Goal: Task Accomplishment & Management: Manage account settings

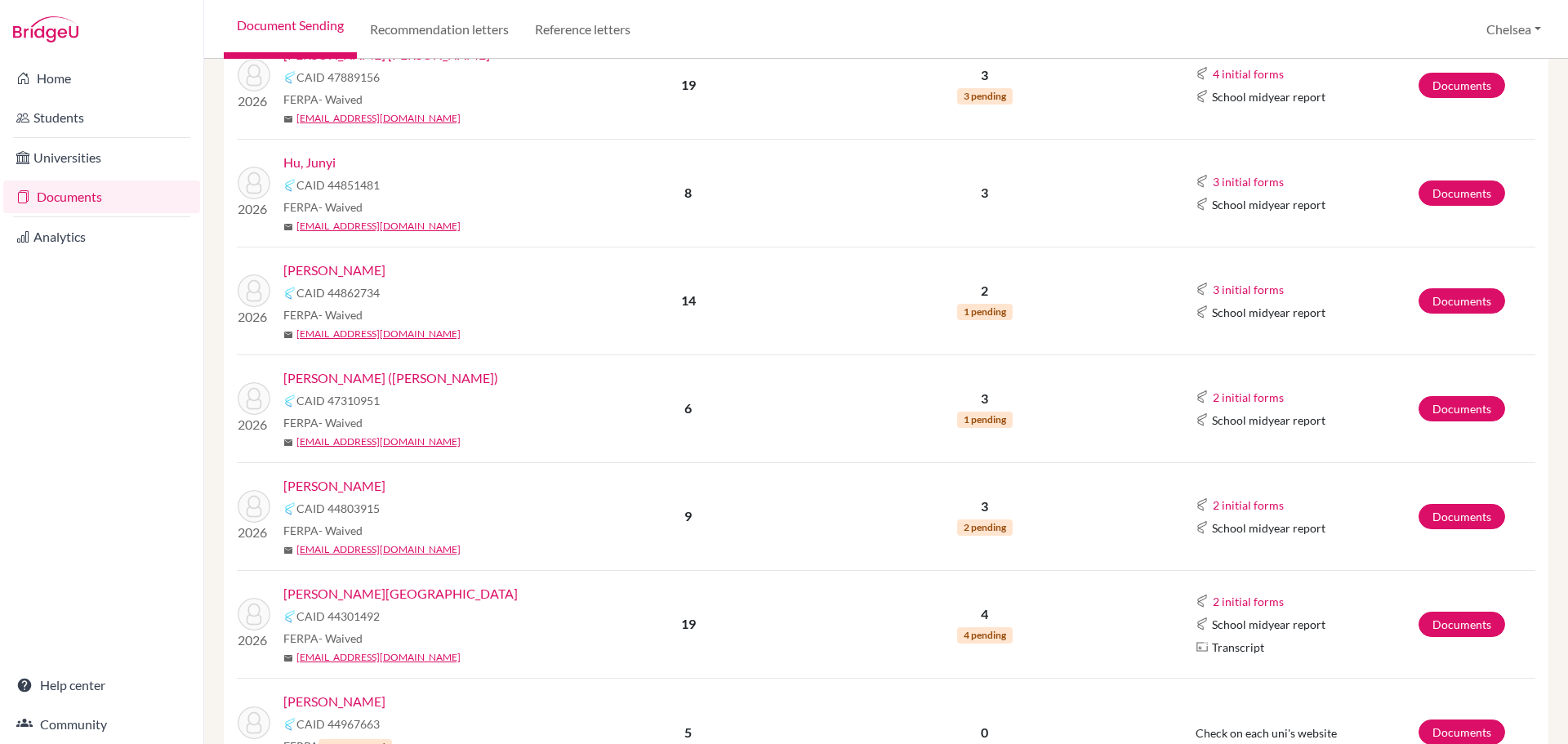
scroll to position [572, 0]
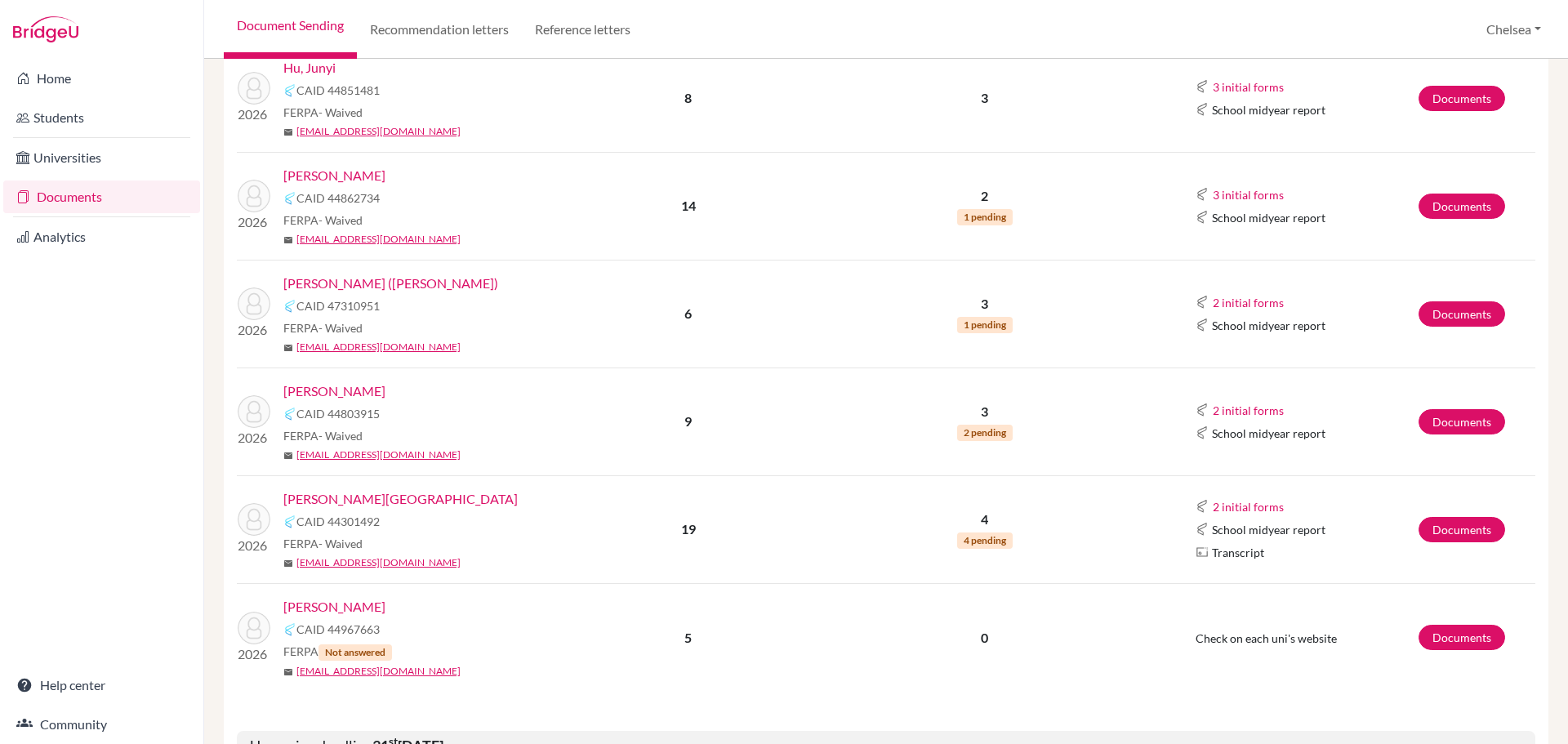
click at [353, 501] on link "[PERSON_NAME][GEOGRAPHIC_DATA]" at bounding box center [401, 499] width 234 height 20
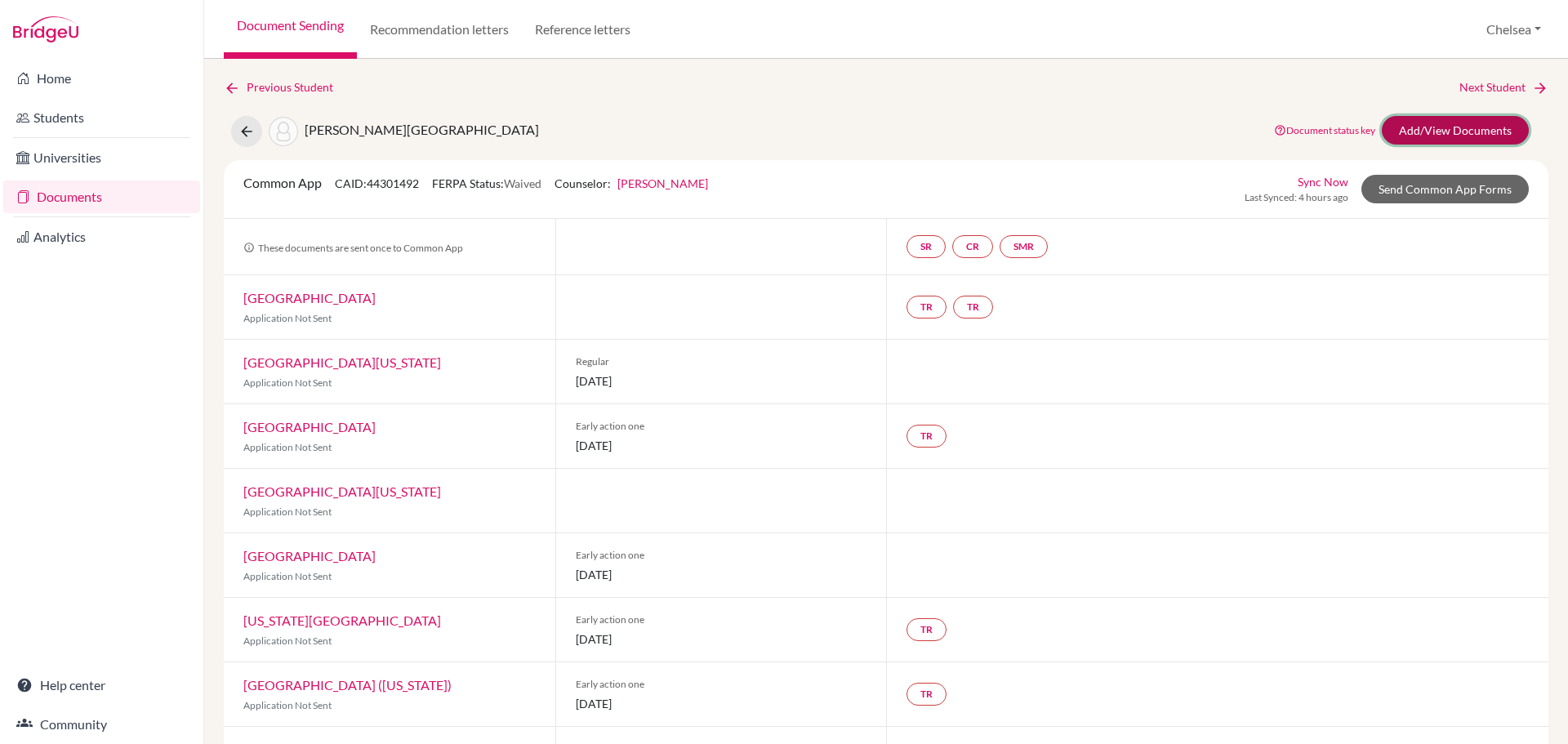
click at [1451, 125] on link "Add/View Documents" at bounding box center [1455, 130] width 147 height 29
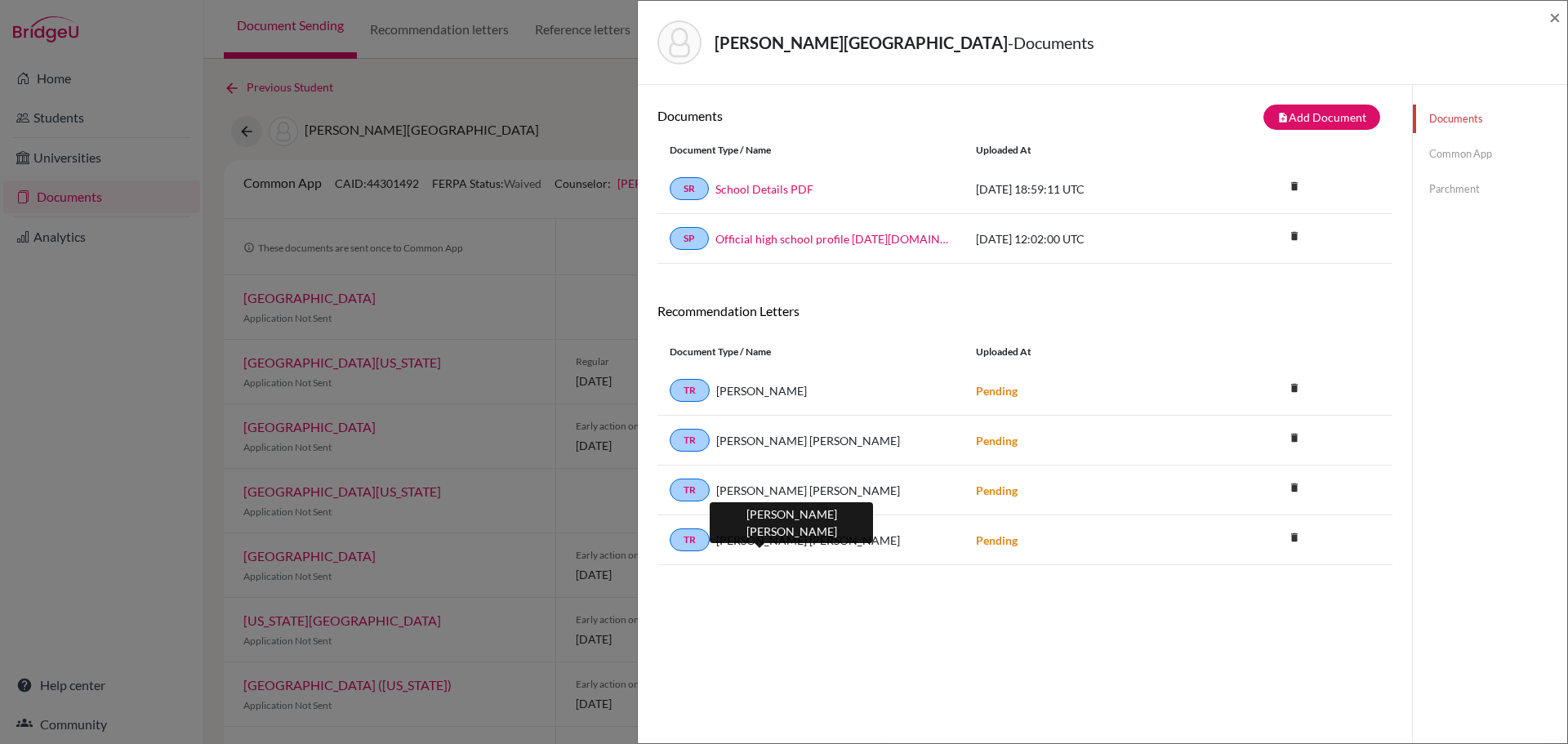
click at [735, 537] on span "Joao Paulo Riccio" at bounding box center [808, 540] width 184 height 17
click at [1287, 389] on icon "delete" at bounding box center [1294, 388] width 25 height 25
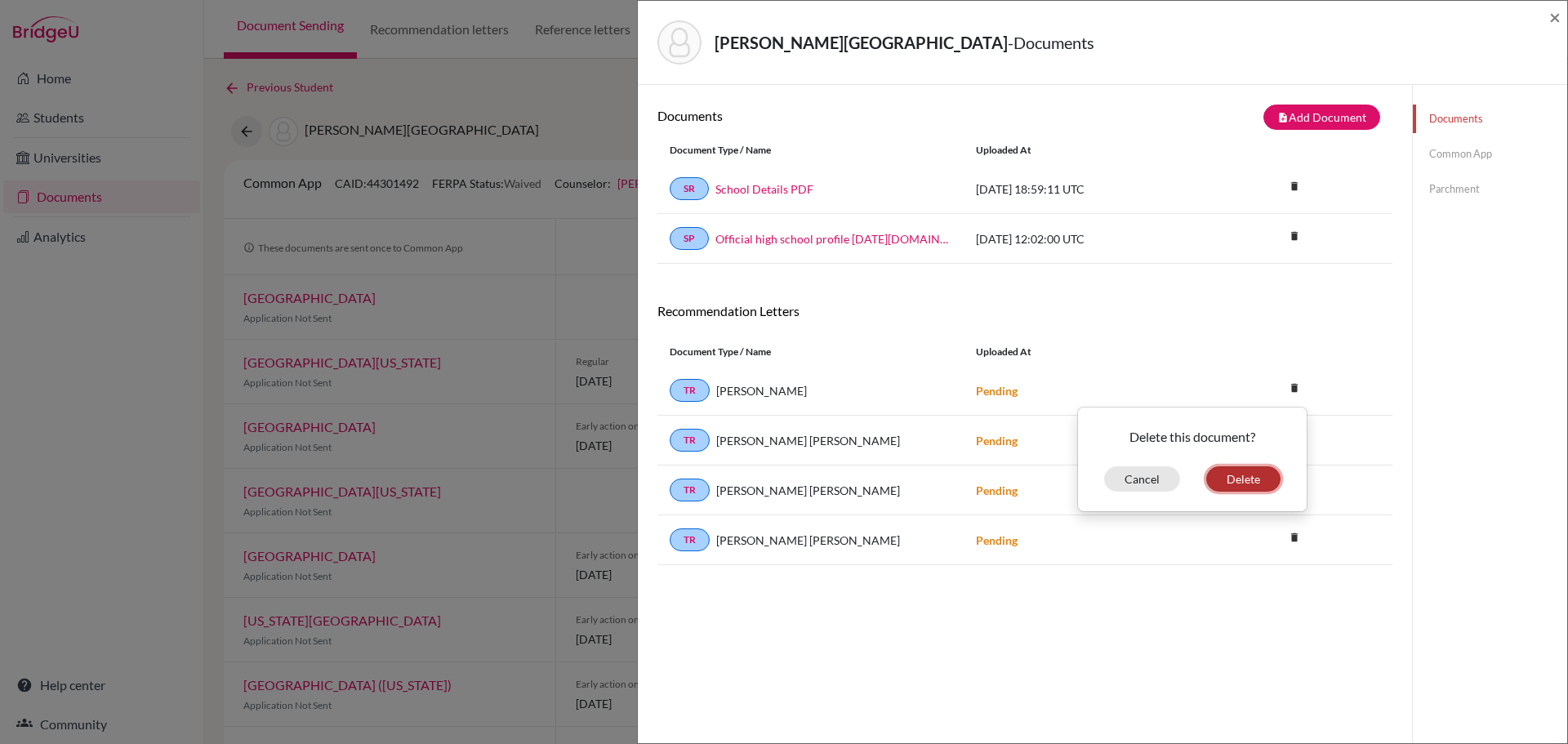
click at [1222, 481] on button "Delete" at bounding box center [1243, 479] width 74 height 26
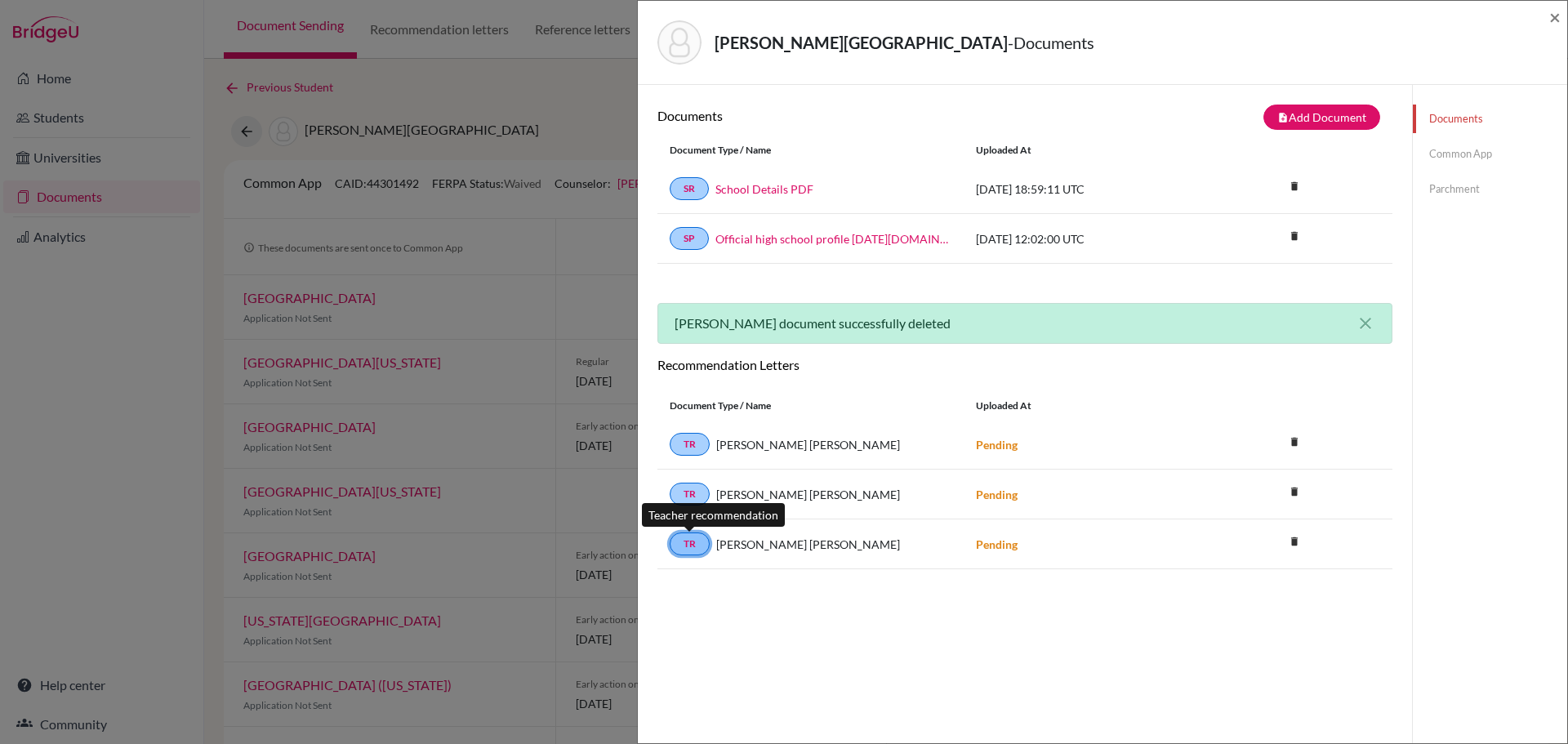
click at [684, 544] on link "TR" at bounding box center [689, 544] width 40 height 23
click at [461, 144] on div "Saltel, Charlotte - Documents × Documents note_add Add Document Document type C…" at bounding box center [784, 372] width 1568 height 744
click at [1553, 21] on span "×" at bounding box center [1555, 16] width 12 height 24
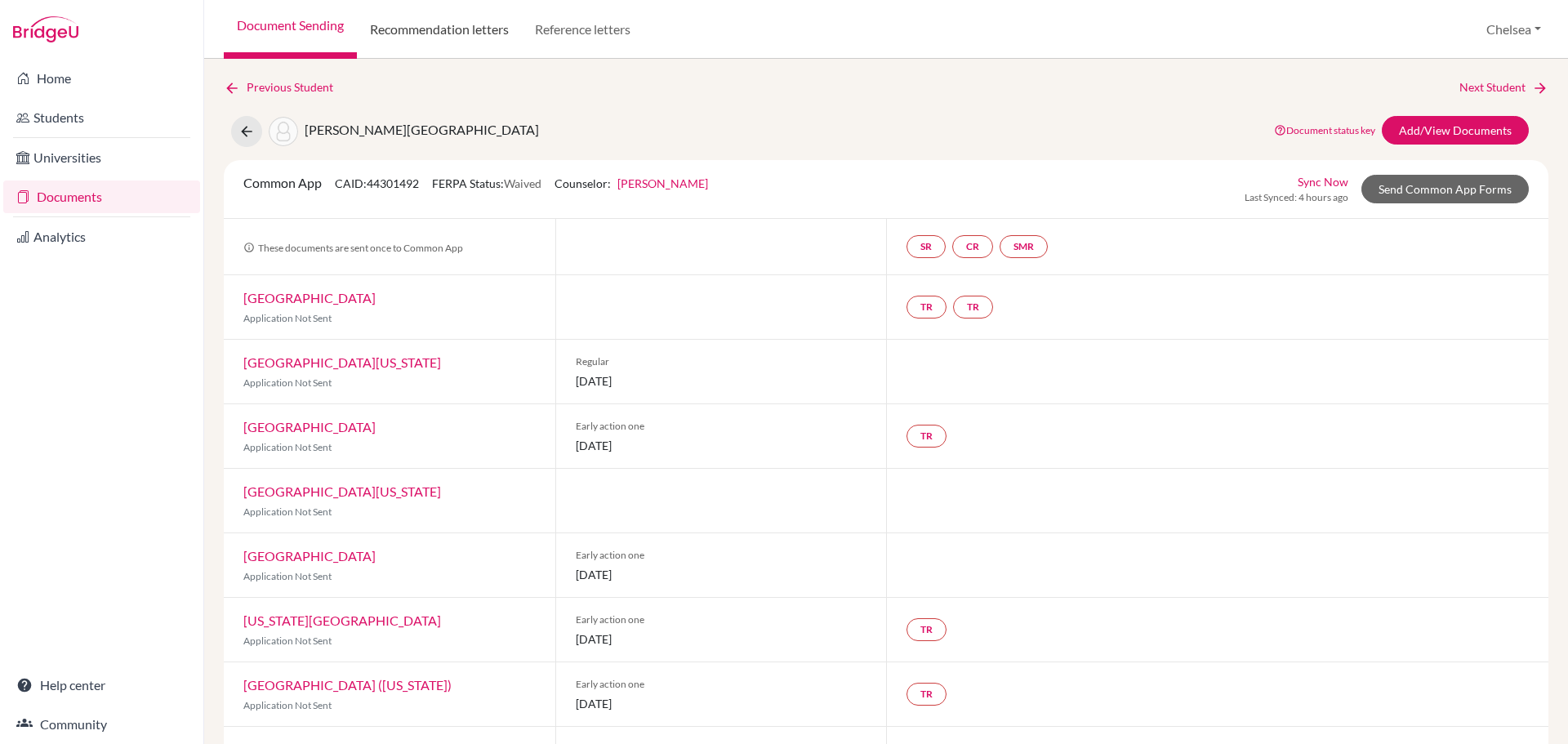
click at [389, 33] on link "Recommendation letters" at bounding box center [439, 29] width 165 height 59
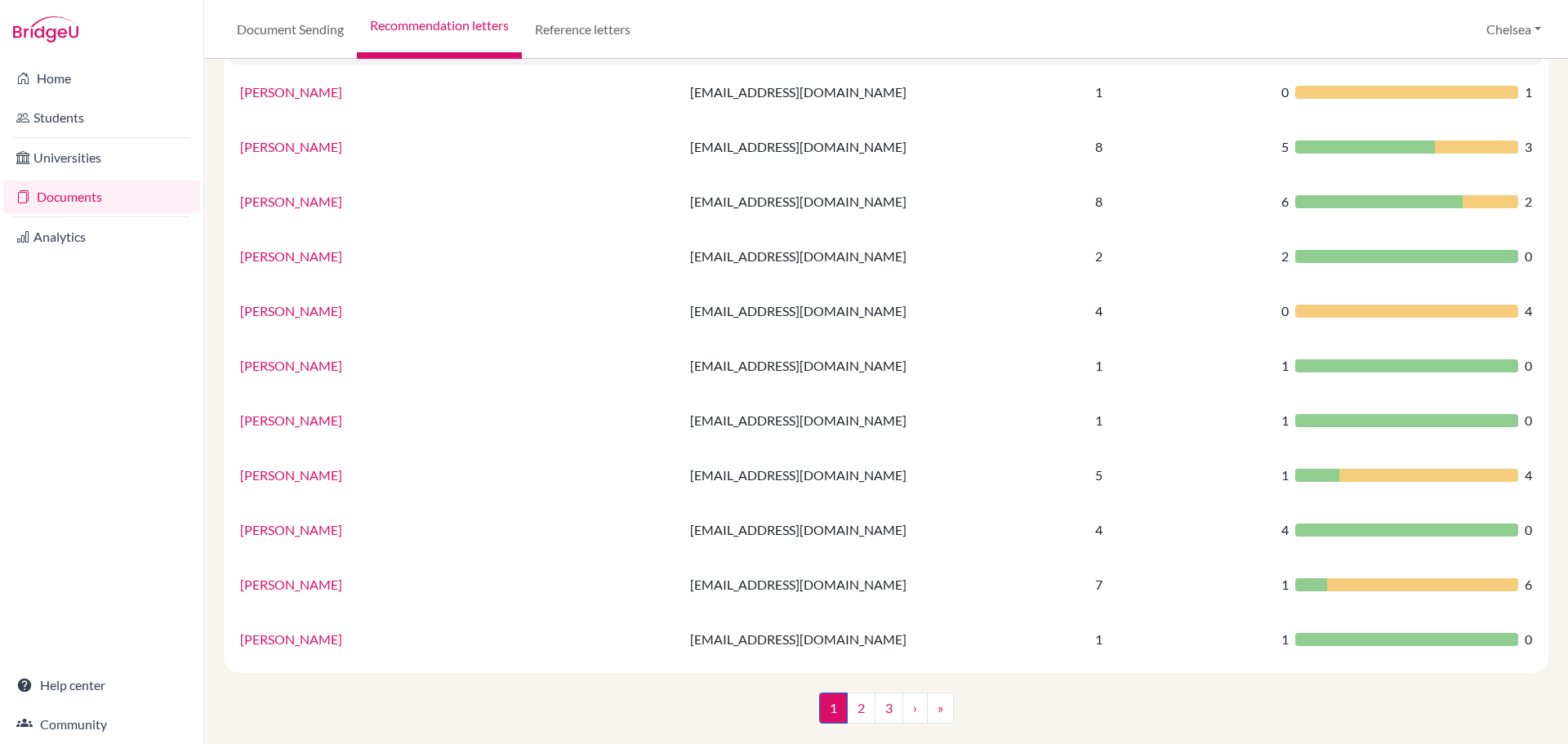
scroll to position [943, 0]
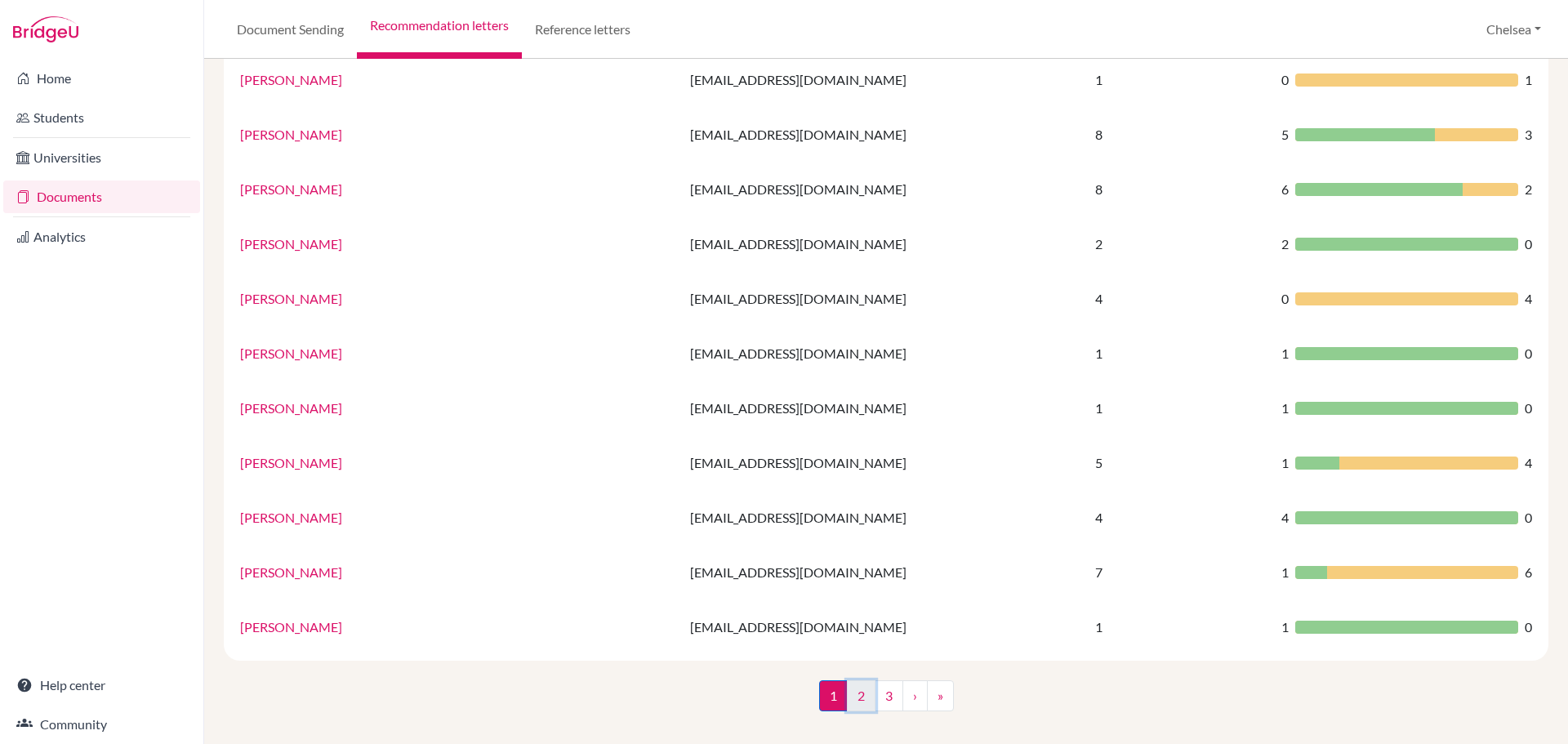
click at [860, 693] on link "2" at bounding box center [861, 696] width 29 height 31
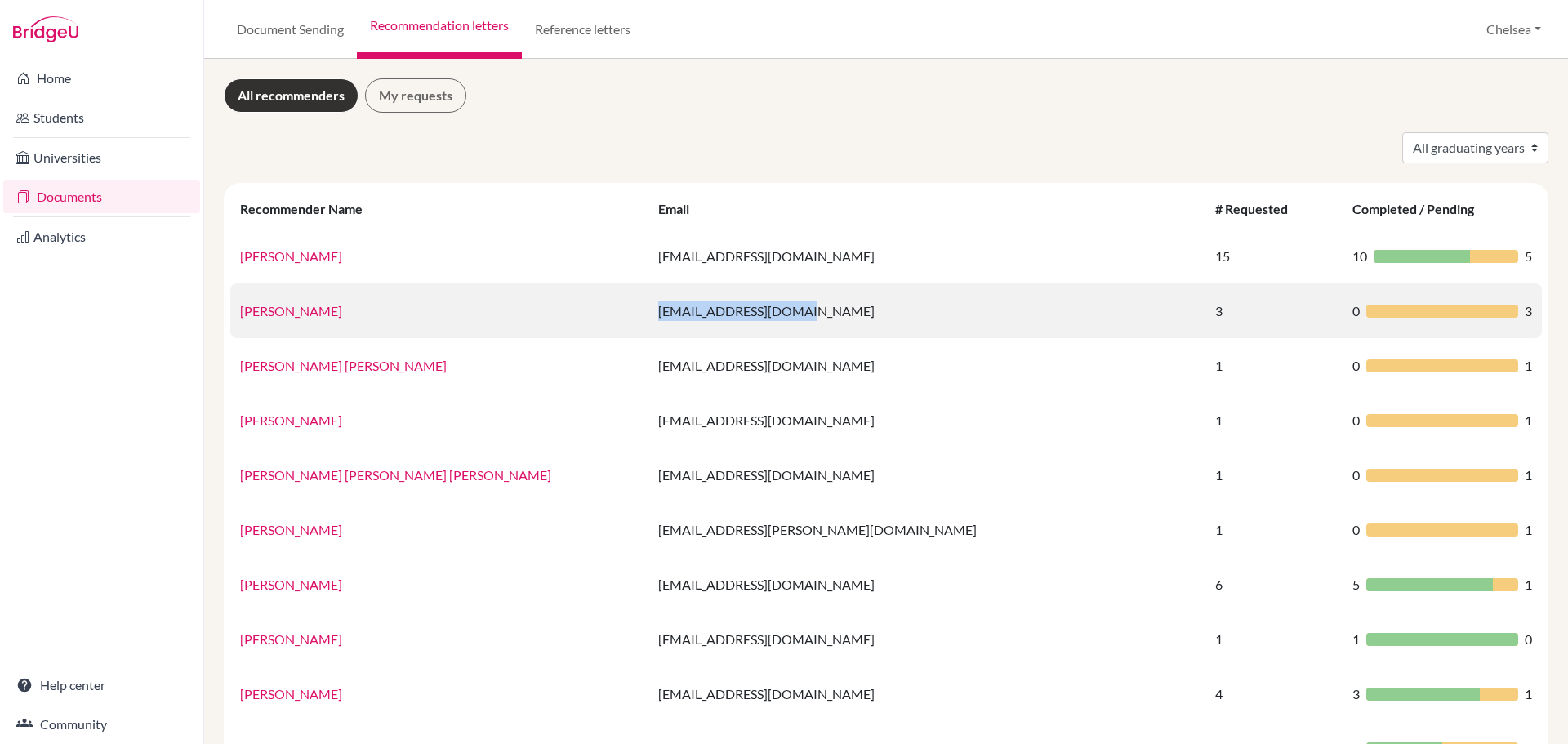
drag, startPoint x: 702, startPoint y: 313, endPoint x: 563, endPoint y: 315, distance: 139.0
click at [649, 315] on td "jpricchio@earj.com.br" at bounding box center [927, 311] width 557 height 54
copy td "jpricchio@earj.com.br"
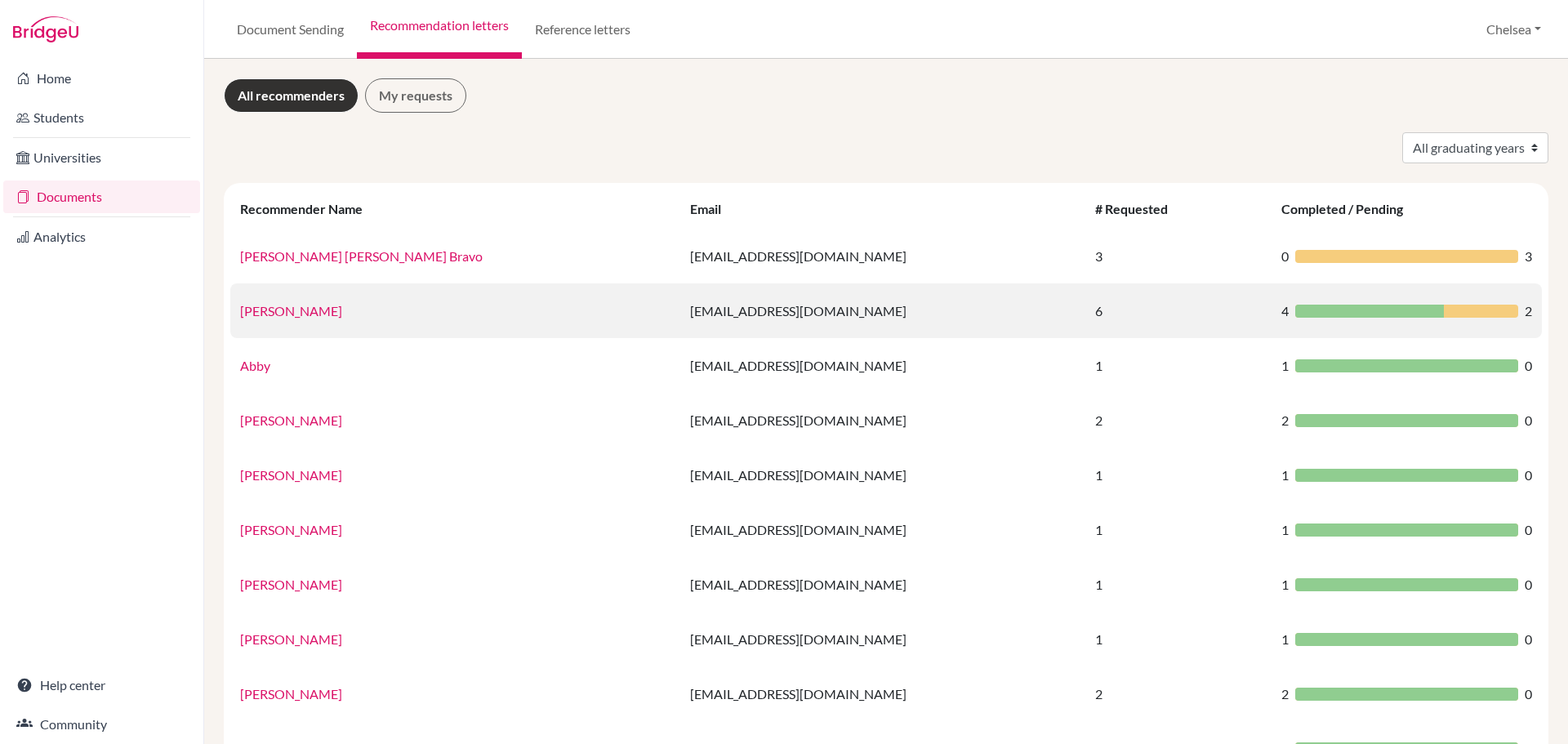
click at [273, 313] on link "Ana Melo" at bounding box center [291, 310] width 102 height 16
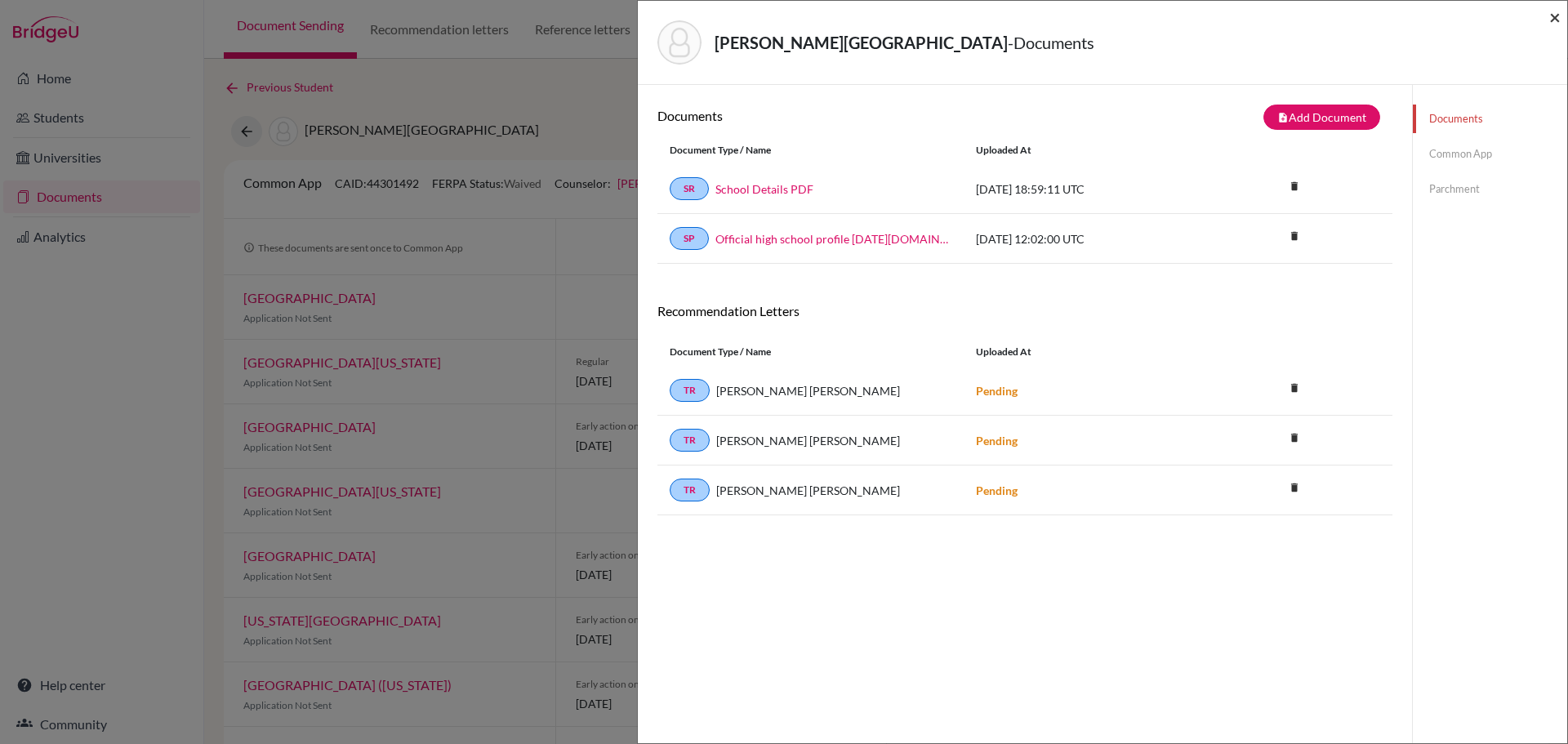
click at [1551, 19] on span "×" at bounding box center [1555, 16] width 12 height 24
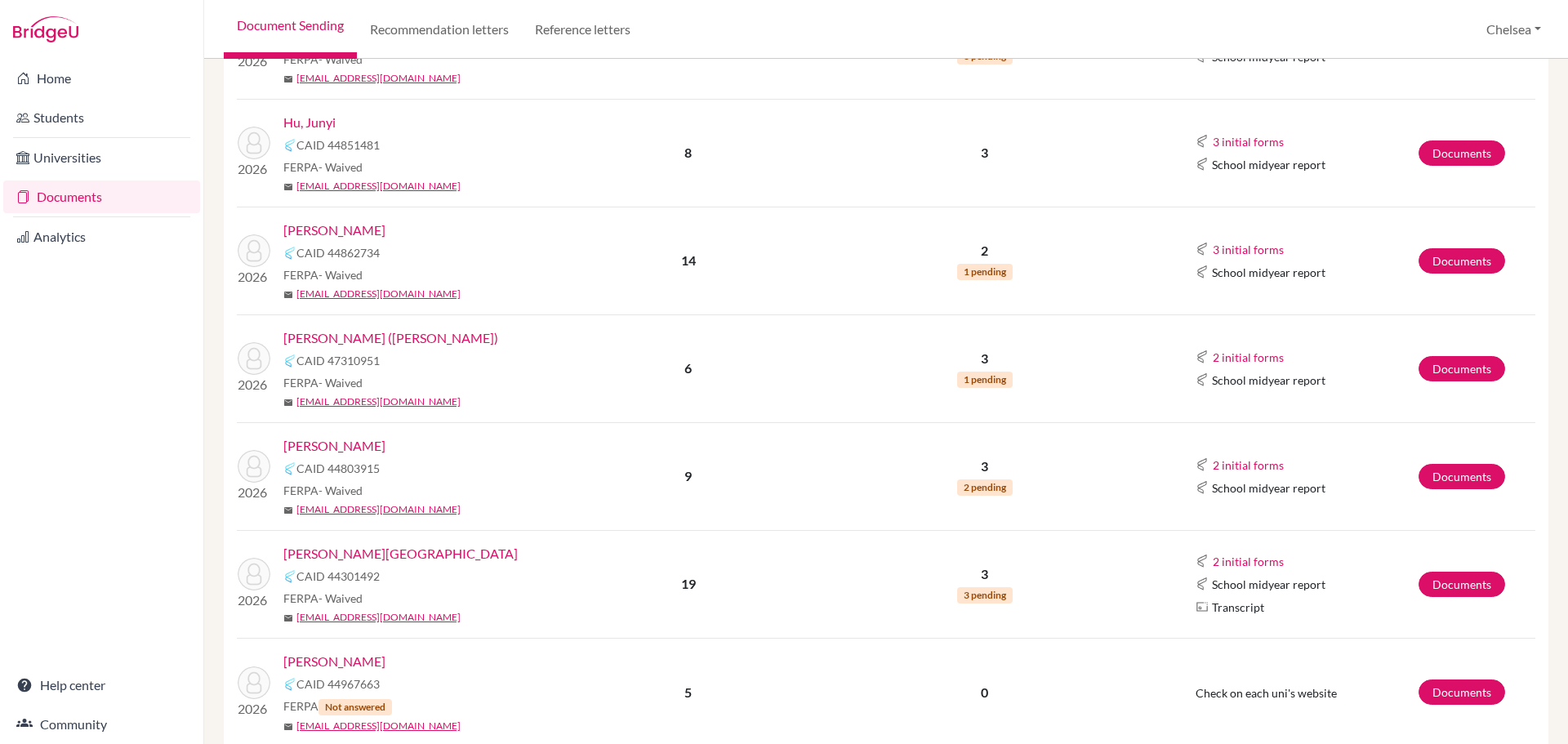
scroll to position [572, 0]
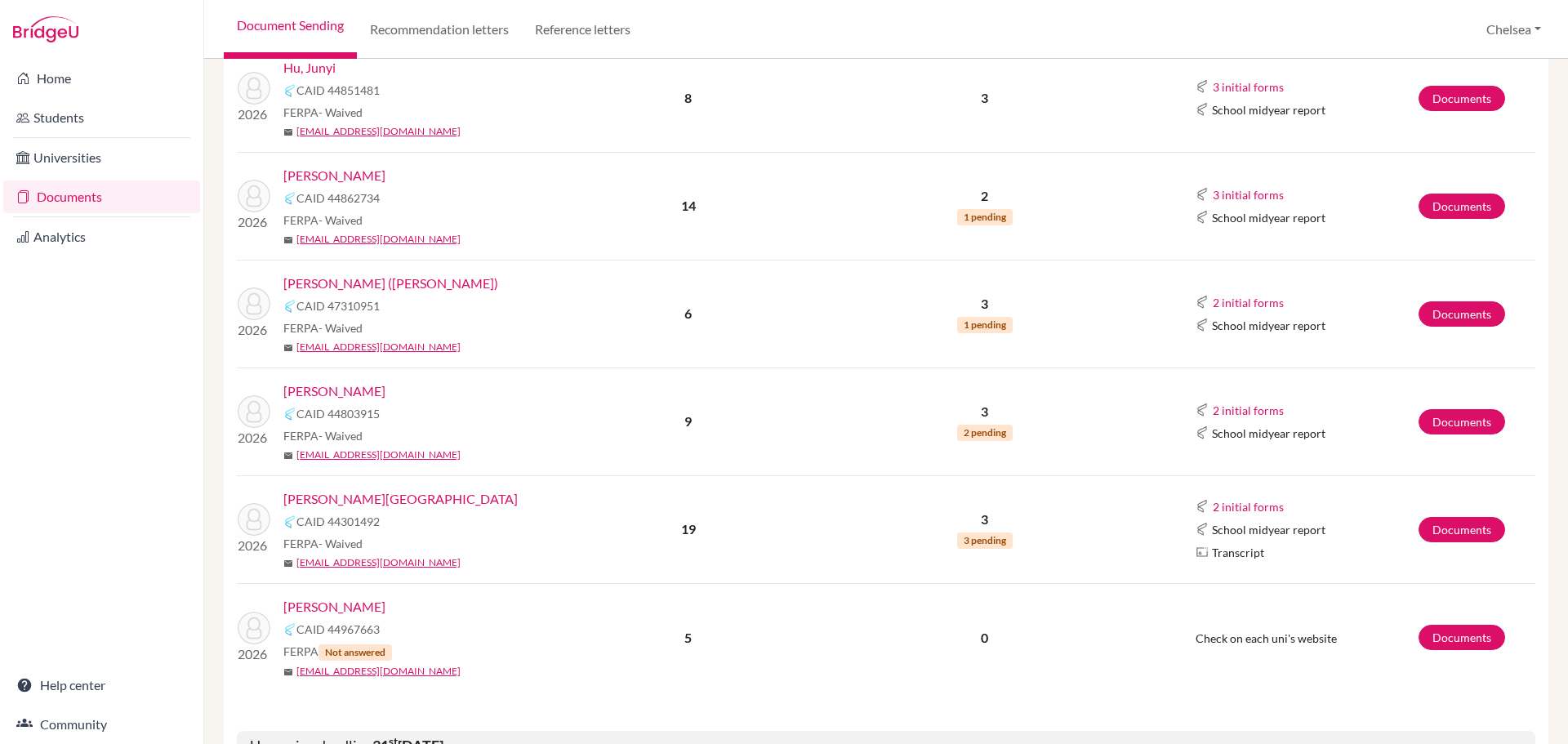
click at [320, 498] on link "Saltel, Charlotte" at bounding box center [401, 499] width 234 height 20
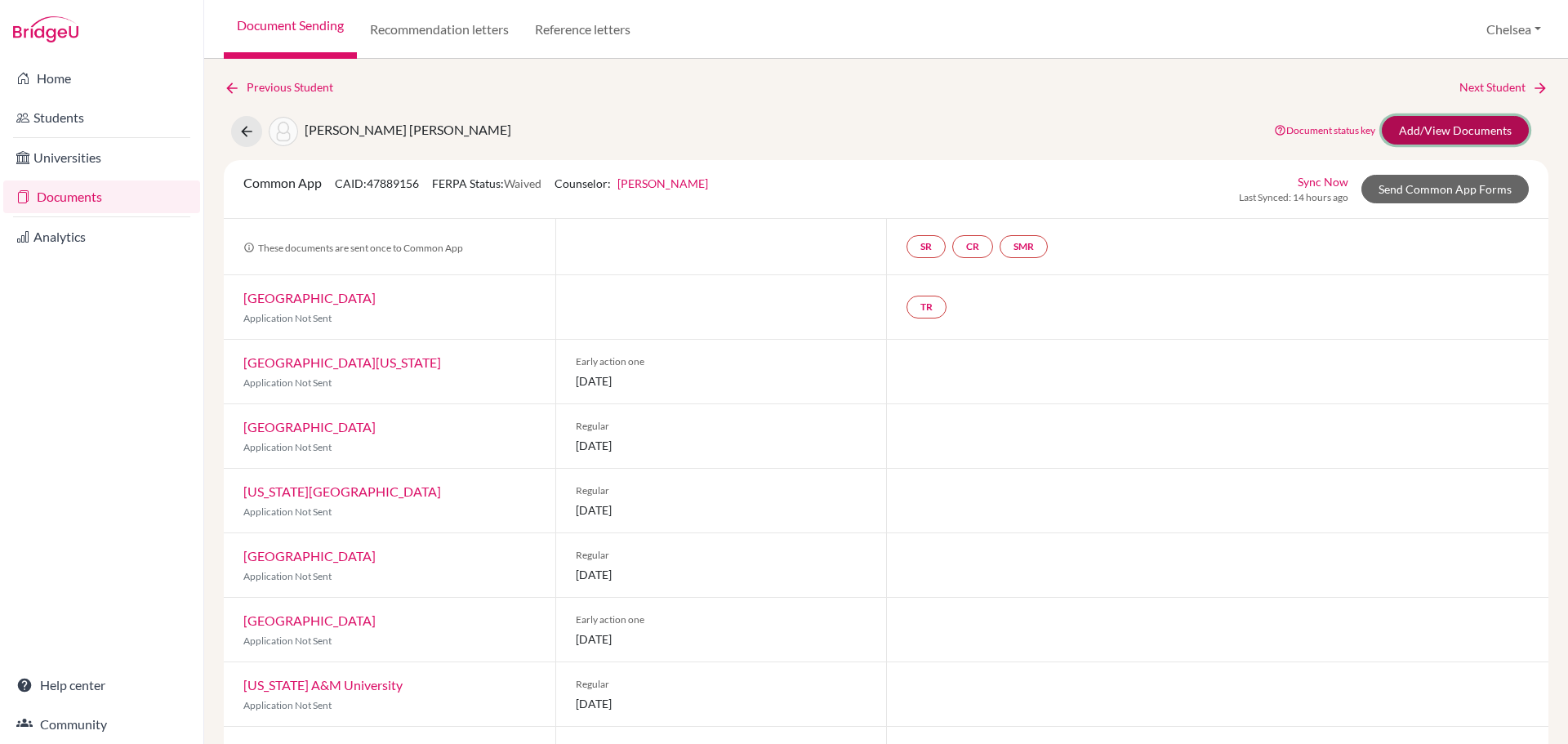
click at [1430, 133] on link "Add/View Documents" at bounding box center [1455, 130] width 147 height 29
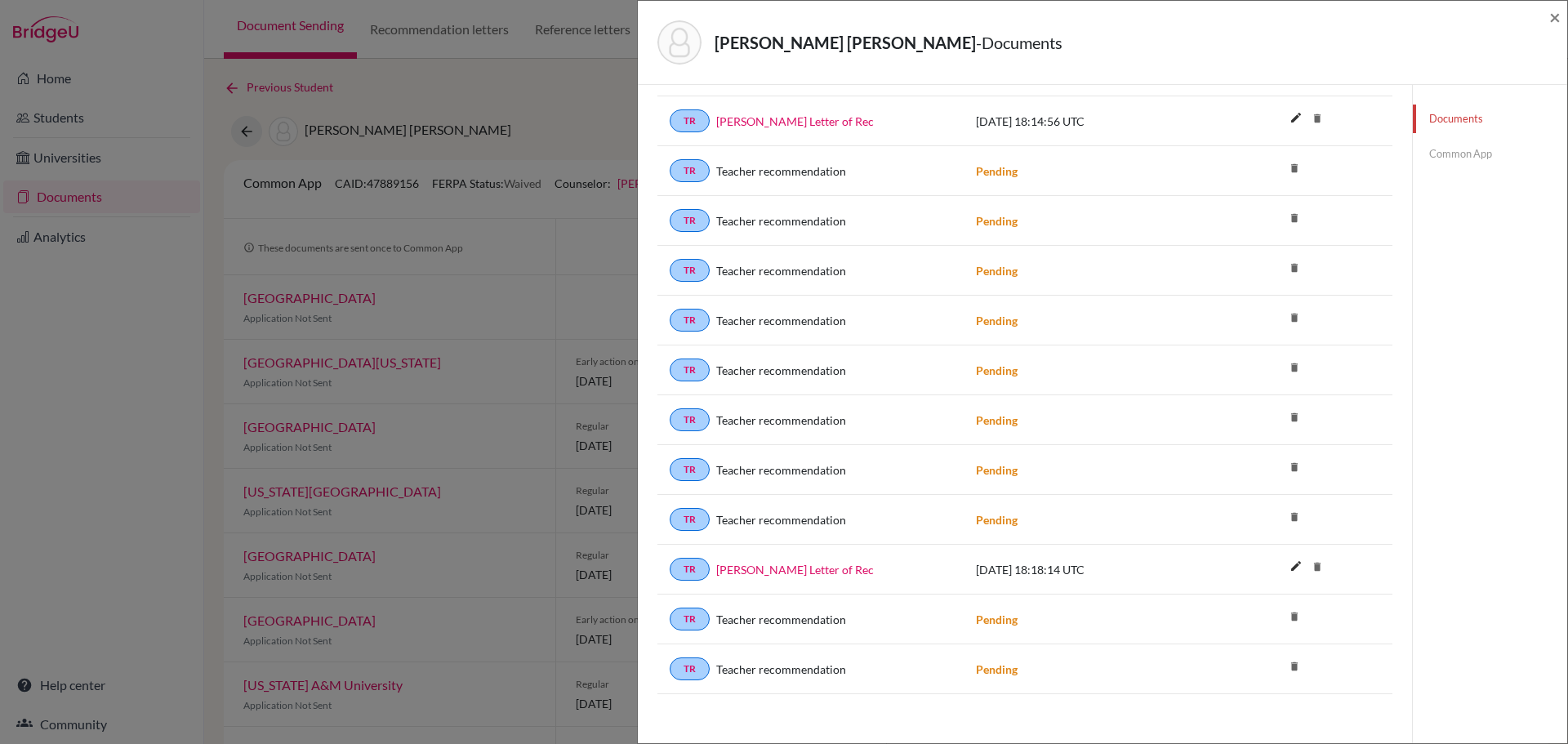
scroll to position [1376, 0]
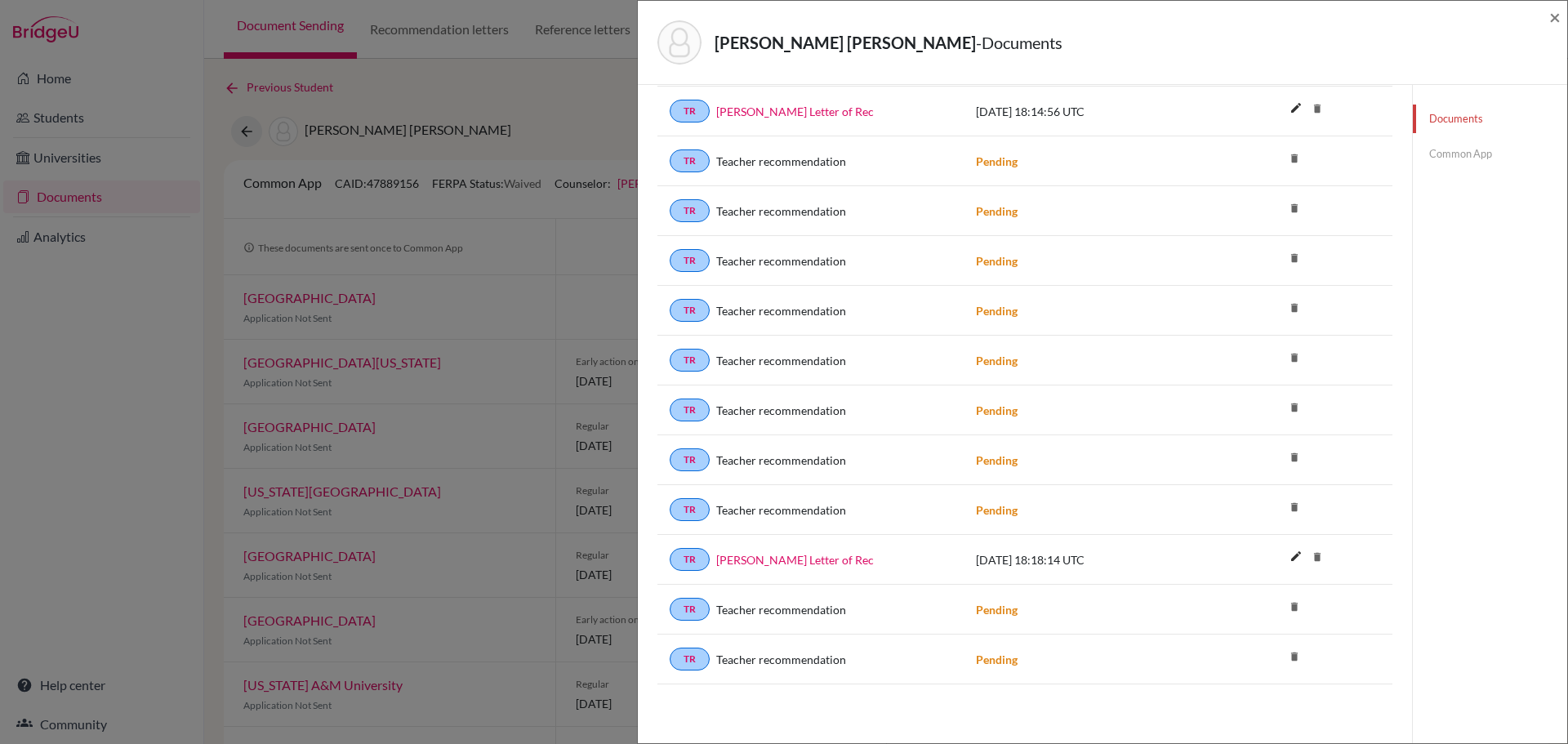
click at [1282, 657] on icon "delete" at bounding box center [1294, 657] width 25 height 25
click at [1285, 656] on icon "delete" at bounding box center [1294, 657] width 25 height 25
click at [1284, 603] on icon "delete" at bounding box center [1294, 607] width 25 height 25
click at [1308, 558] on icon "delete" at bounding box center [1317, 558] width 25 height 25
click at [1289, 506] on icon "delete" at bounding box center [1294, 507] width 25 height 25
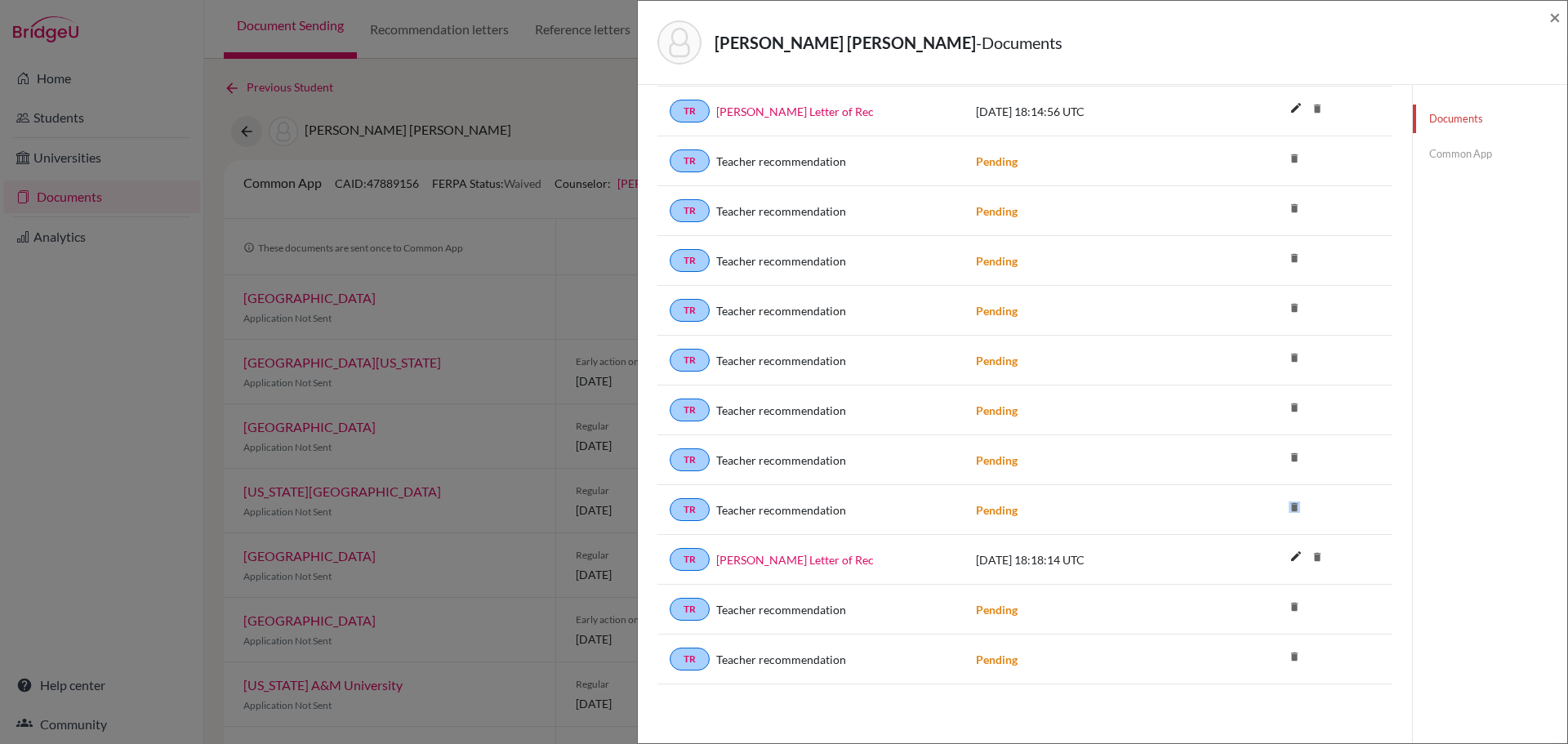
click at [1288, 506] on icon "delete" at bounding box center [1294, 507] width 25 height 25
click at [1286, 506] on icon "delete" at bounding box center [1294, 507] width 25 height 25
click at [1283, 456] on icon "delete" at bounding box center [1294, 458] width 25 height 25
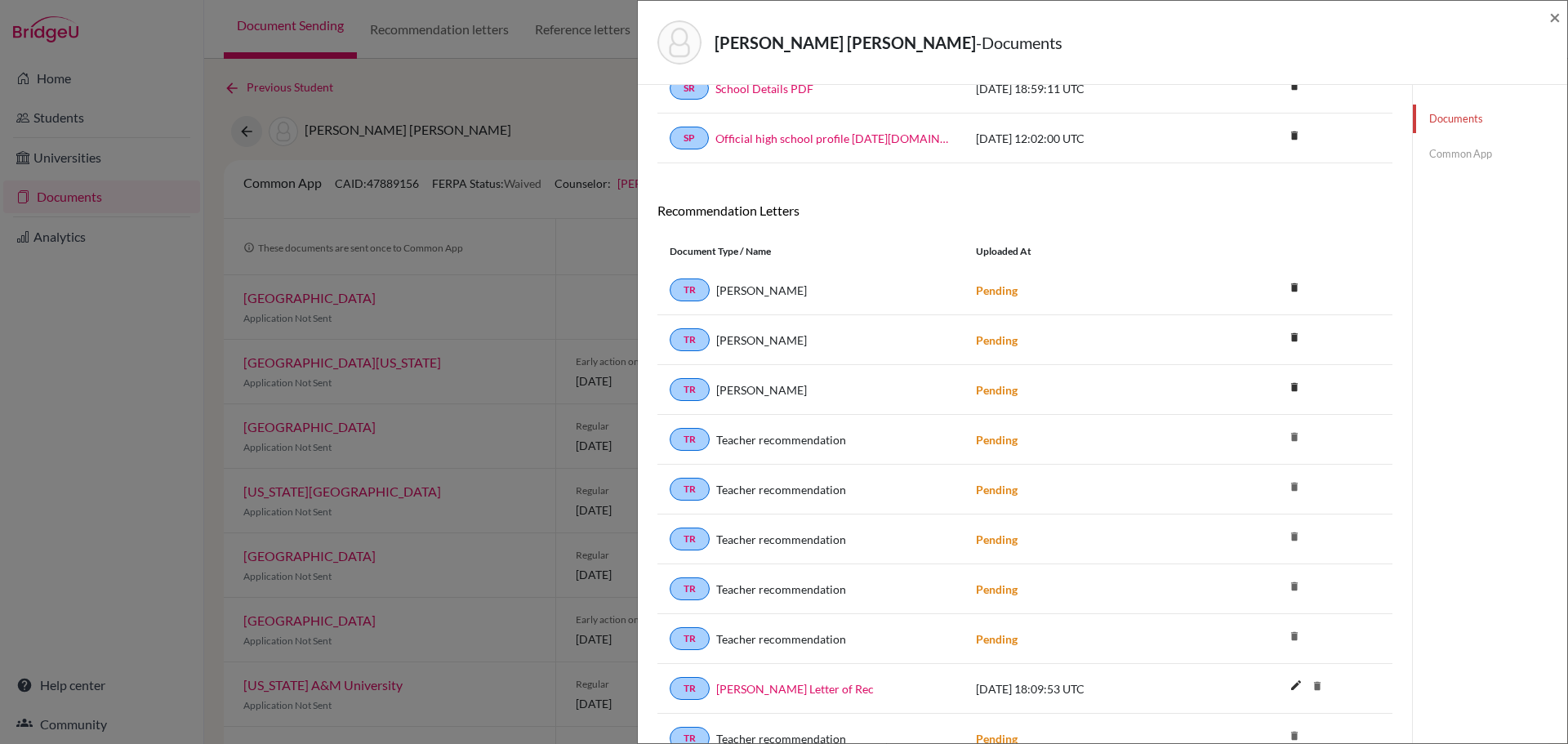
scroll to position [0, 0]
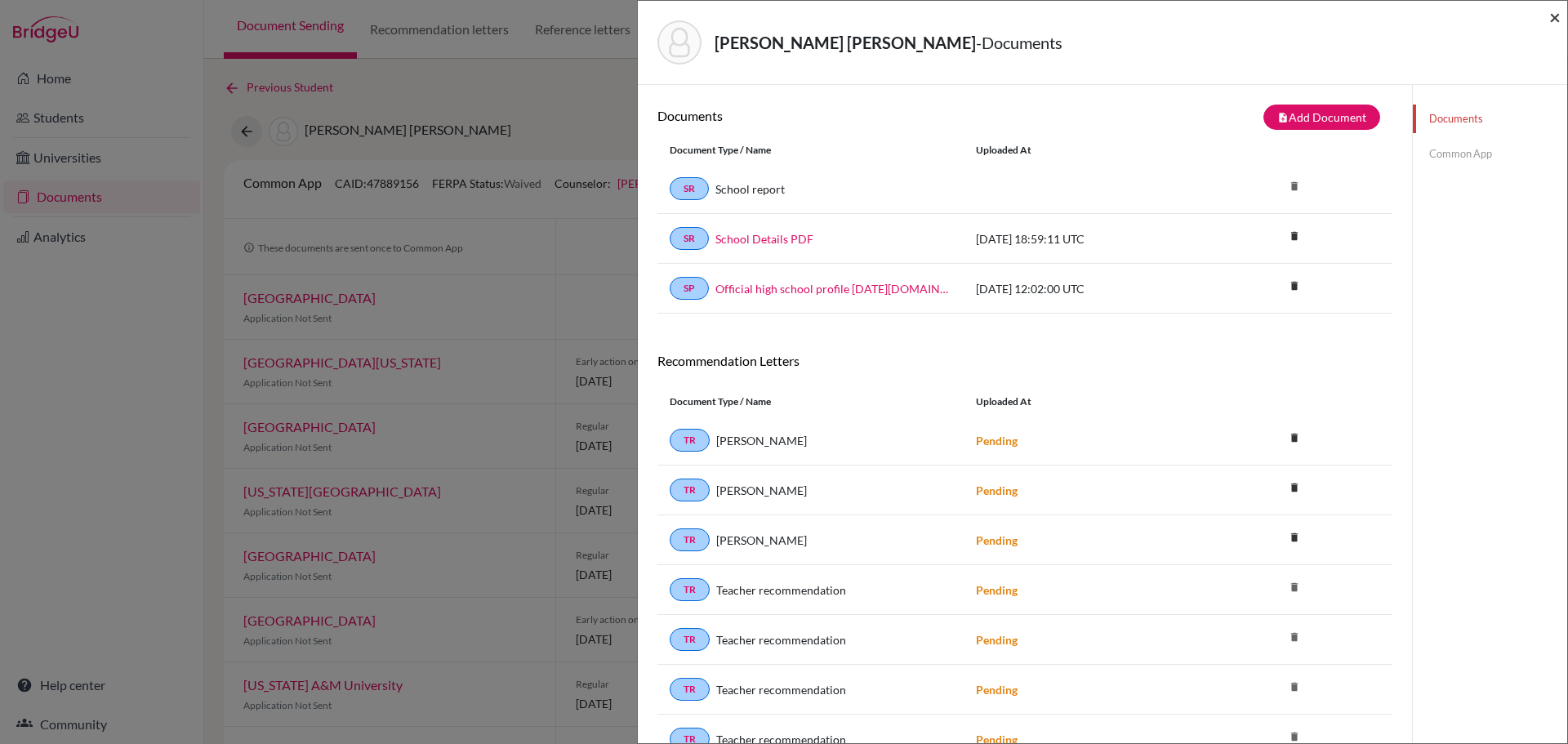
click at [1553, 12] on span "×" at bounding box center [1555, 16] width 12 height 24
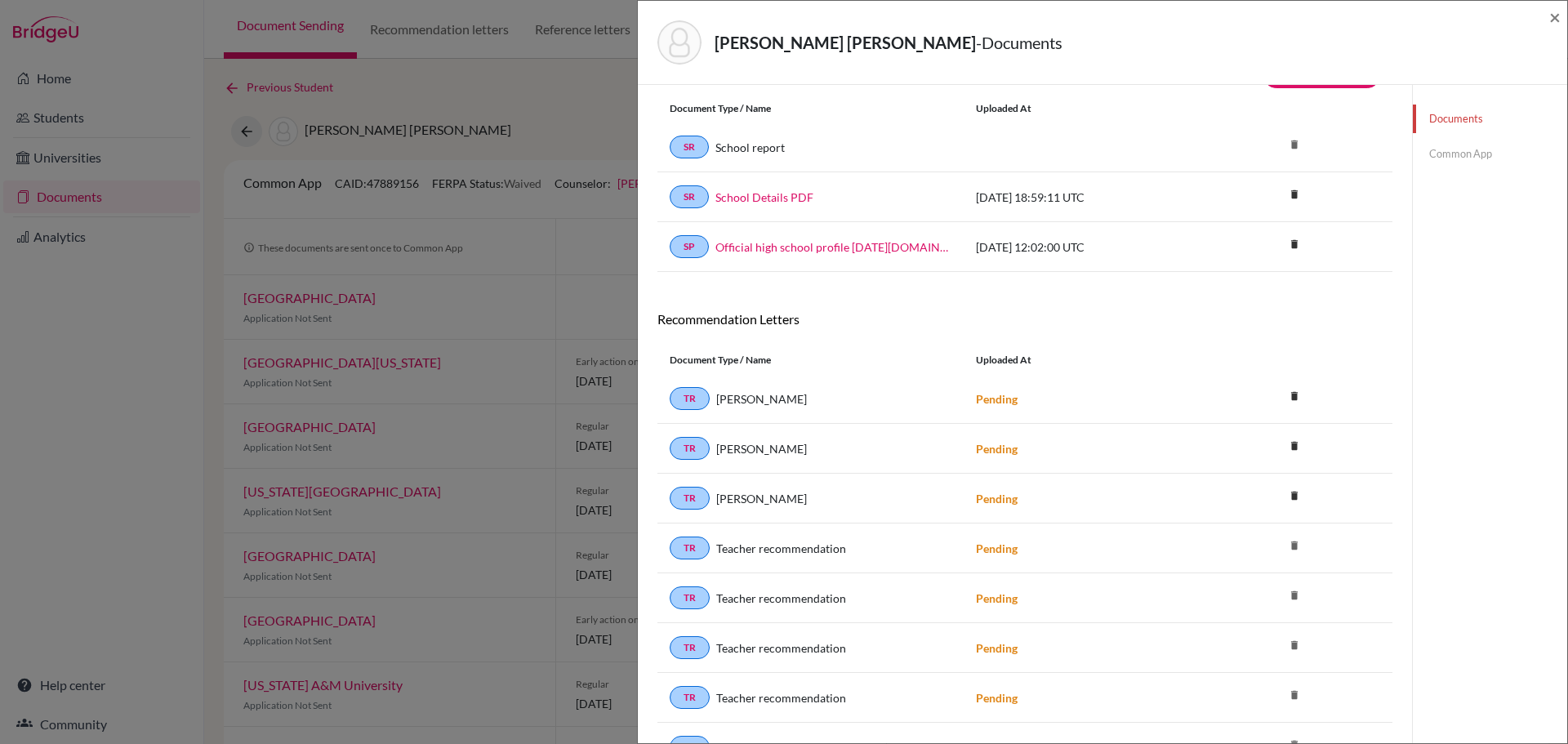
scroll to position [82, 0]
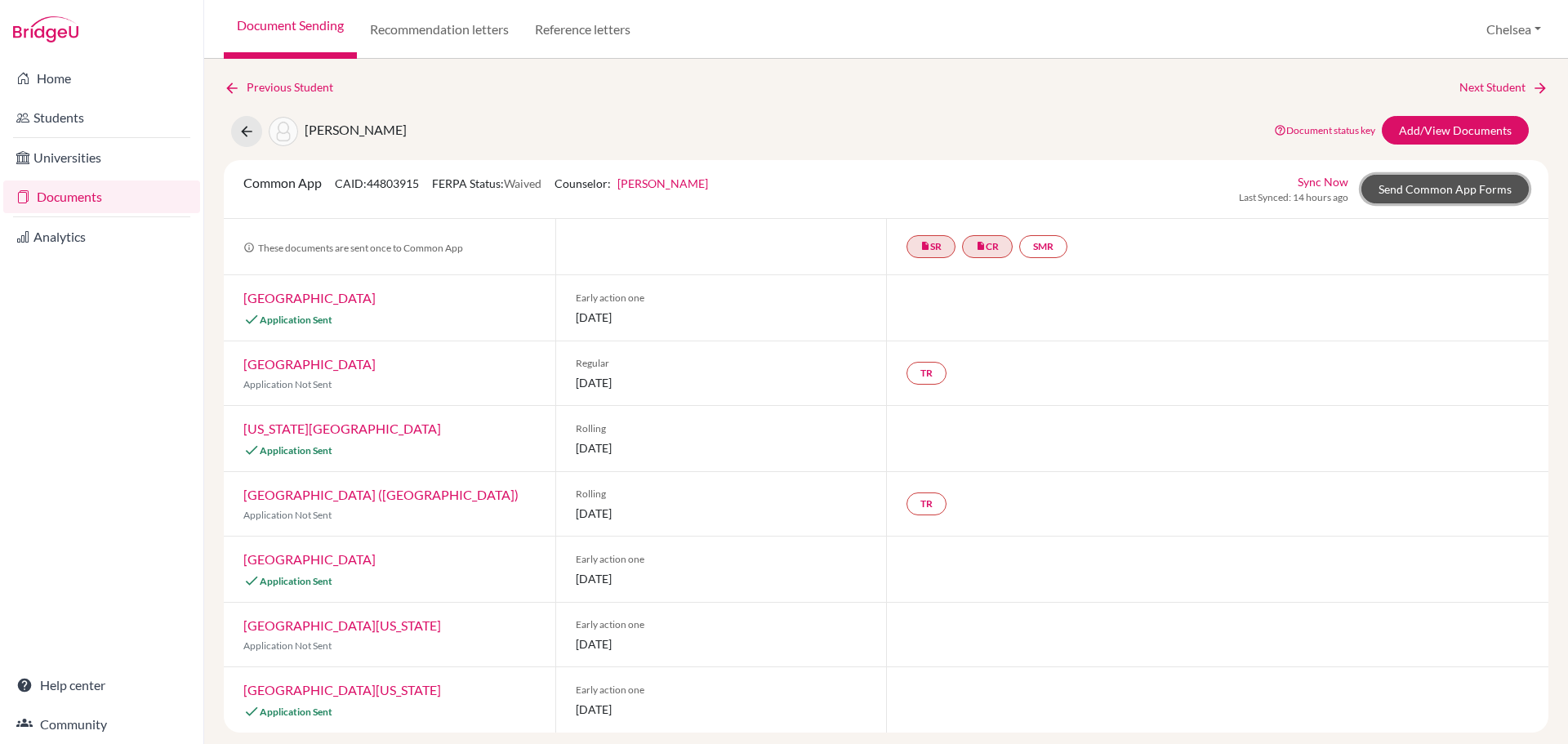
click at [1406, 193] on link "Send Common App Forms" at bounding box center [1444, 189] width 167 height 29
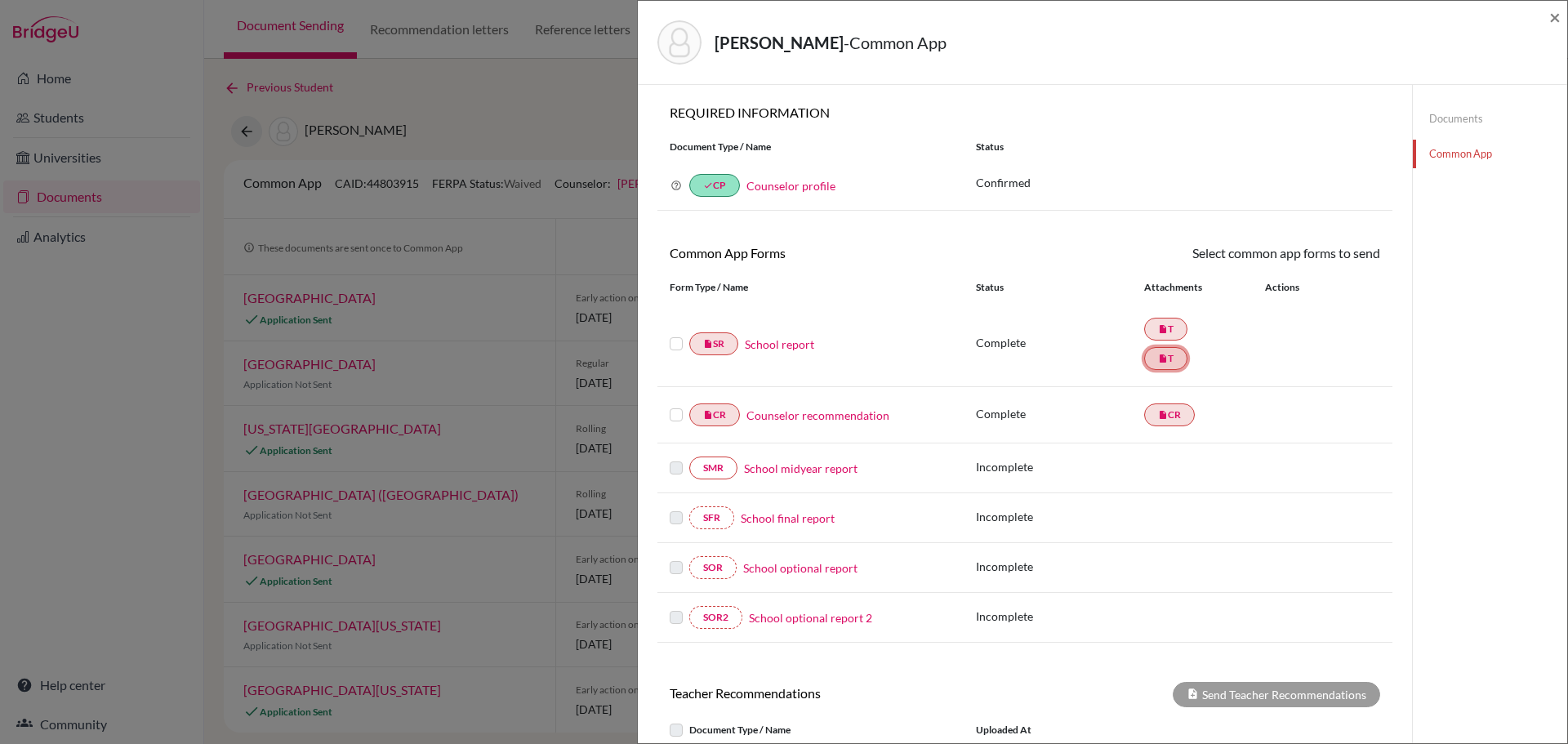
click at [1170, 358] on link "insert_drive_file T" at bounding box center [1166, 359] width 43 height 23
click at [1158, 325] on icon "insert_drive_file" at bounding box center [1163, 329] width 10 height 10
click at [1158, 360] on icon "insert_drive_file" at bounding box center [1163, 359] width 10 height 10
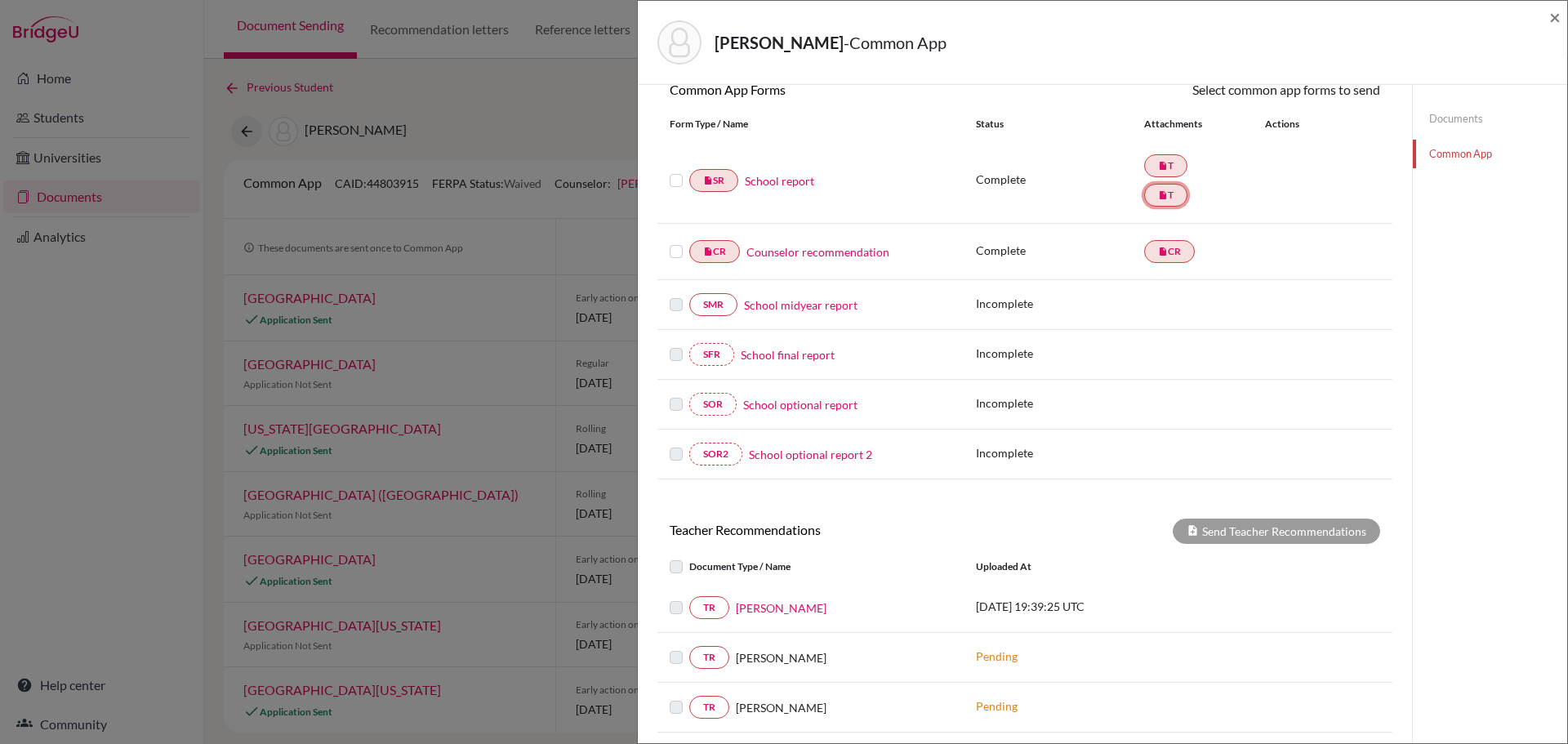
scroll to position [82, 0]
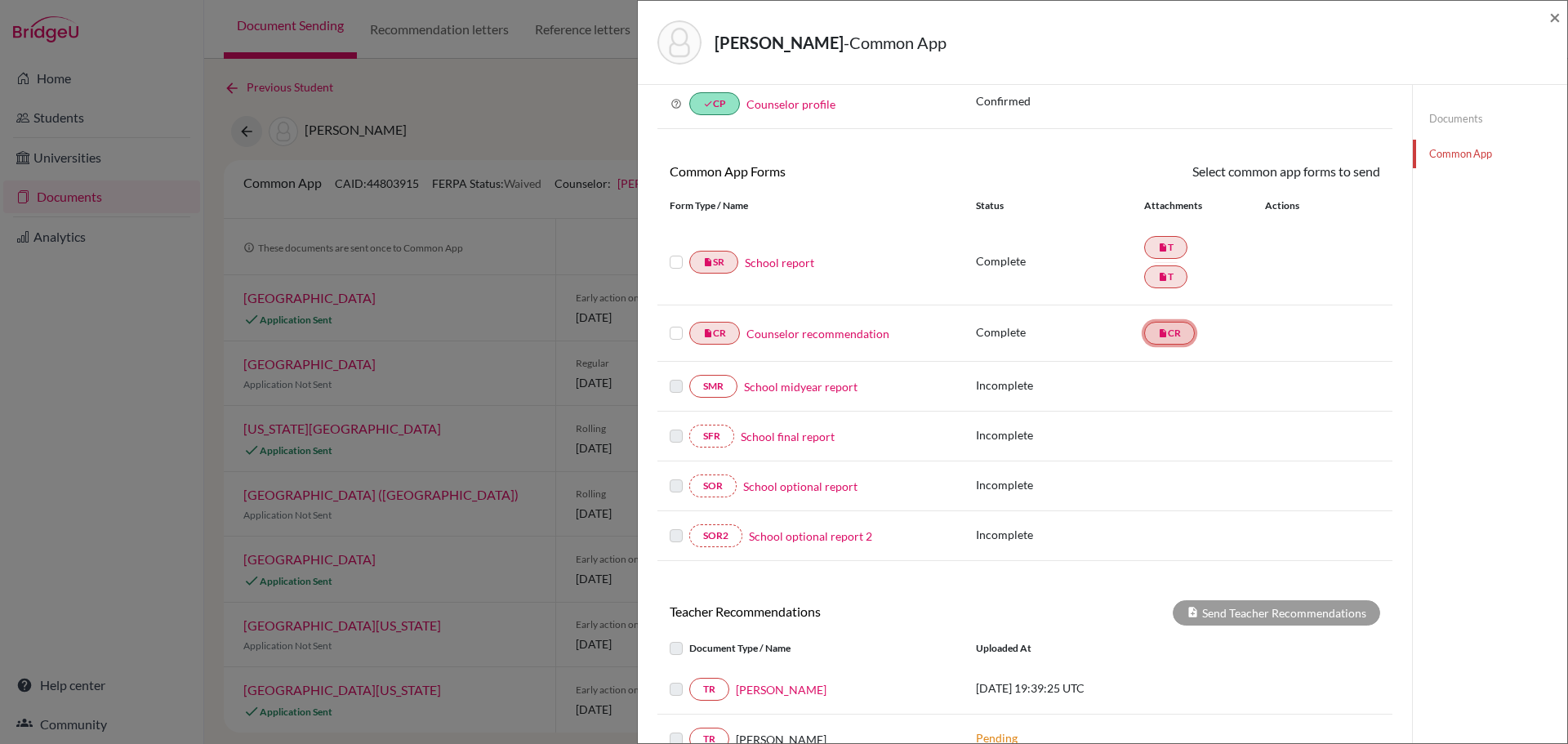
click at [1158, 332] on icon "insert_drive_file" at bounding box center [1163, 333] width 10 height 10
click at [791, 335] on link "Counselor recommendation" at bounding box center [817, 333] width 143 height 17
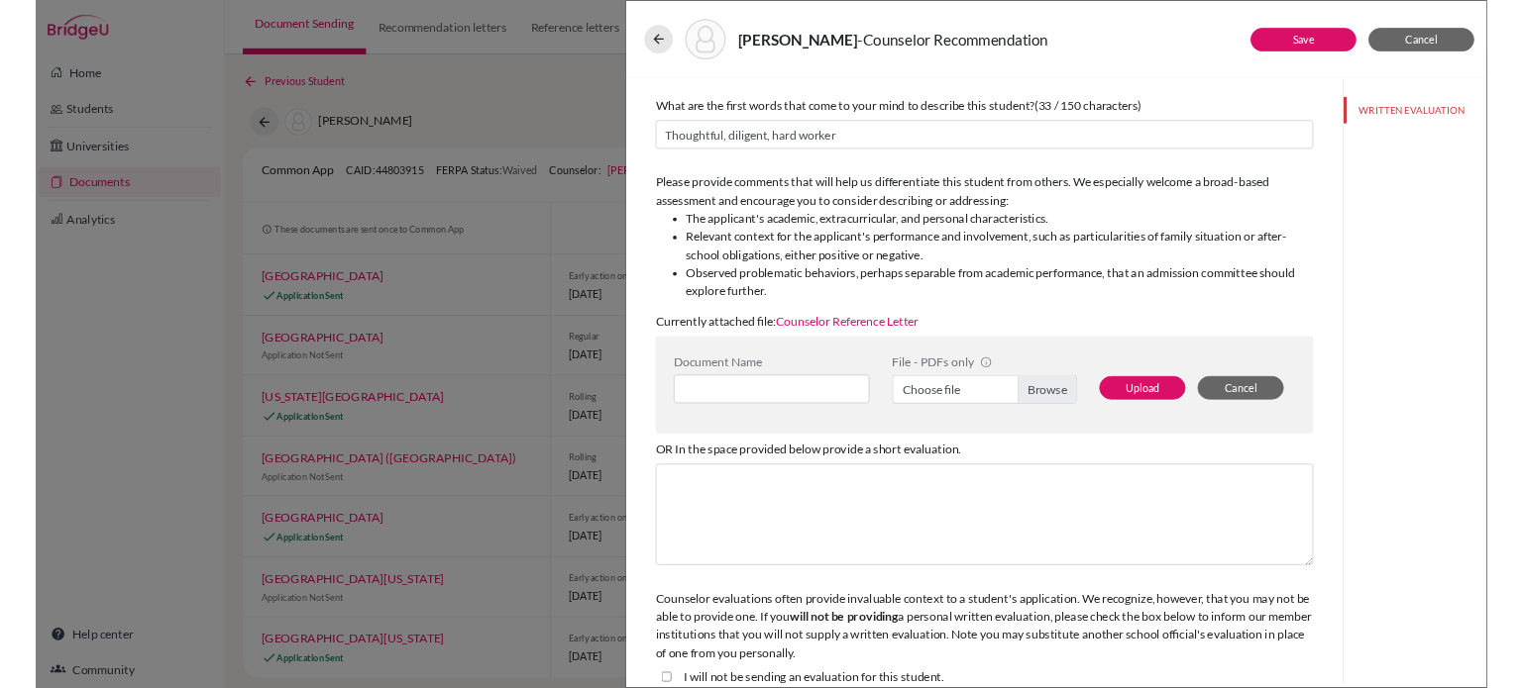
scroll to position [198, 0]
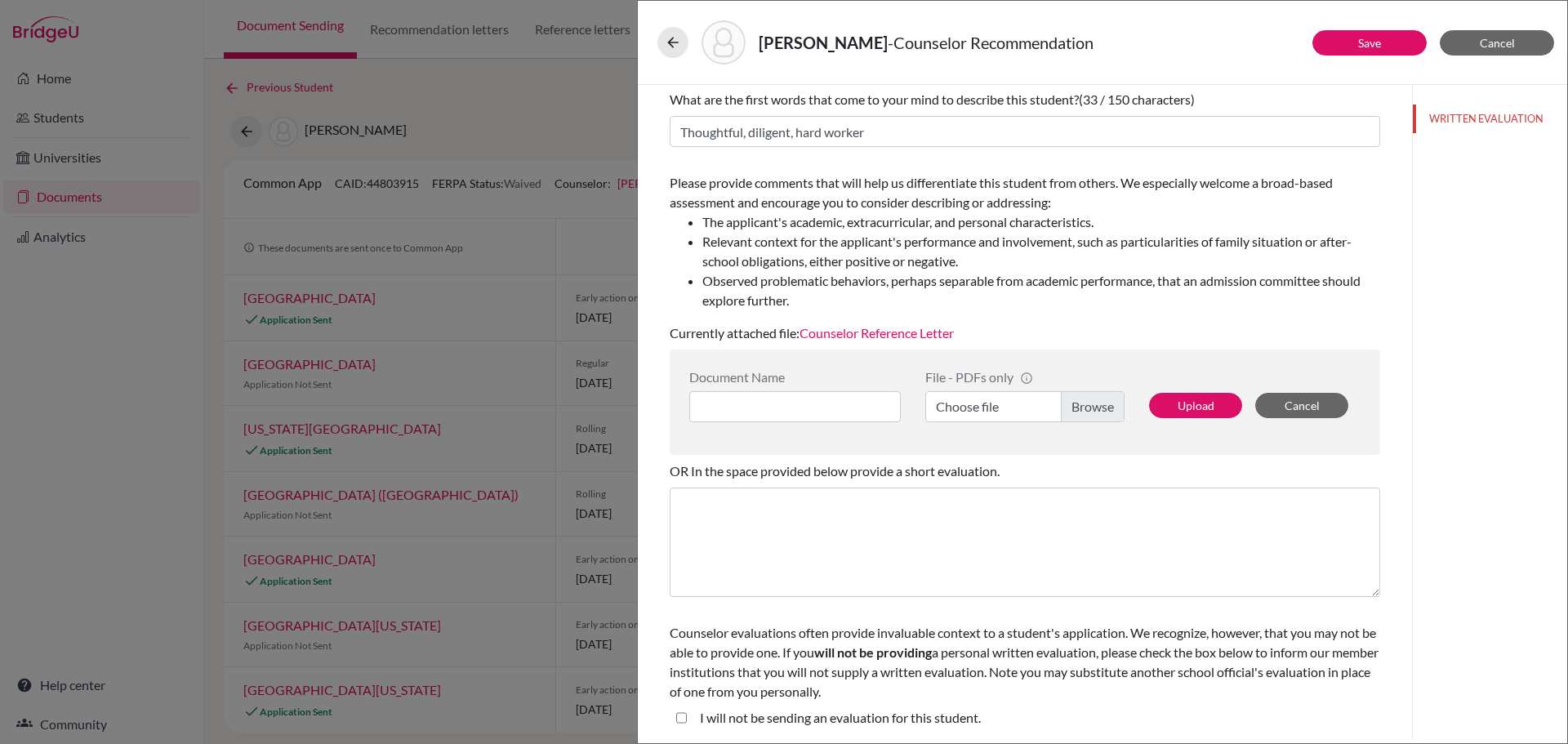
click at [831, 334] on link "Counselor Reference Letter" at bounding box center [876, 332] width 154 height 16
click at [1519, 50] on button "Cancel" at bounding box center [1496, 43] width 115 height 26
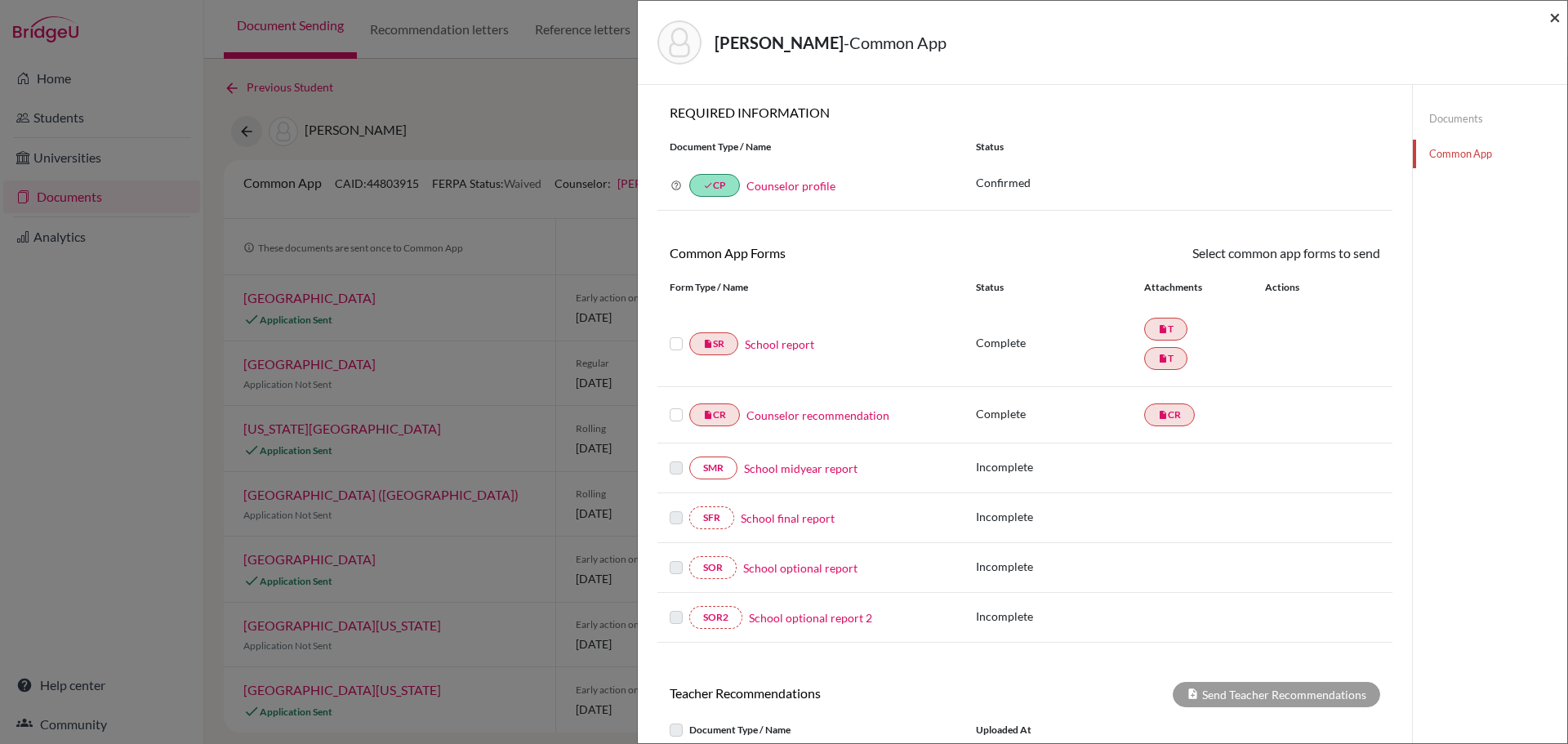
click at [1556, 19] on span "×" at bounding box center [1555, 16] width 12 height 24
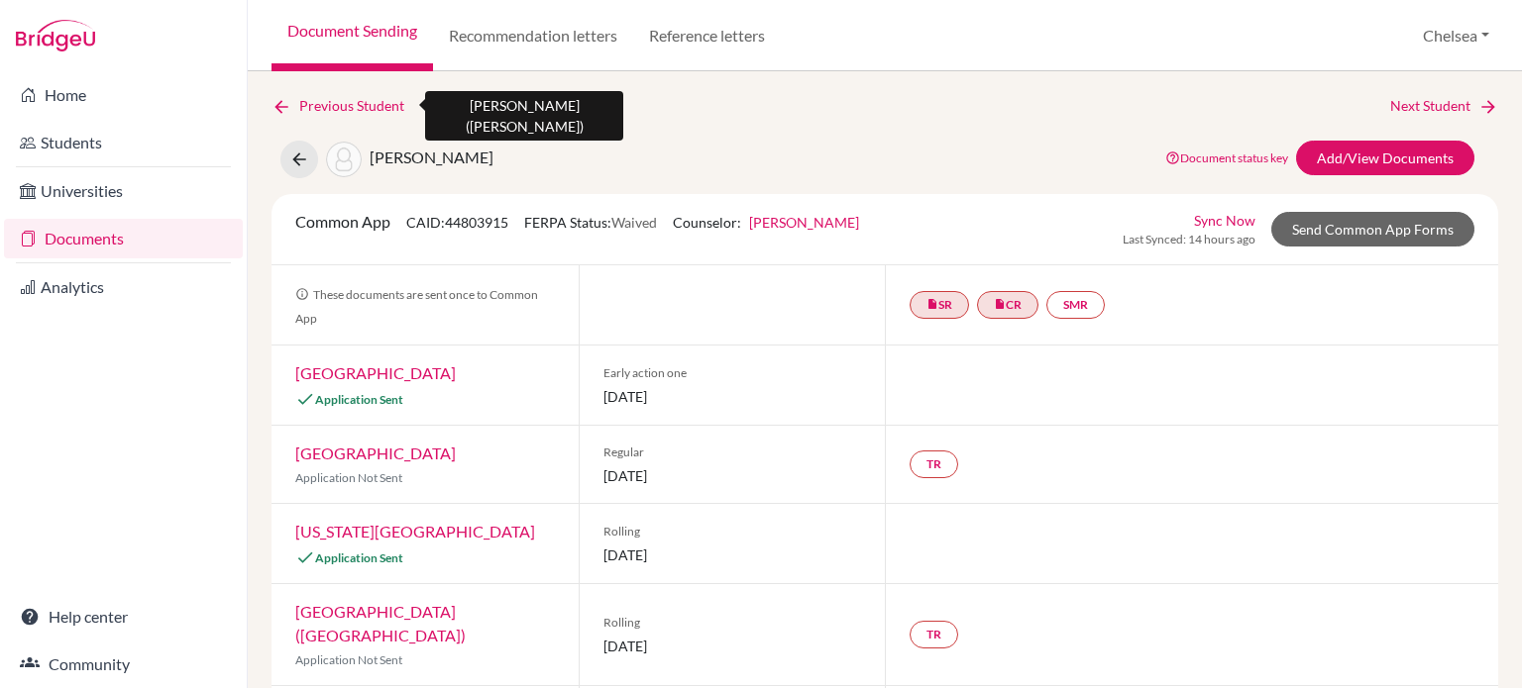
click at [313, 109] on link "Previous Student" at bounding box center [345, 106] width 149 height 22
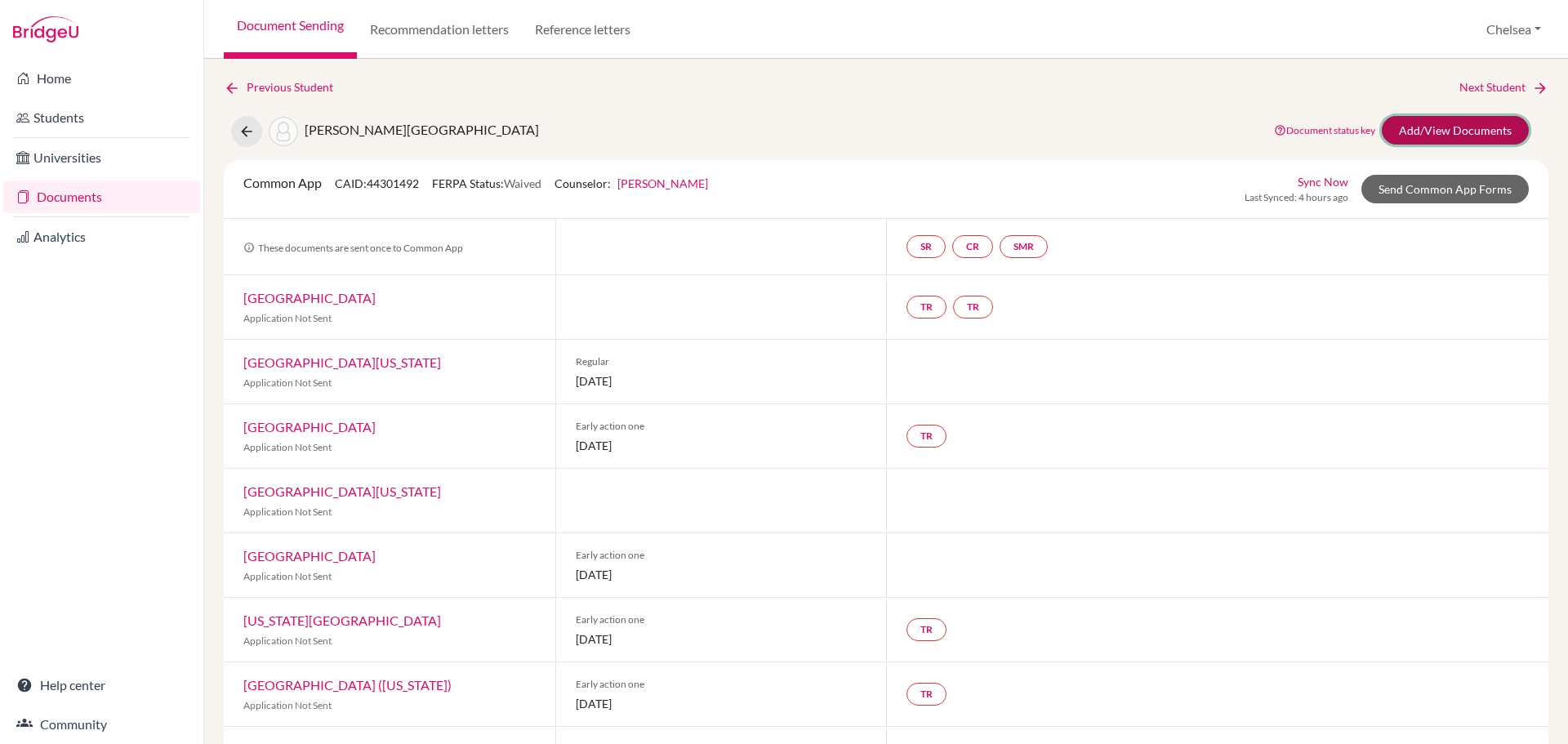
click at [1420, 120] on link "Add/View Documents" at bounding box center [1455, 130] width 147 height 29
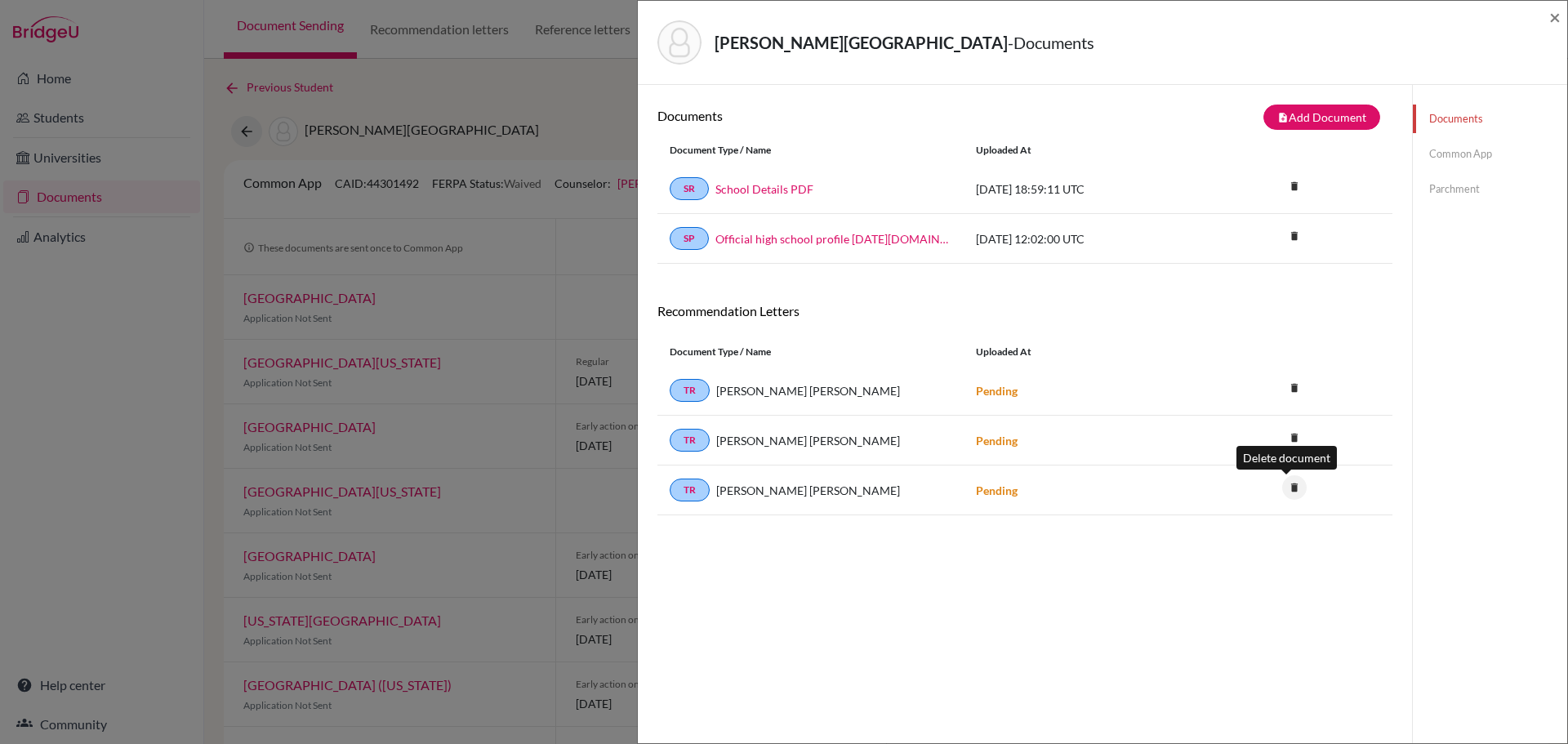
click at [1286, 489] on icon "delete" at bounding box center [1294, 488] width 25 height 25
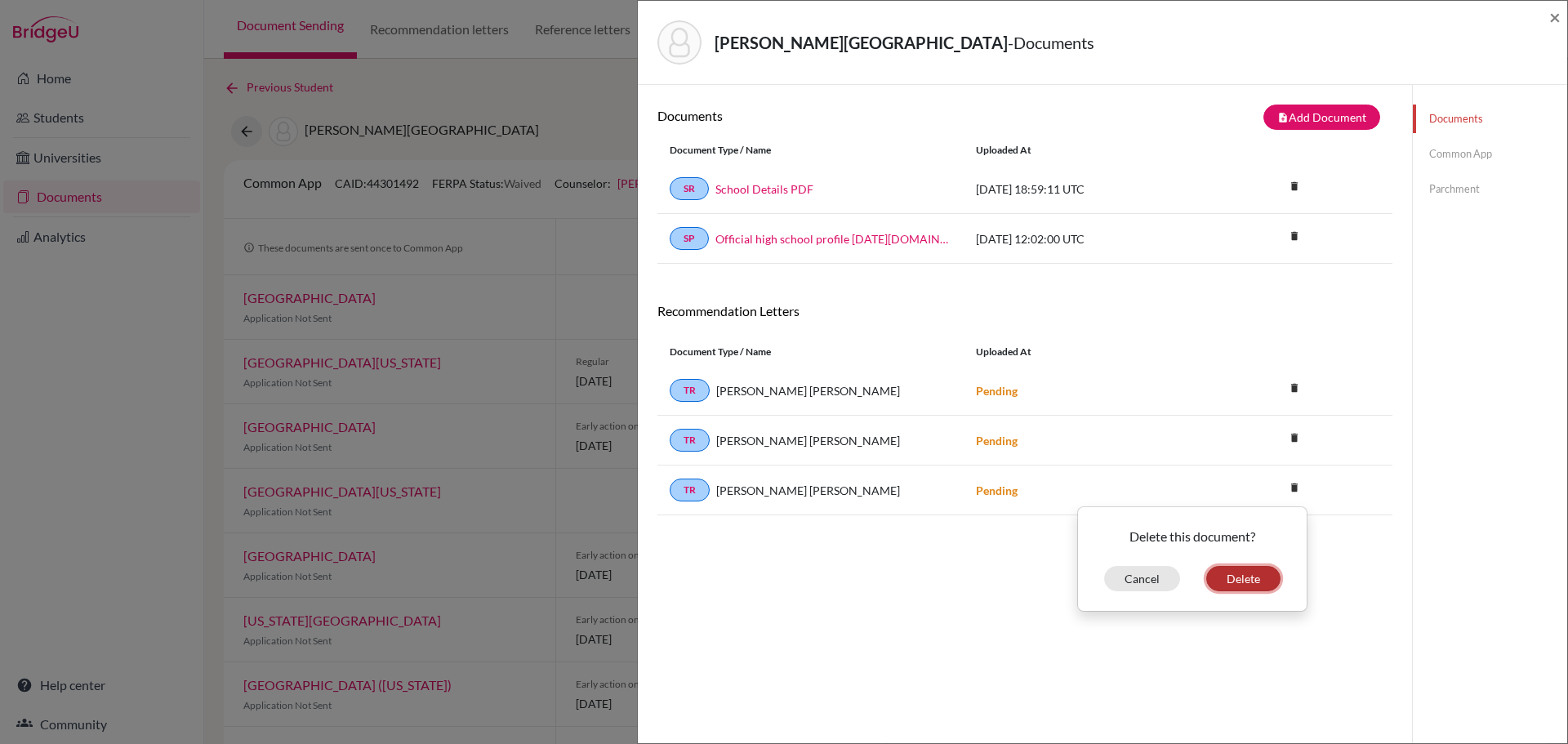
click at [1249, 572] on button "Delete" at bounding box center [1243, 578] width 74 height 26
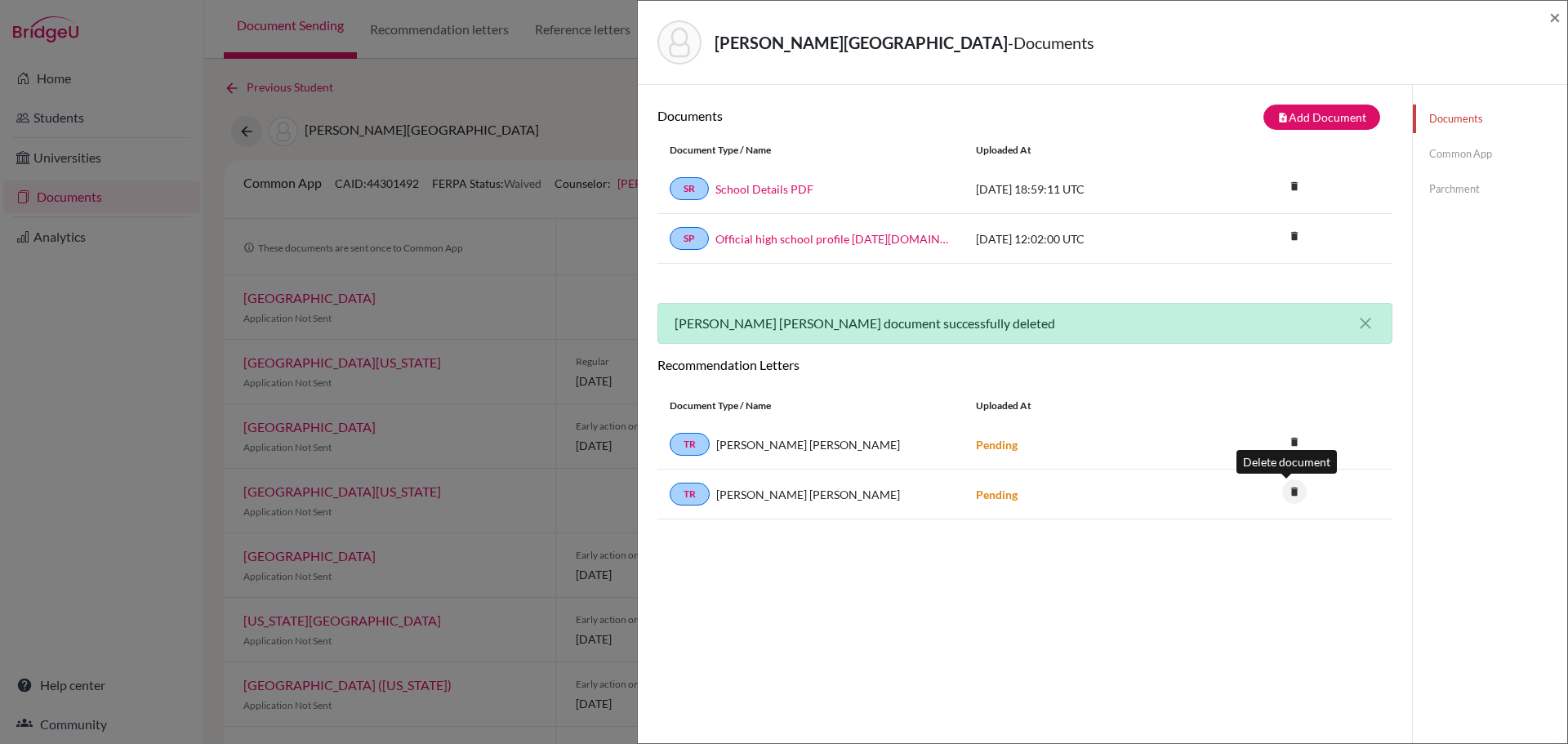
click at [1288, 486] on icon "delete" at bounding box center [1294, 492] width 25 height 25
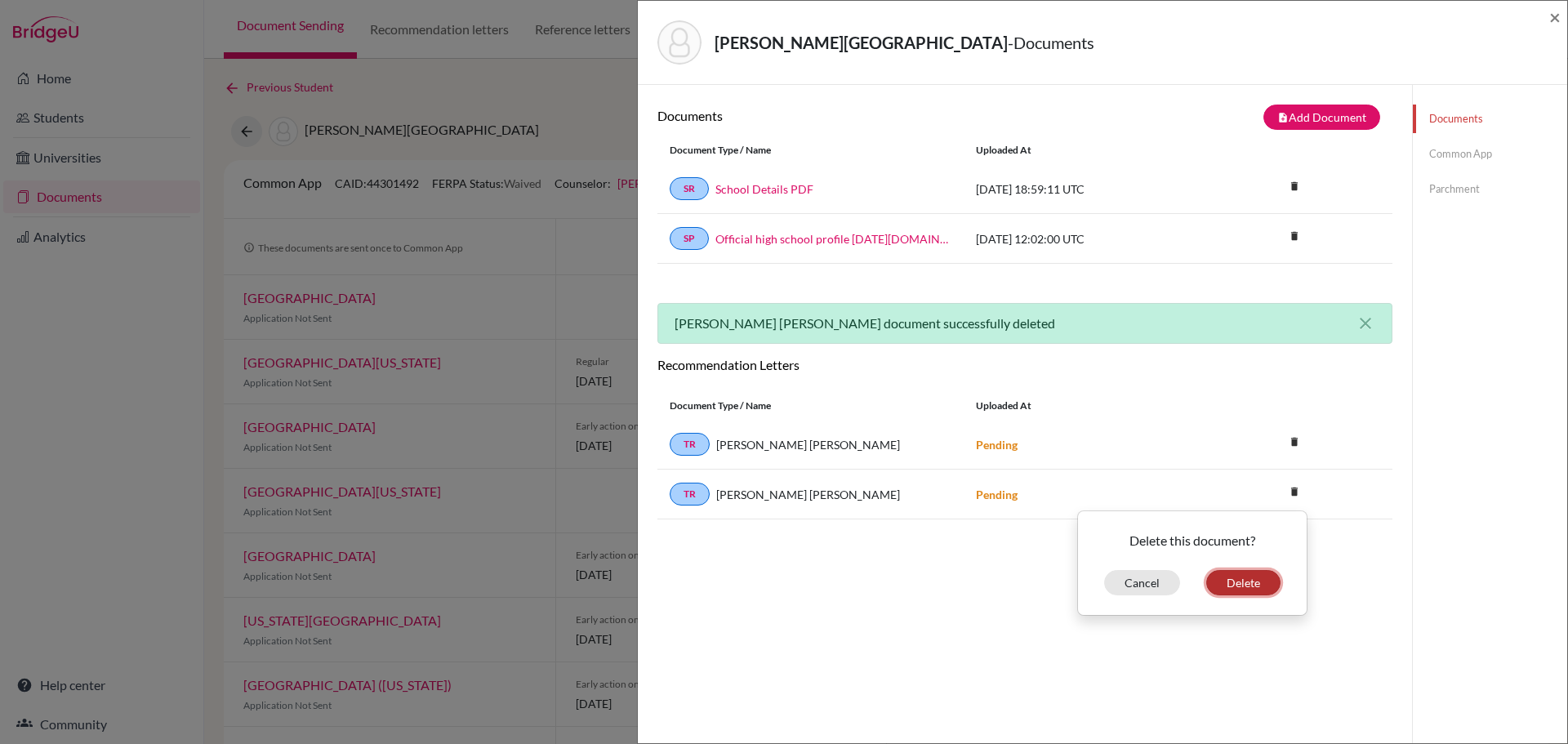
drag, startPoint x: 1227, startPoint y: 585, endPoint x: 1232, endPoint y: 439, distance: 146.1
click at [1232, 439] on div "Document Type / Name Uploaded at TR William Lucas Joyce Pending delete Delete t…" at bounding box center [1025, 455] width 735 height 128
click at [1283, 447] on icon "delete" at bounding box center [1294, 442] width 25 height 25
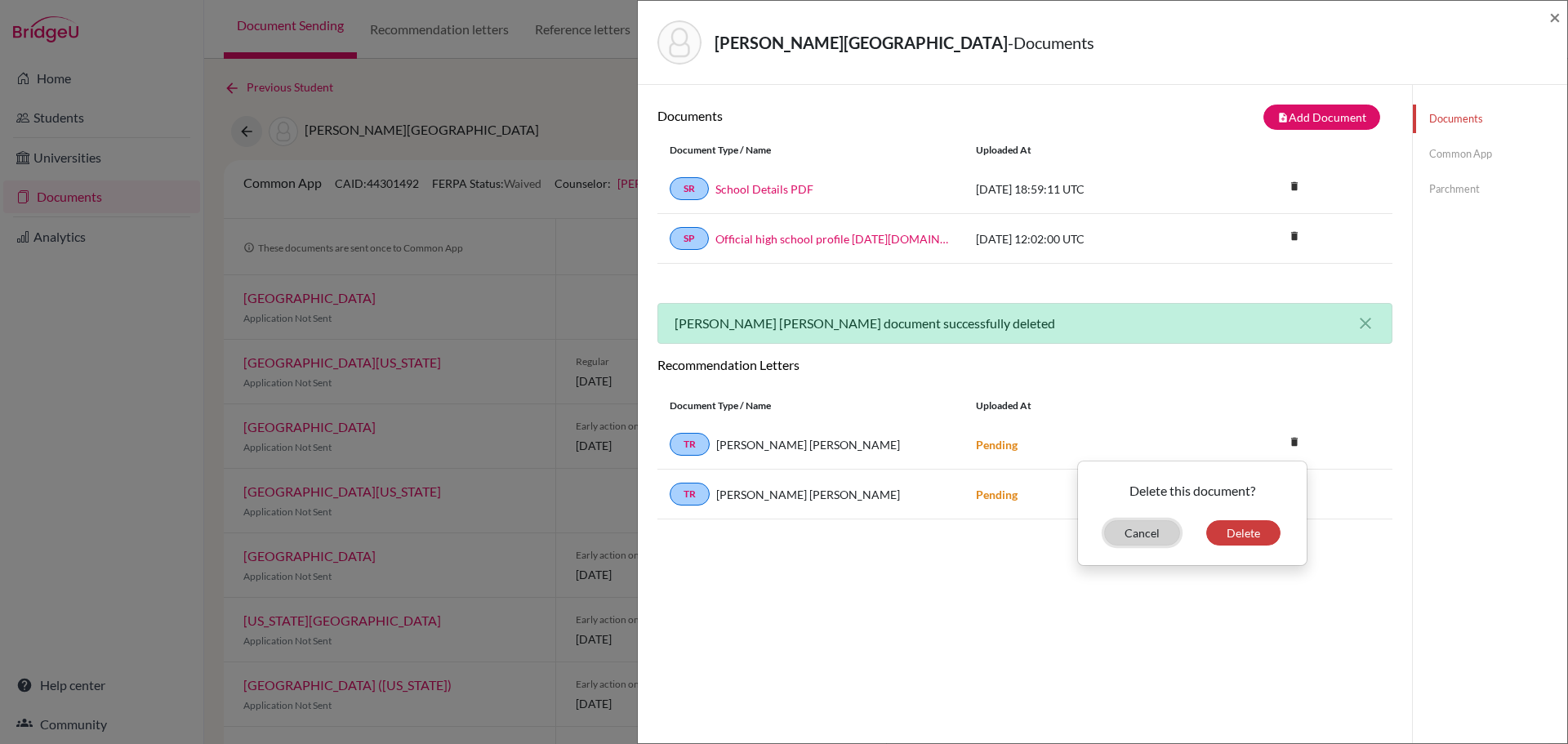
click at [1137, 539] on button "Cancel" at bounding box center [1142, 533] width 76 height 26
click at [1550, 15] on span "×" at bounding box center [1555, 16] width 12 height 24
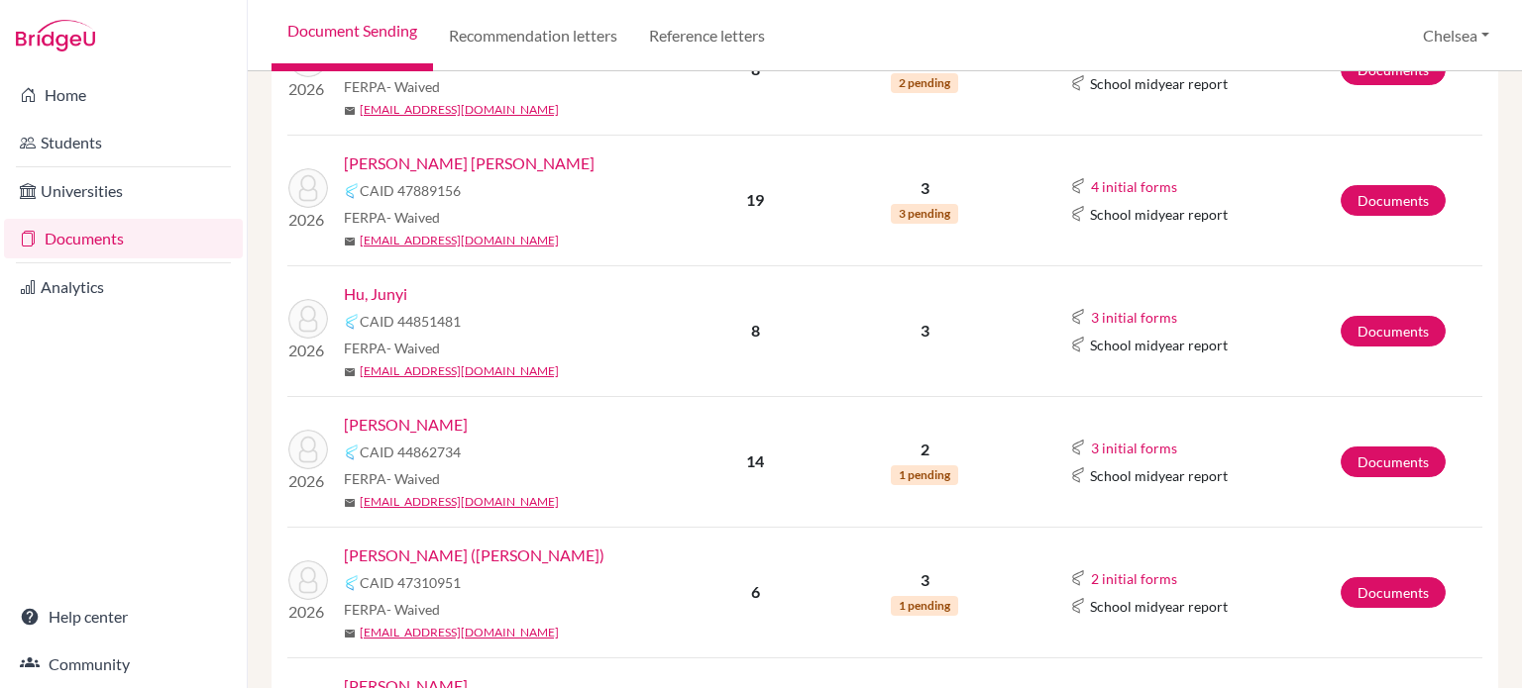
scroll to position [515, 0]
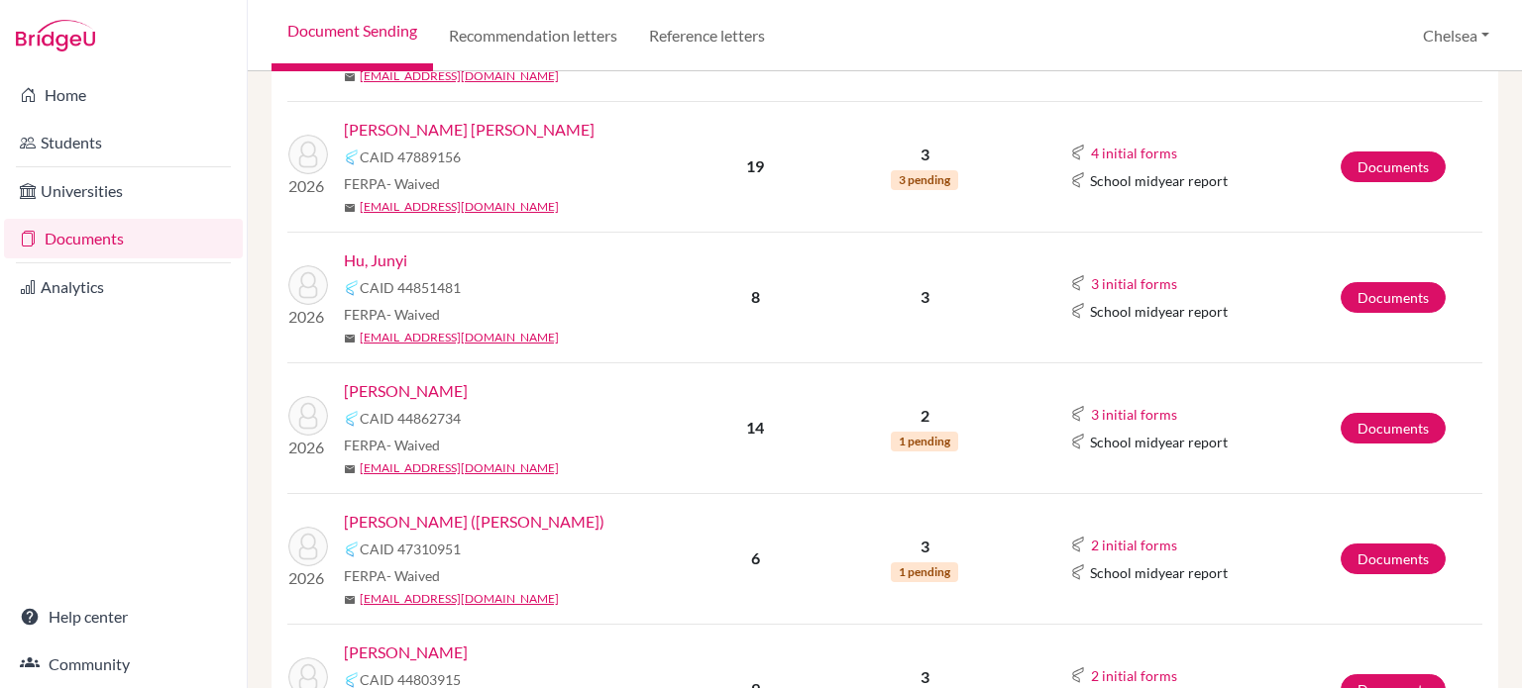
click at [457, 126] on link "[PERSON_NAME] [PERSON_NAME]" at bounding box center [469, 130] width 251 height 24
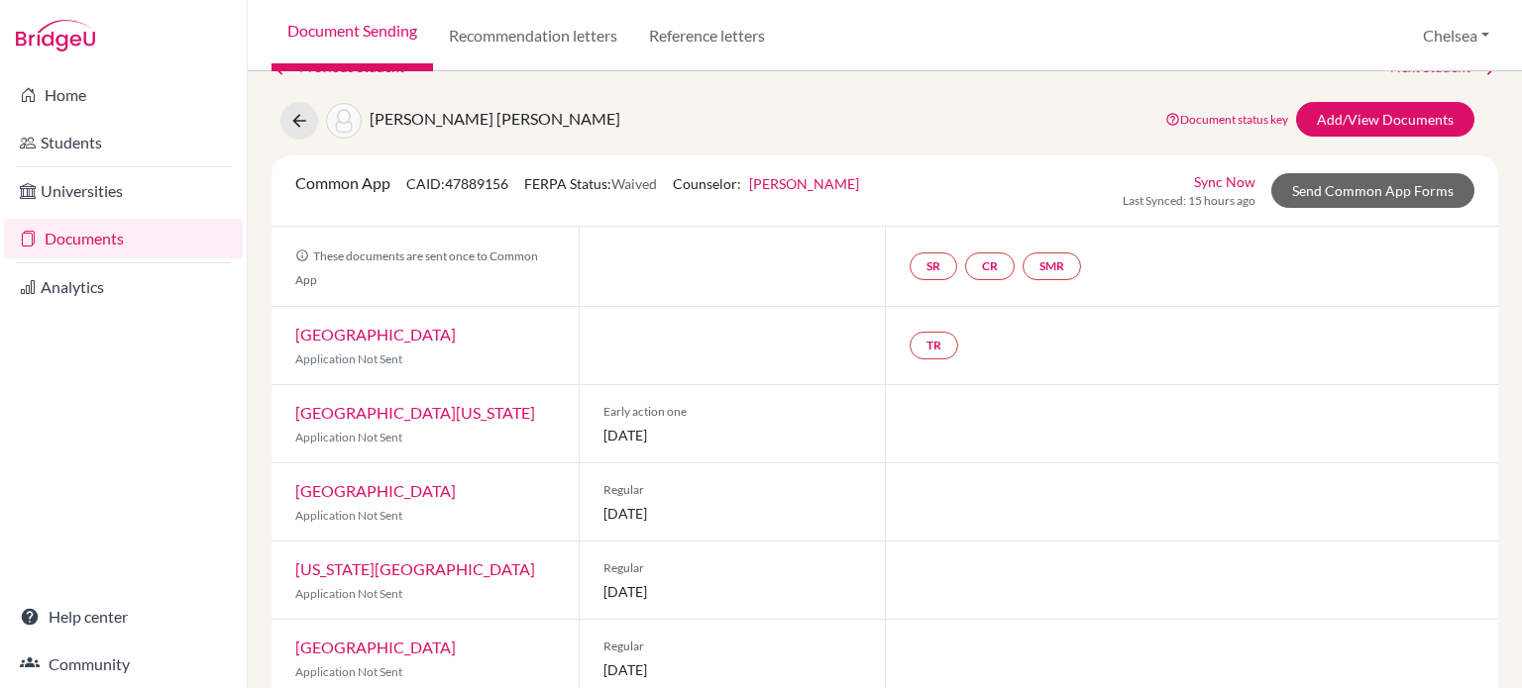
scroll to position [48, 0]
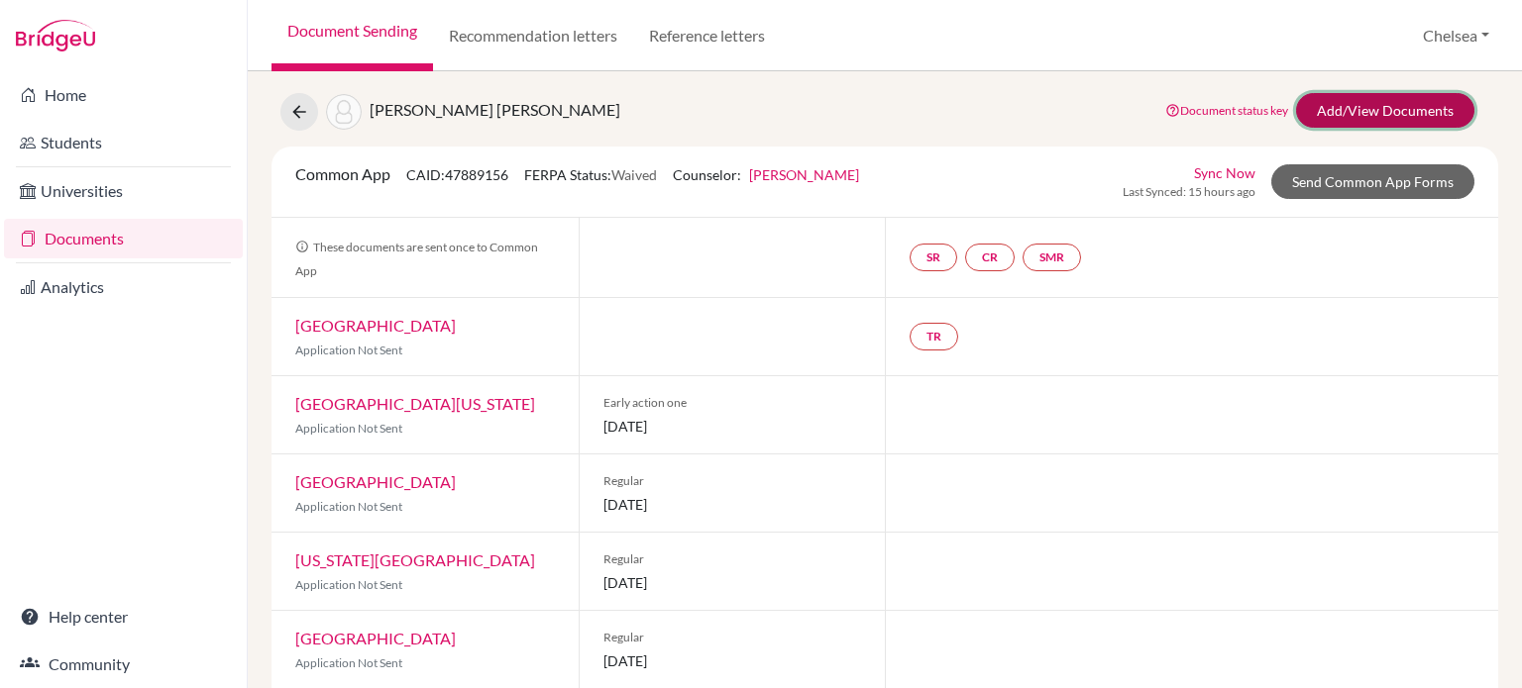
click at [1383, 95] on link "Add/View Documents" at bounding box center [1385, 110] width 178 height 35
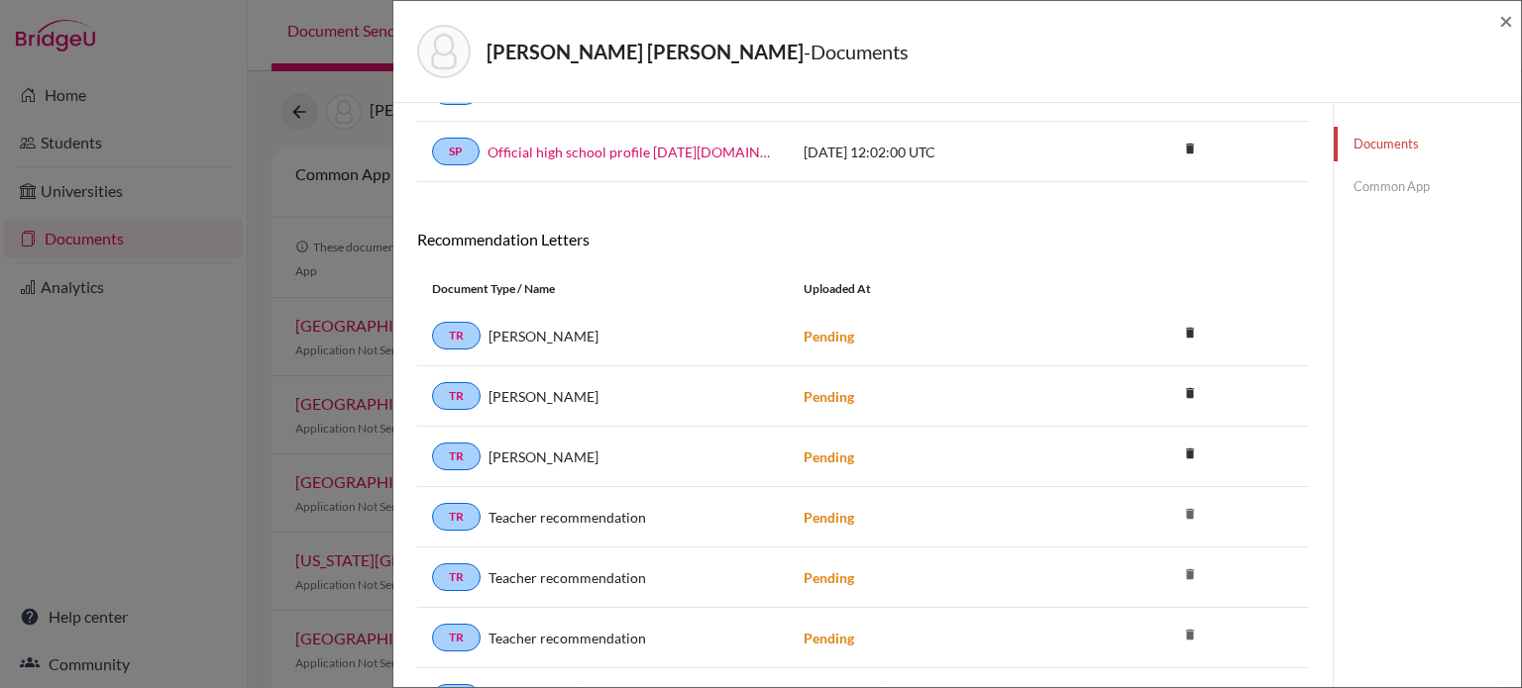
scroll to position [250, 0]
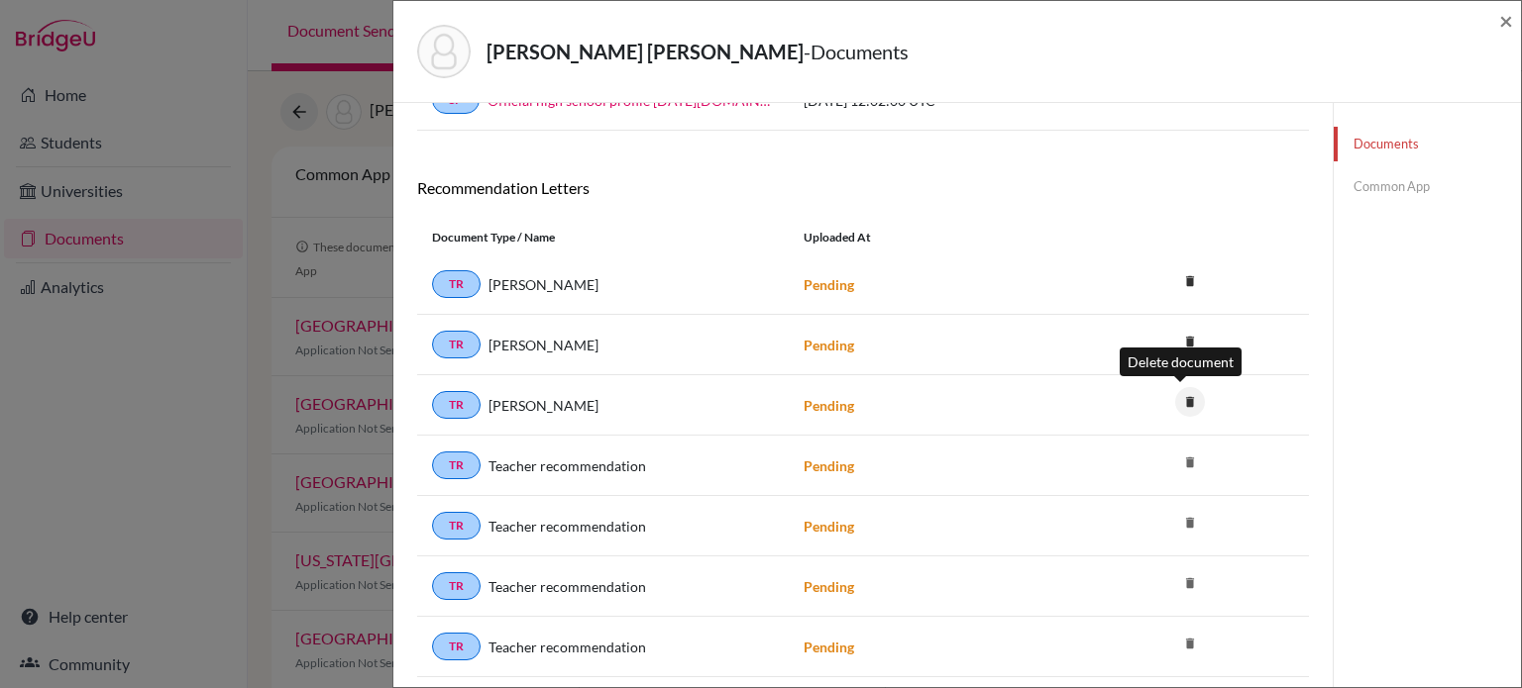
click at [1180, 394] on icon "delete" at bounding box center [1190, 402] width 30 height 30
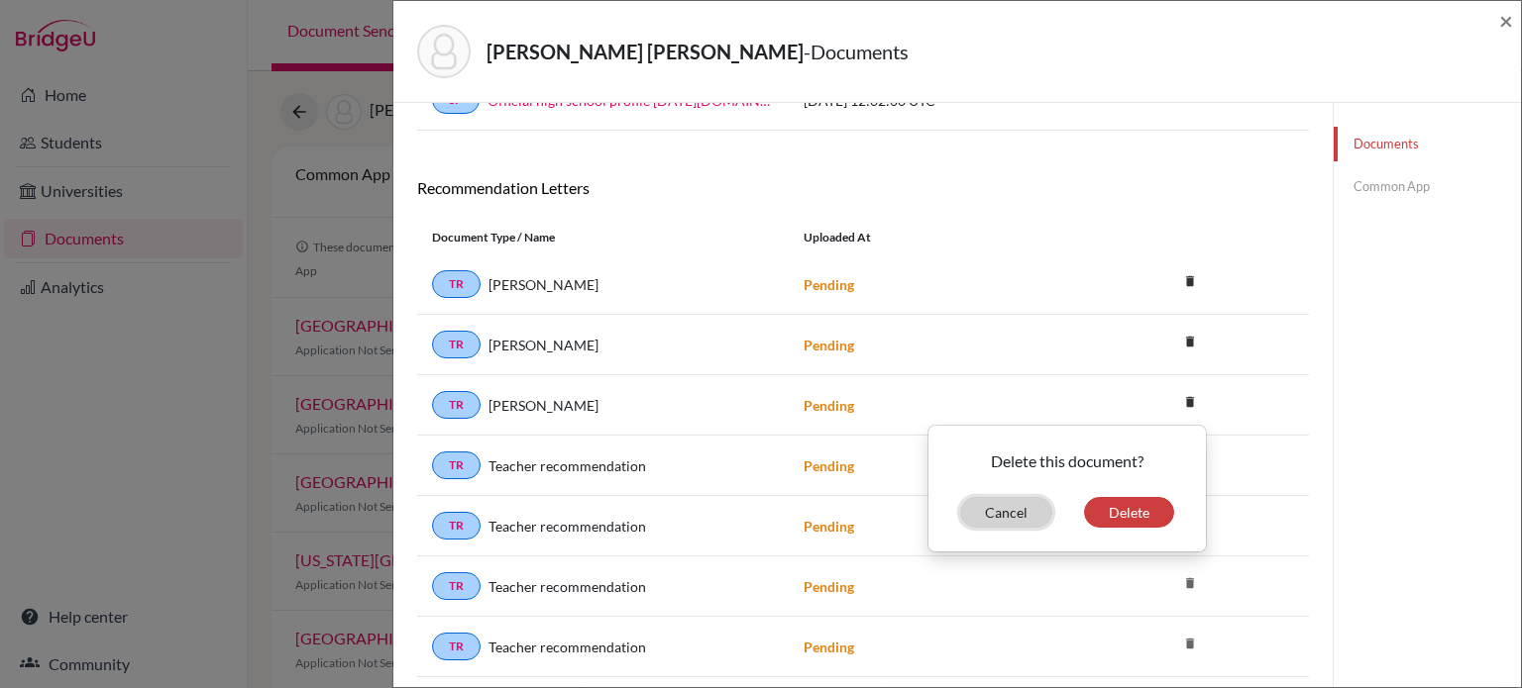
drag, startPoint x: 1355, startPoint y: 415, endPoint x: 1004, endPoint y: 510, distance: 363.3
click at [1004, 510] on button "Cancel" at bounding box center [1006, 512] width 92 height 31
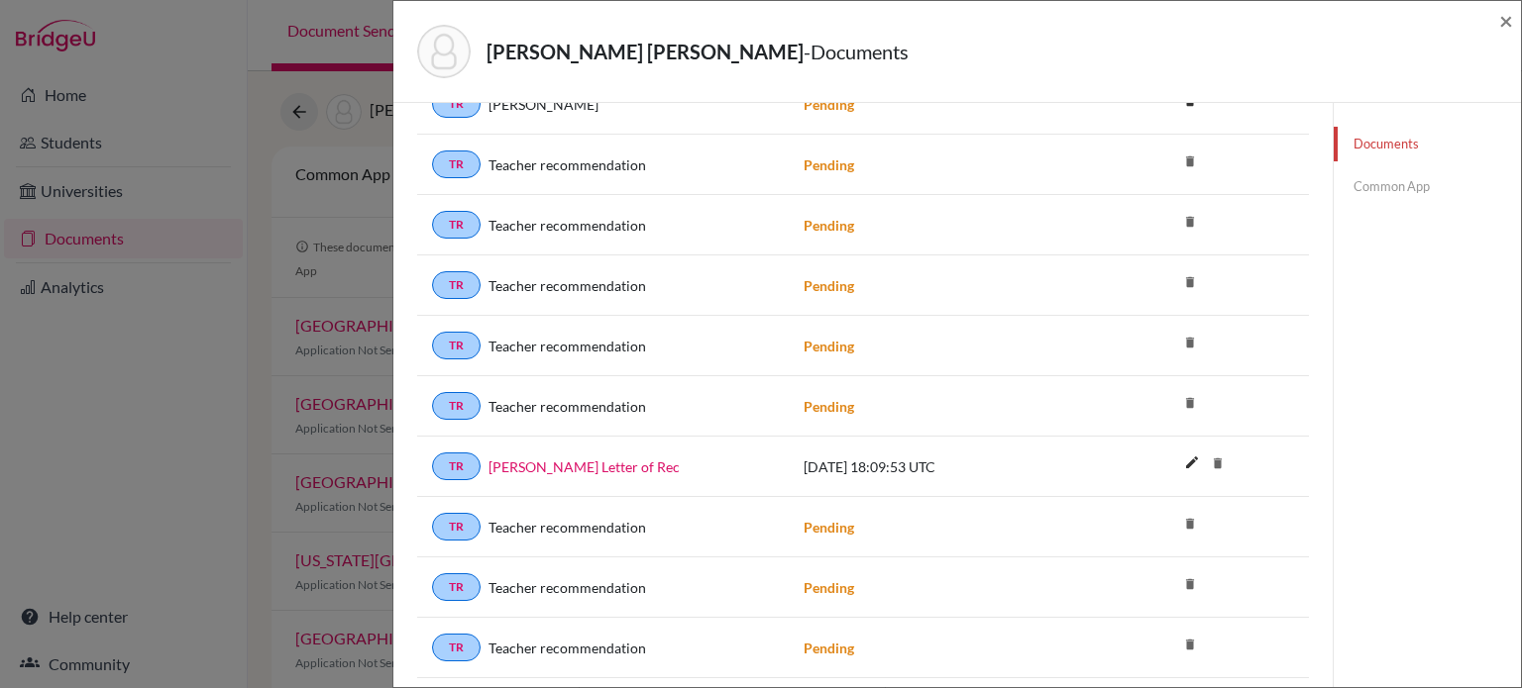
scroll to position [551, 0]
click at [614, 457] on link "Thomas Blackman Letter of Rec" at bounding box center [583, 467] width 191 height 21
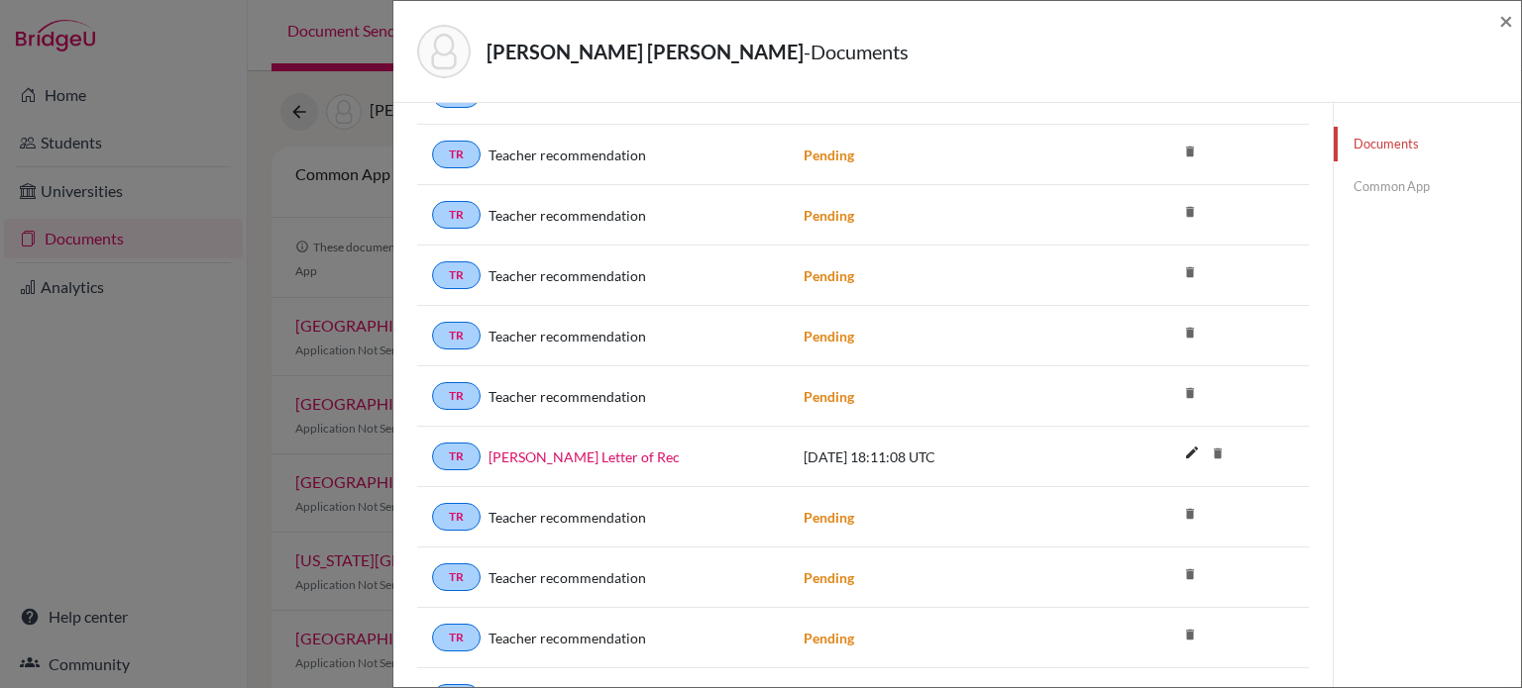
scroll to position [934, 0]
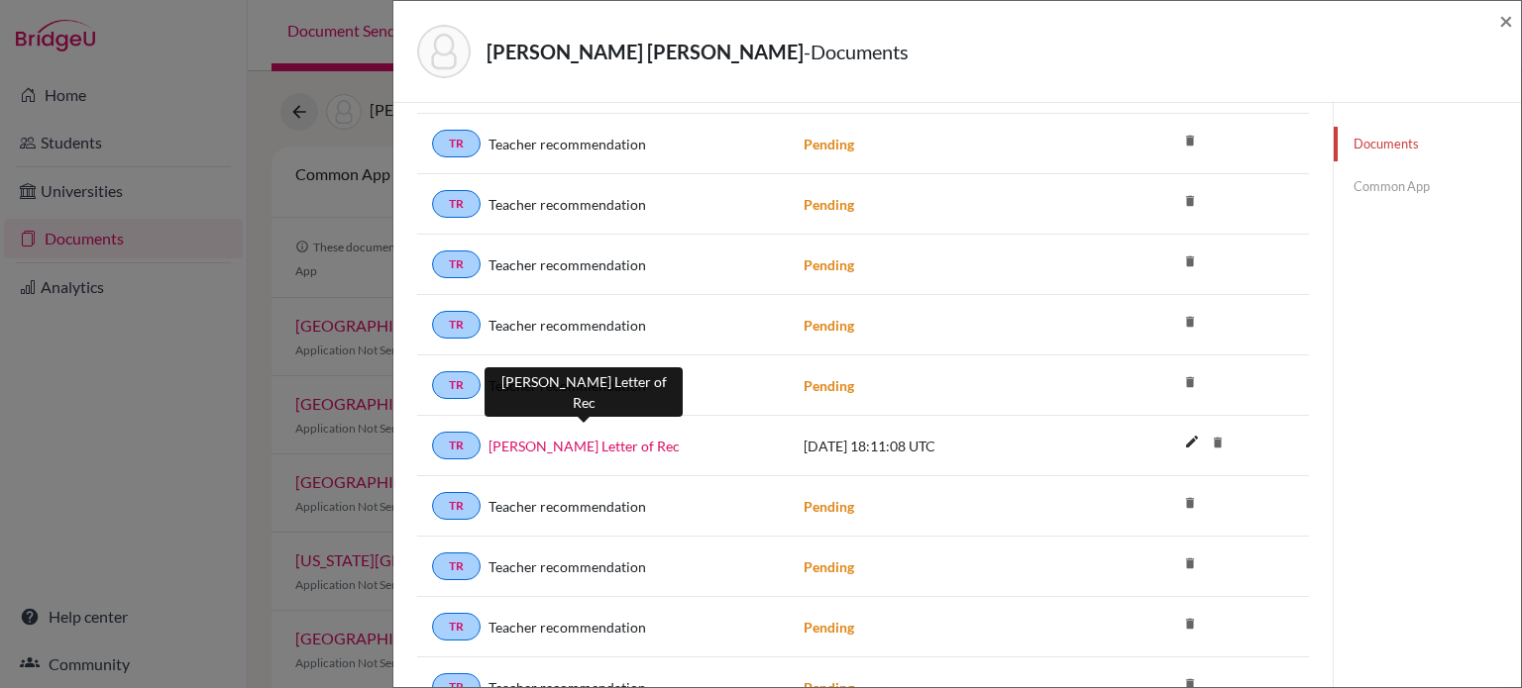
click at [597, 436] on link "Thomas Blackman Letter of Rec" at bounding box center [583, 446] width 191 height 21
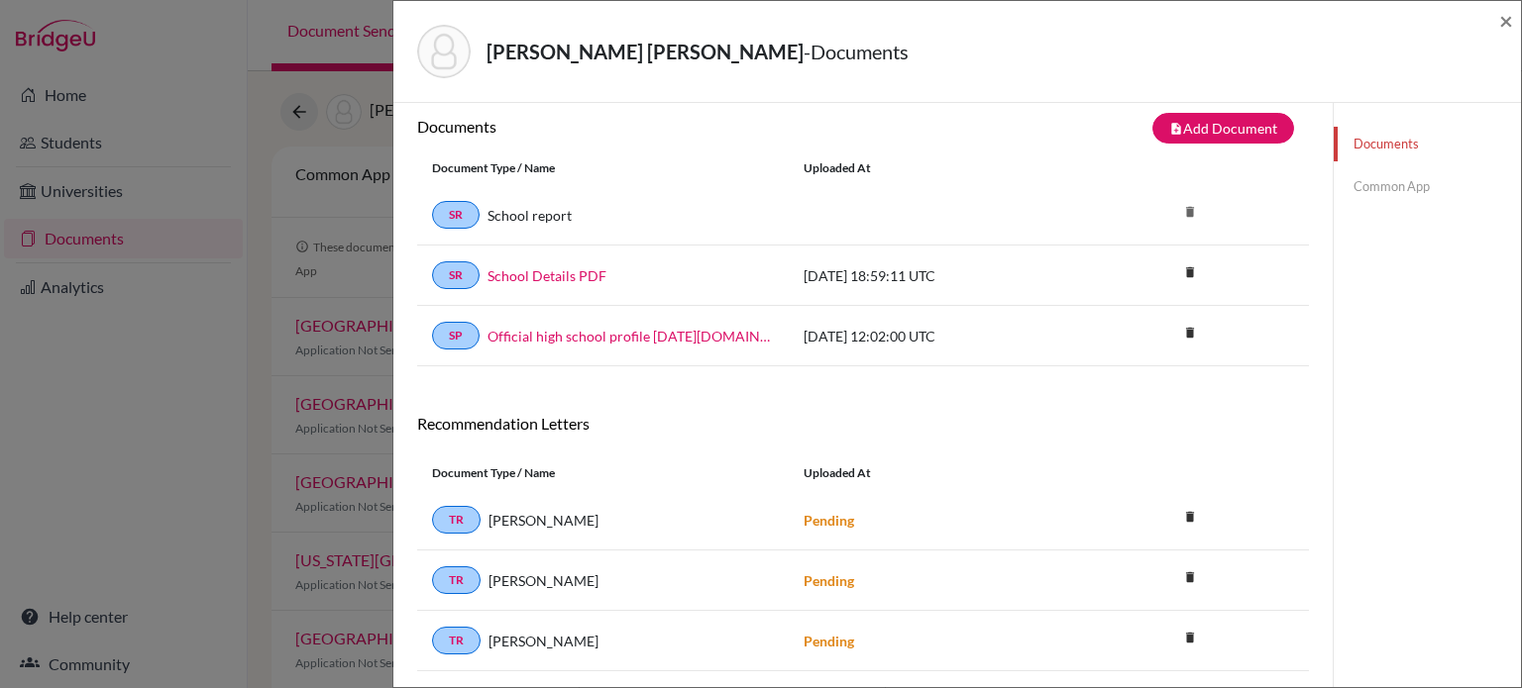
scroll to position [0, 0]
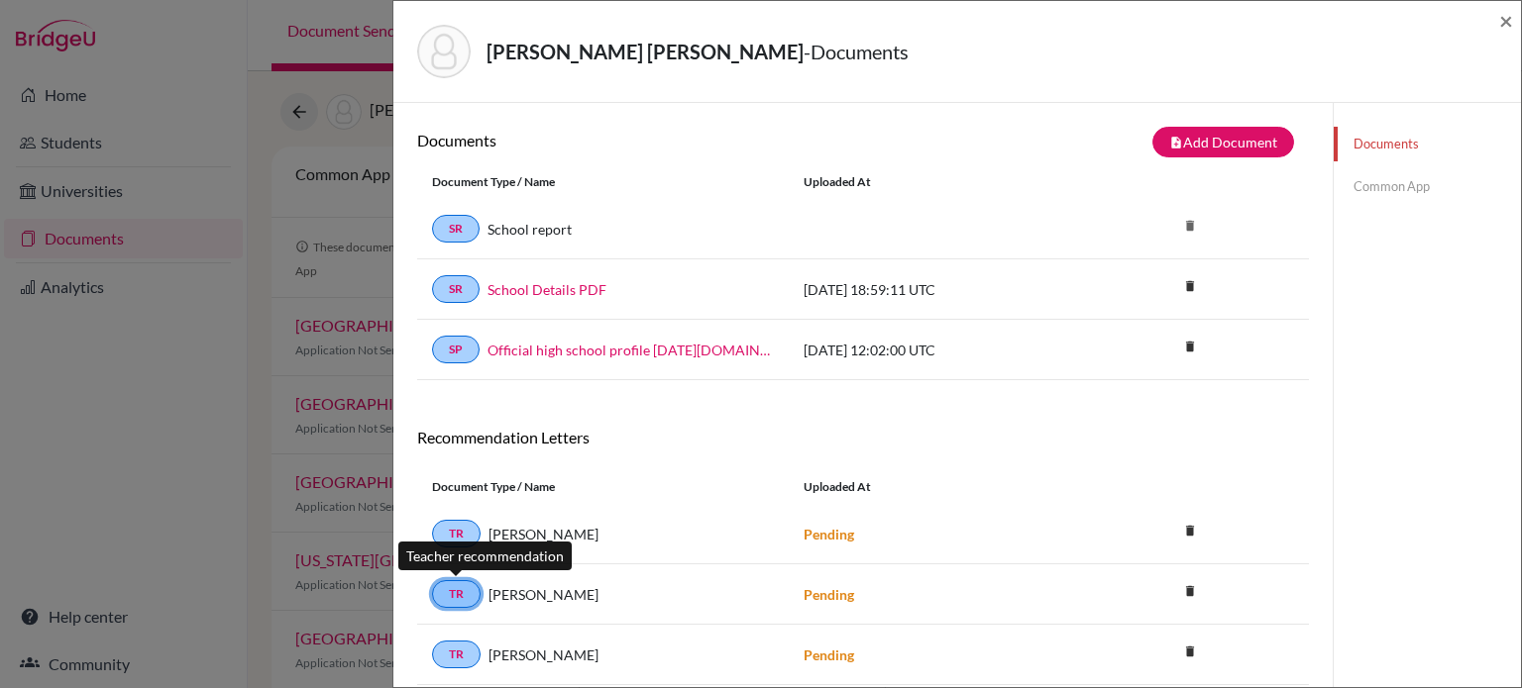
click at [448, 589] on link "TR" at bounding box center [456, 594] width 49 height 28
click at [532, 592] on span "Jasmine Anderson" at bounding box center [543, 594] width 110 height 21
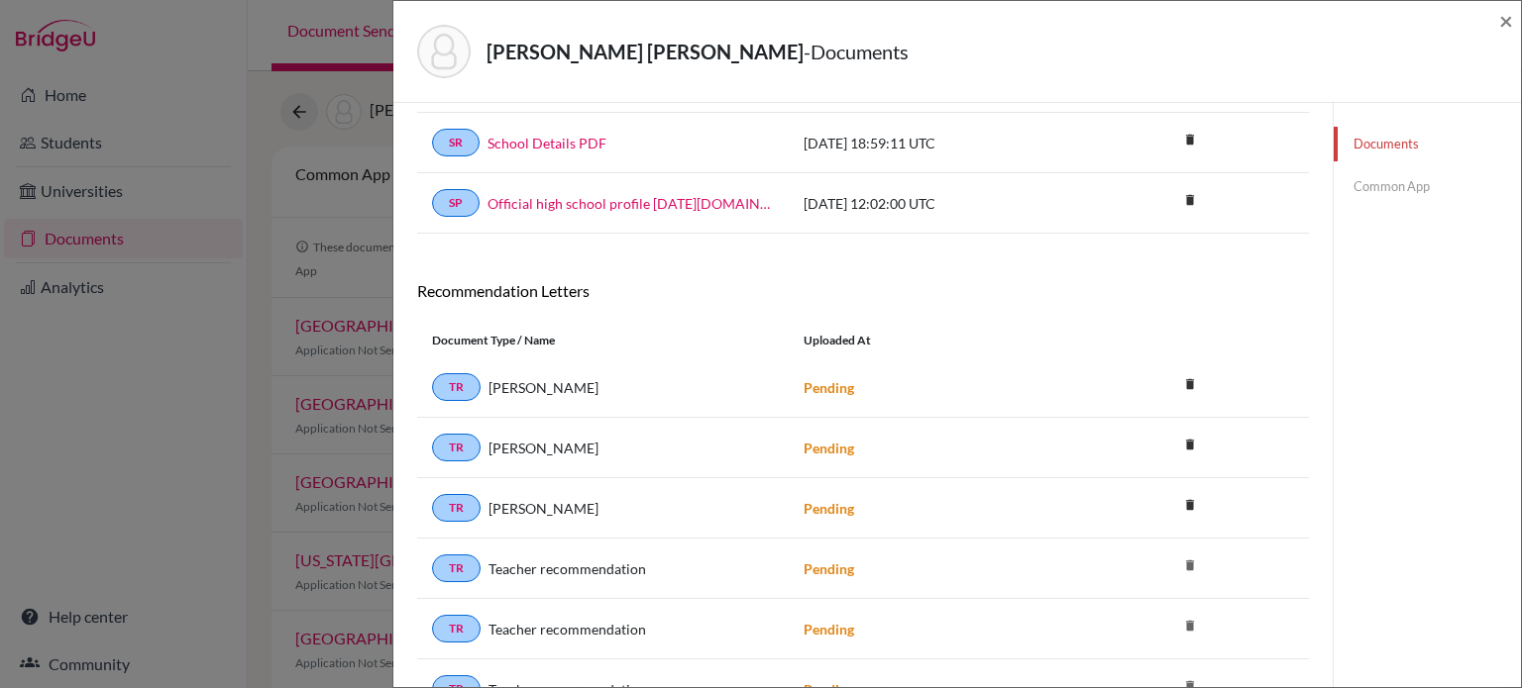
scroll to position [147, 0]
click at [1184, 560] on icon "delete" at bounding box center [1190, 566] width 30 height 30
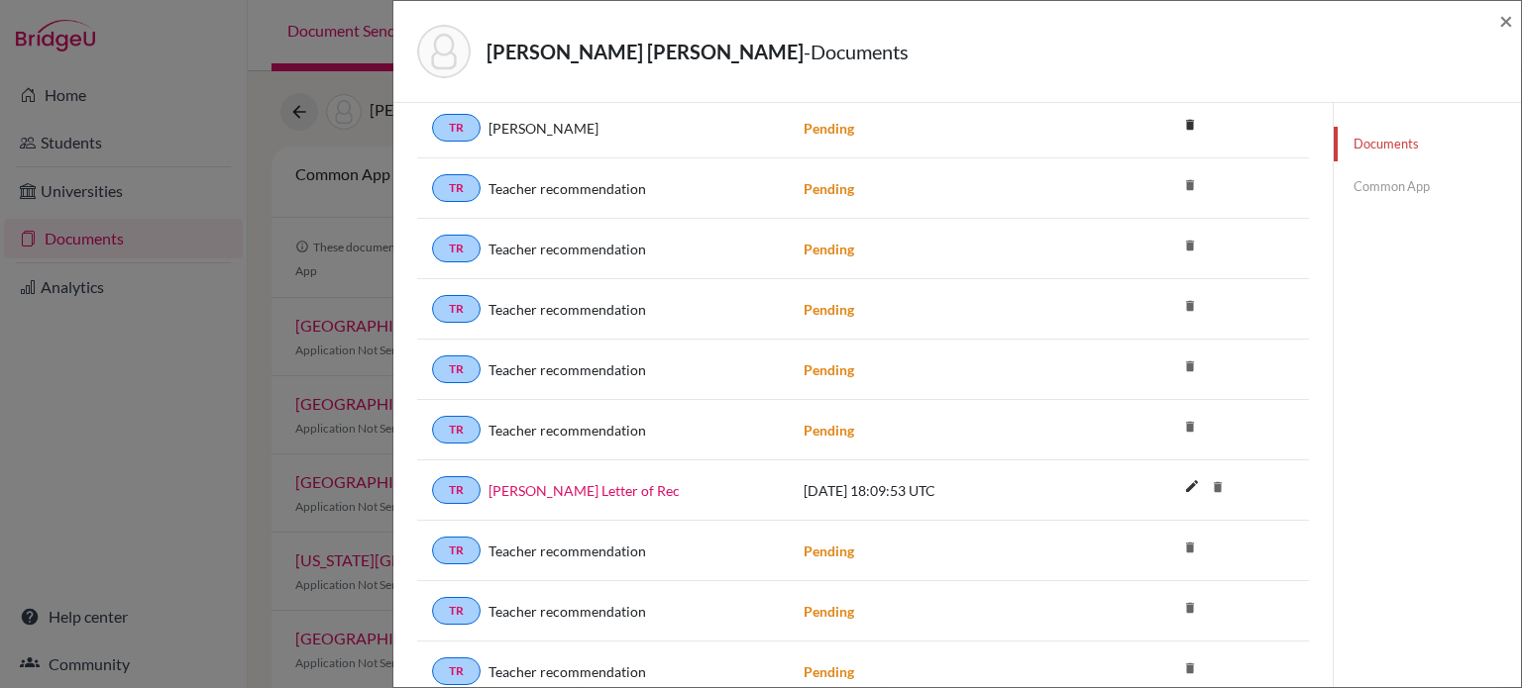
scroll to position [533, 0]
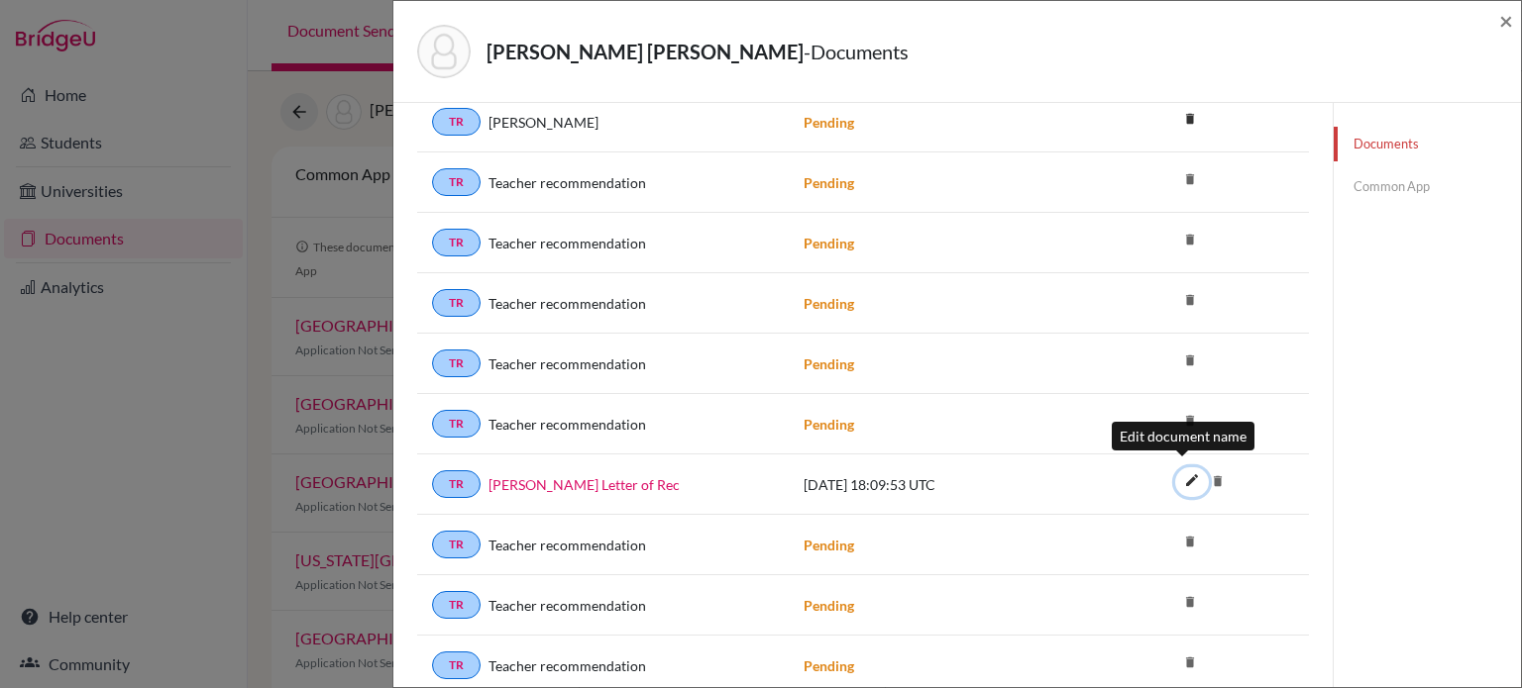
click at [1177, 469] on icon "edit" at bounding box center [1192, 481] width 32 height 32
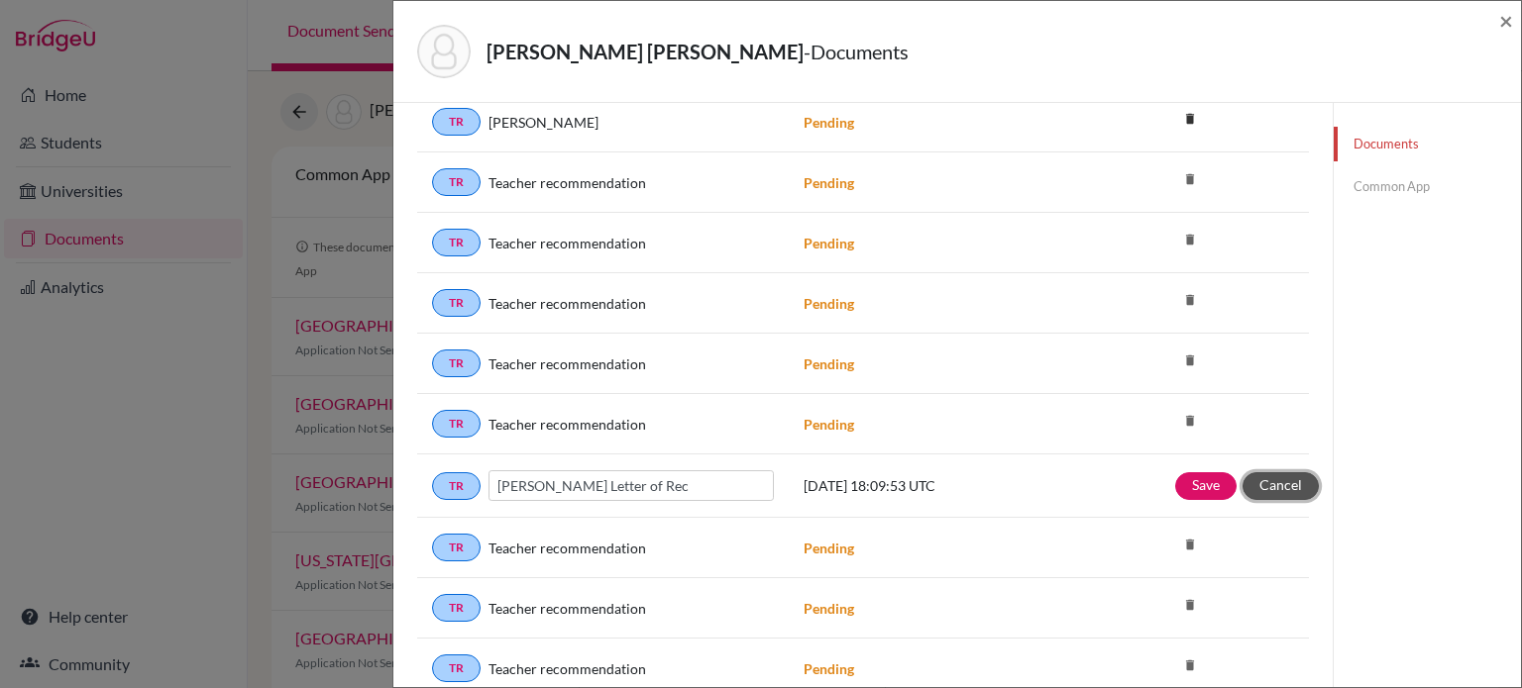
click at [1292, 475] on button "Cancel" at bounding box center [1280, 486] width 76 height 28
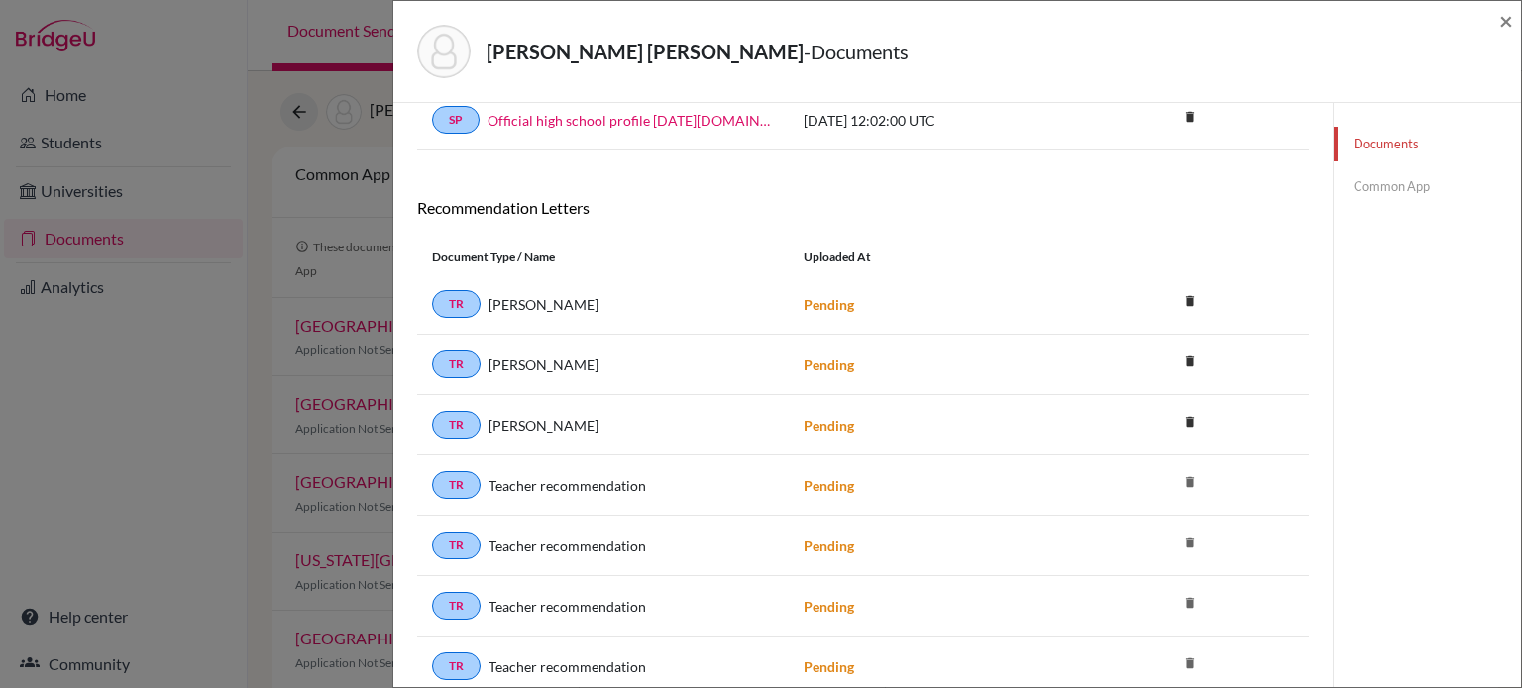
scroll to position [230, 0]
click at [559, 360] on span "Jasmine Anderson" at bounding box center [543, 365] width 110 height 21
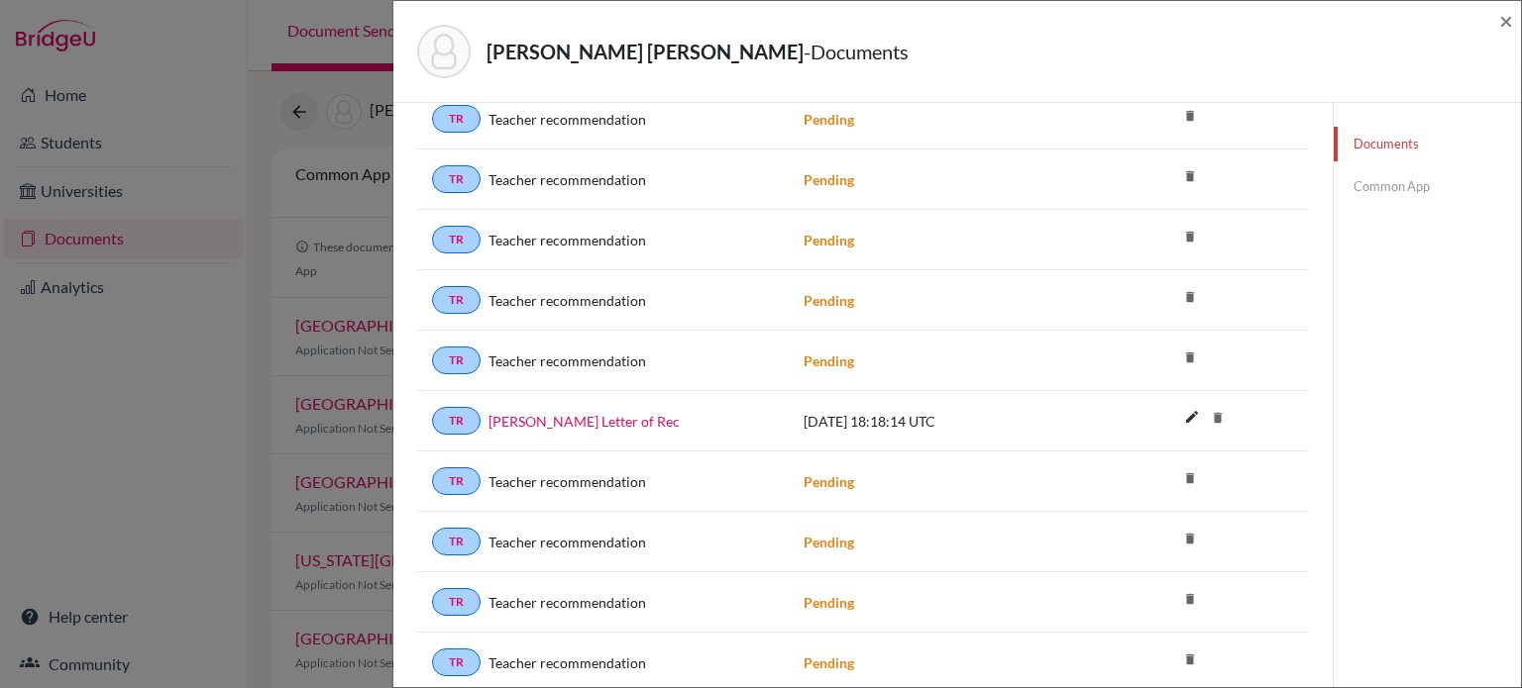
scroll to position [1926, 0]
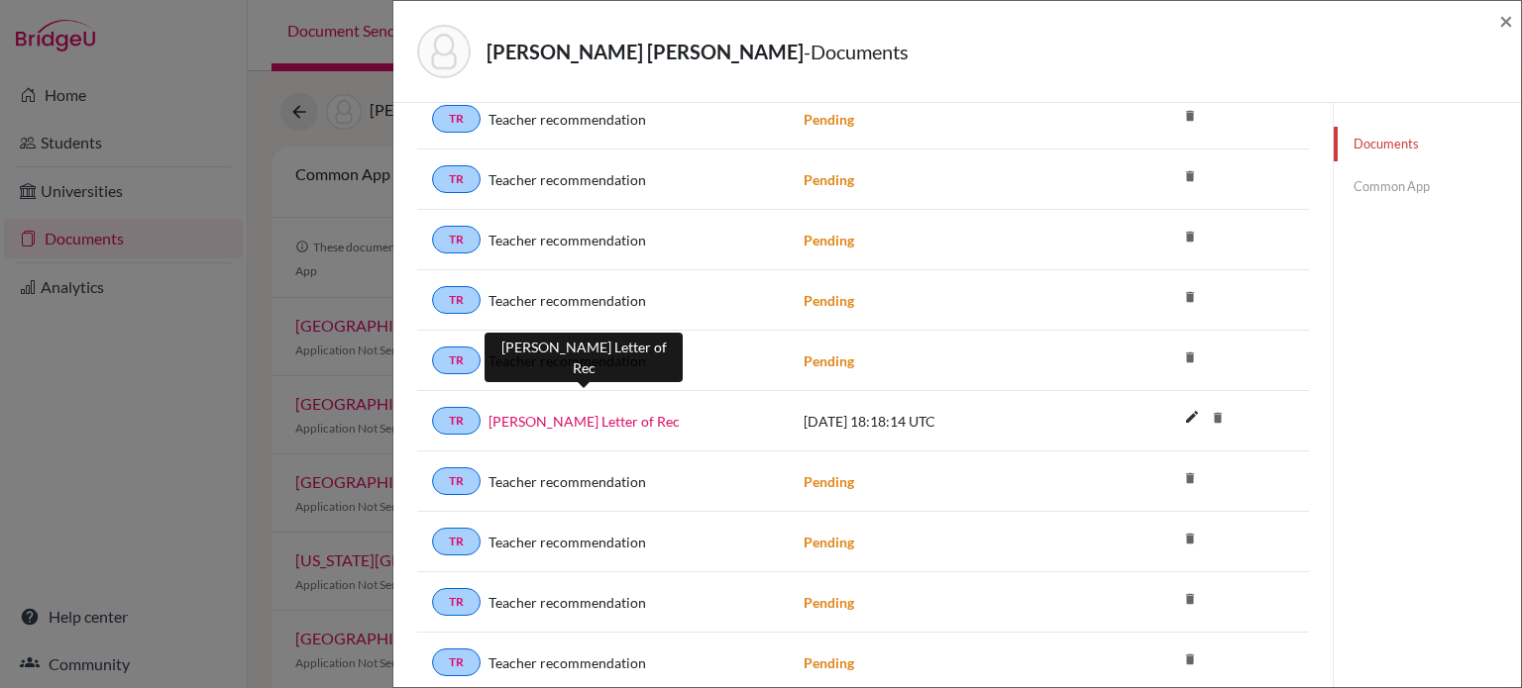
click at [612, 411] on link "Thomas Blackman Letter of Rec" at bounding box center [583, 421] width 191 height 21
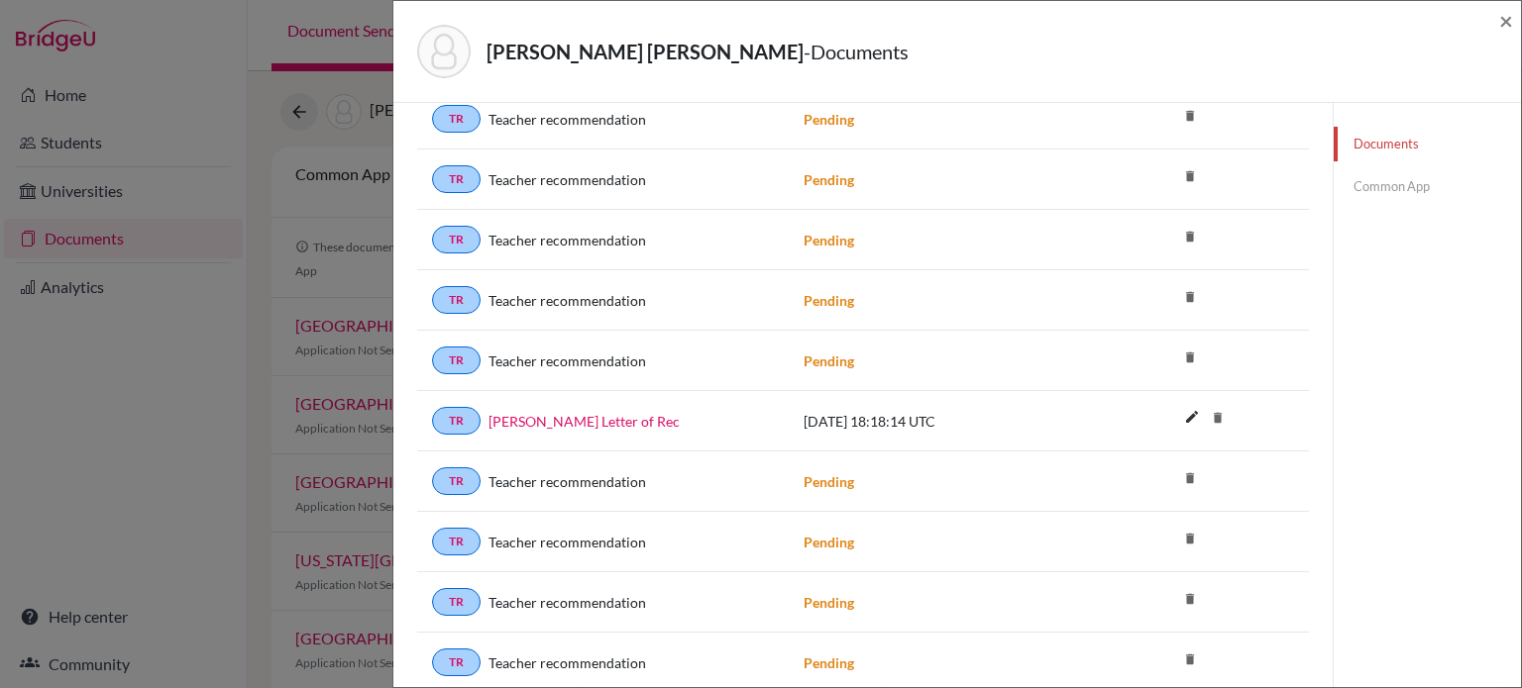
click at [260, 151] on div "Chaves Blackman, Thomas - Documents × Documents note_add Add Document Document …" at bounding box center [761, 344] width 1522 height 688
click at [1379, 189] on link "Common App" at bounding box center [1426, 186] width 187 height 35
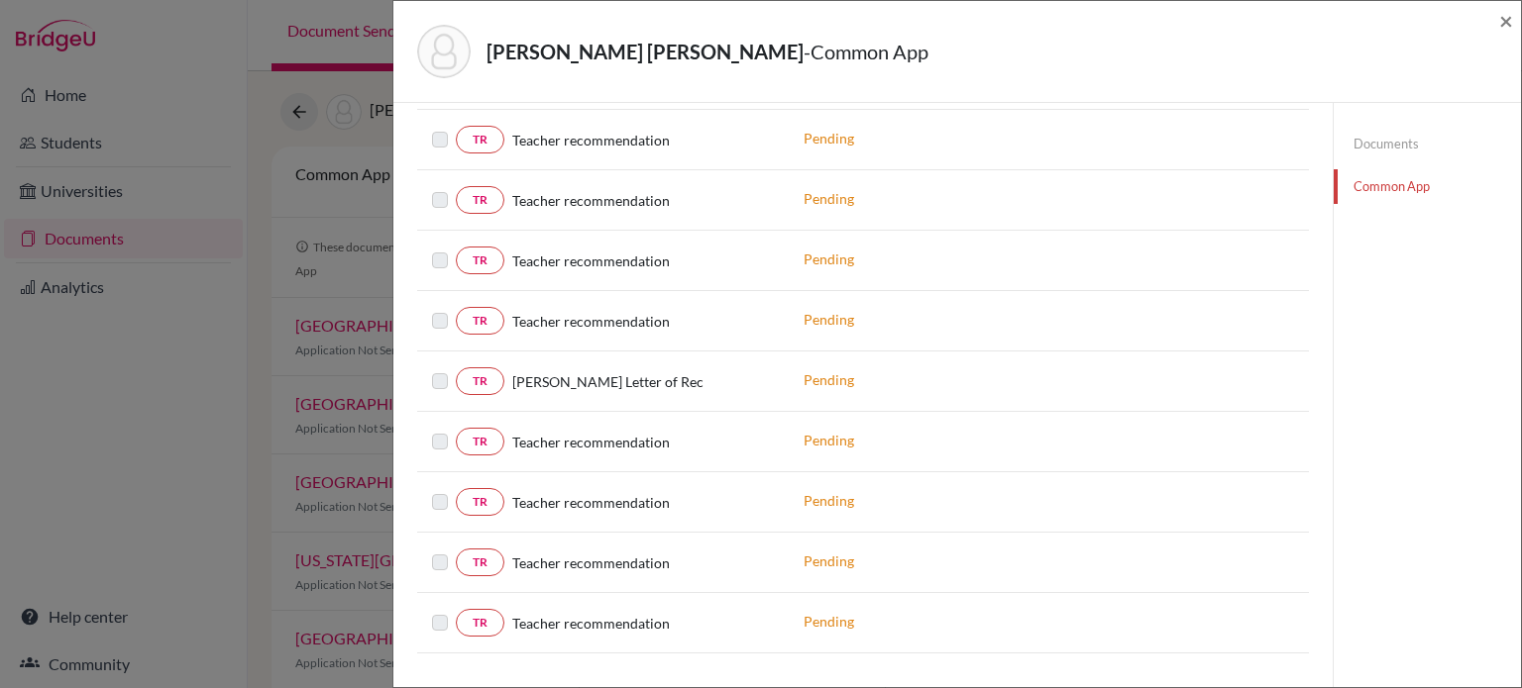
scroll to position [2587, 0]
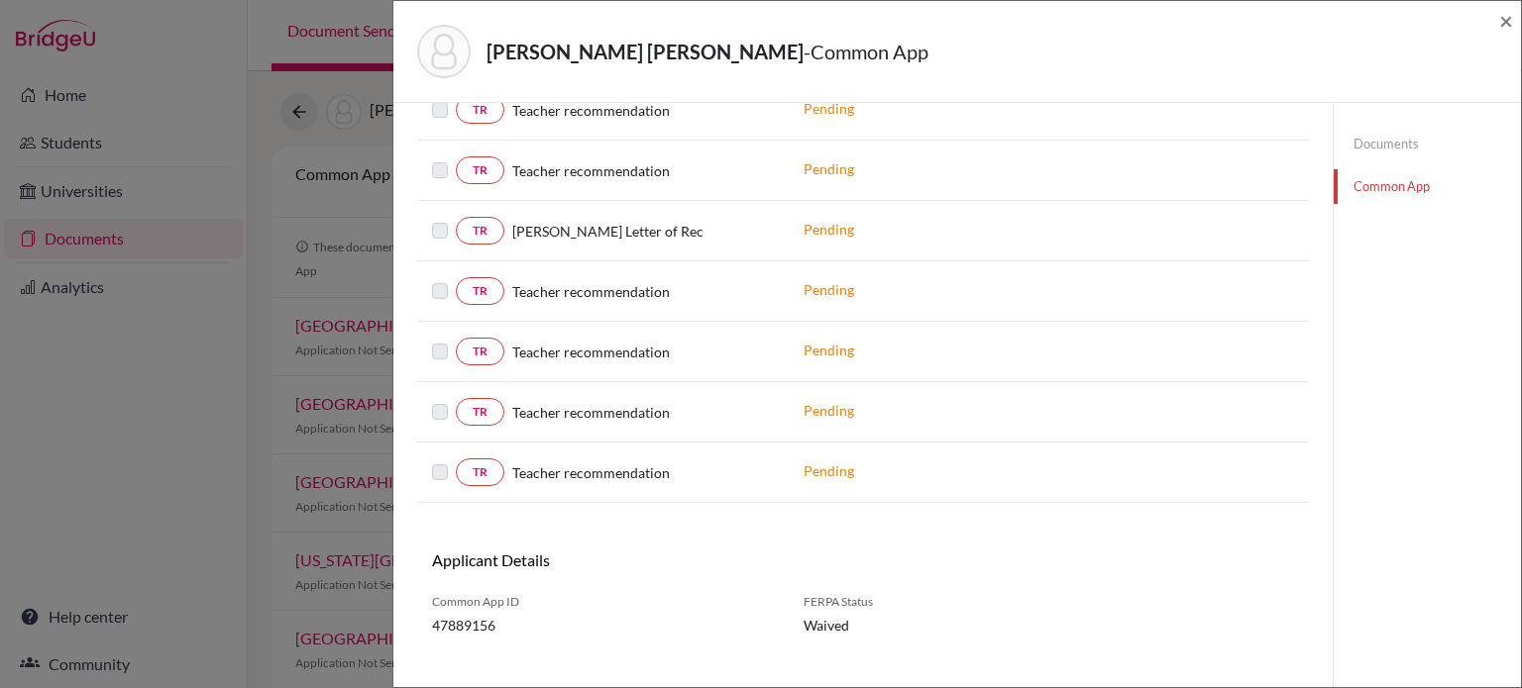
click at [456, 461] on label at bounding box center [456, 461] width 0 height 0
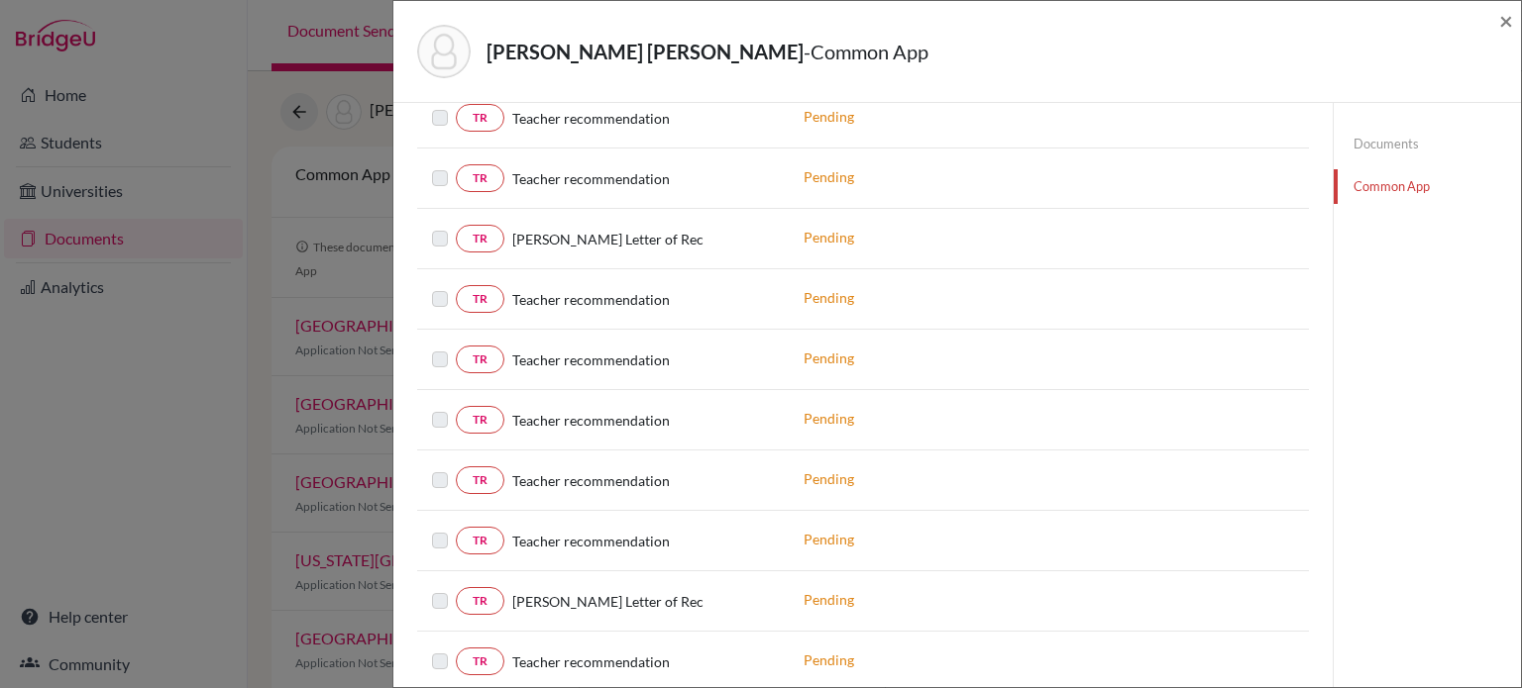
scroll to position [1251, 0]
click at [488, 586] on link "TR" at bounding box center [480, 600] width 49 height 28
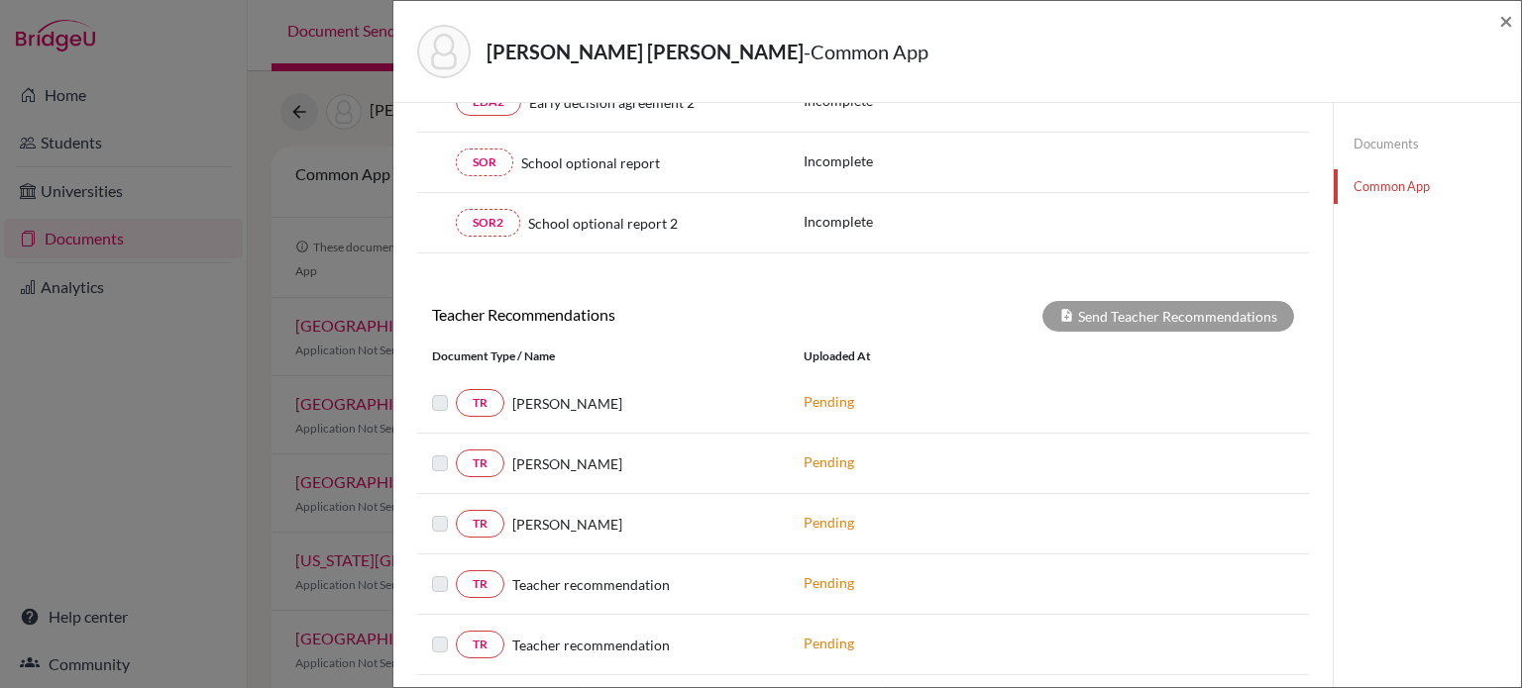
scroll to position [592, 0]
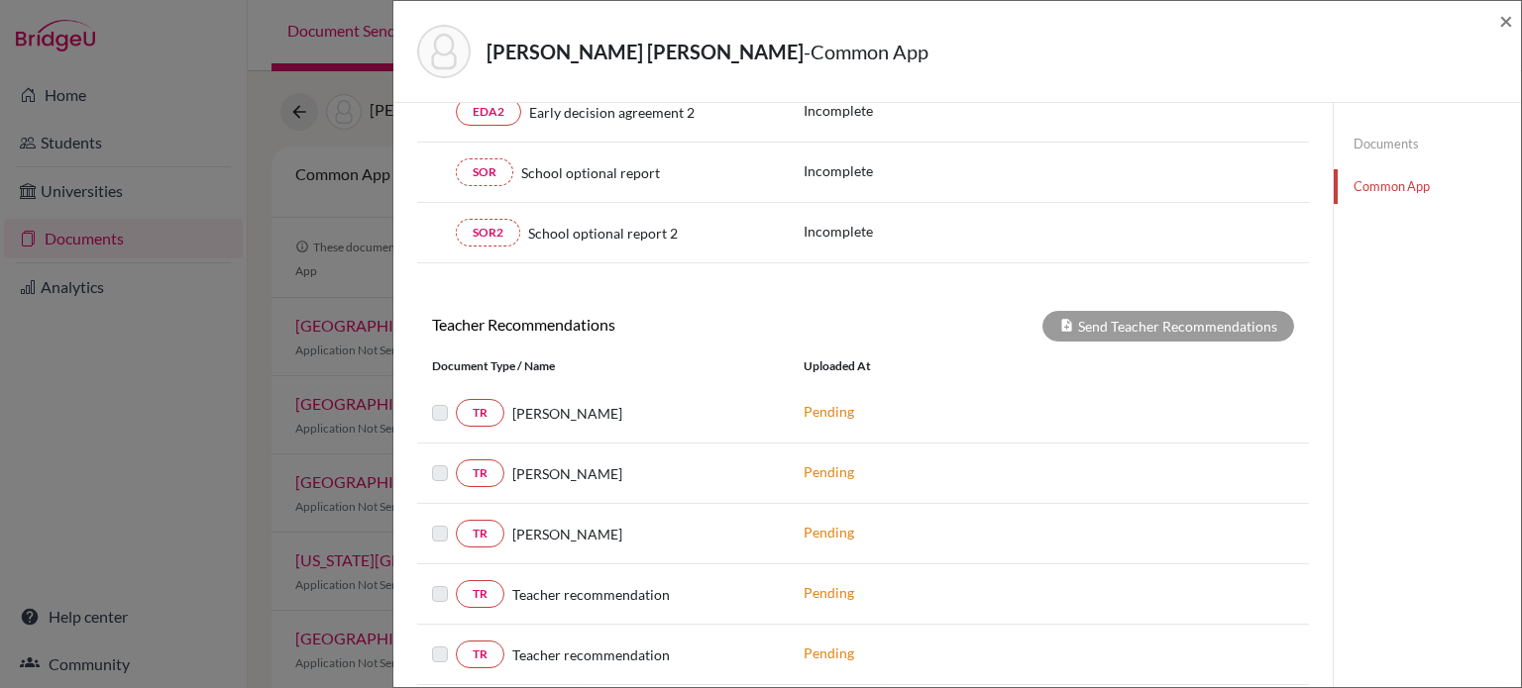
click at [456, 401] on label at bounding box center [456, 401] width 0 height 0
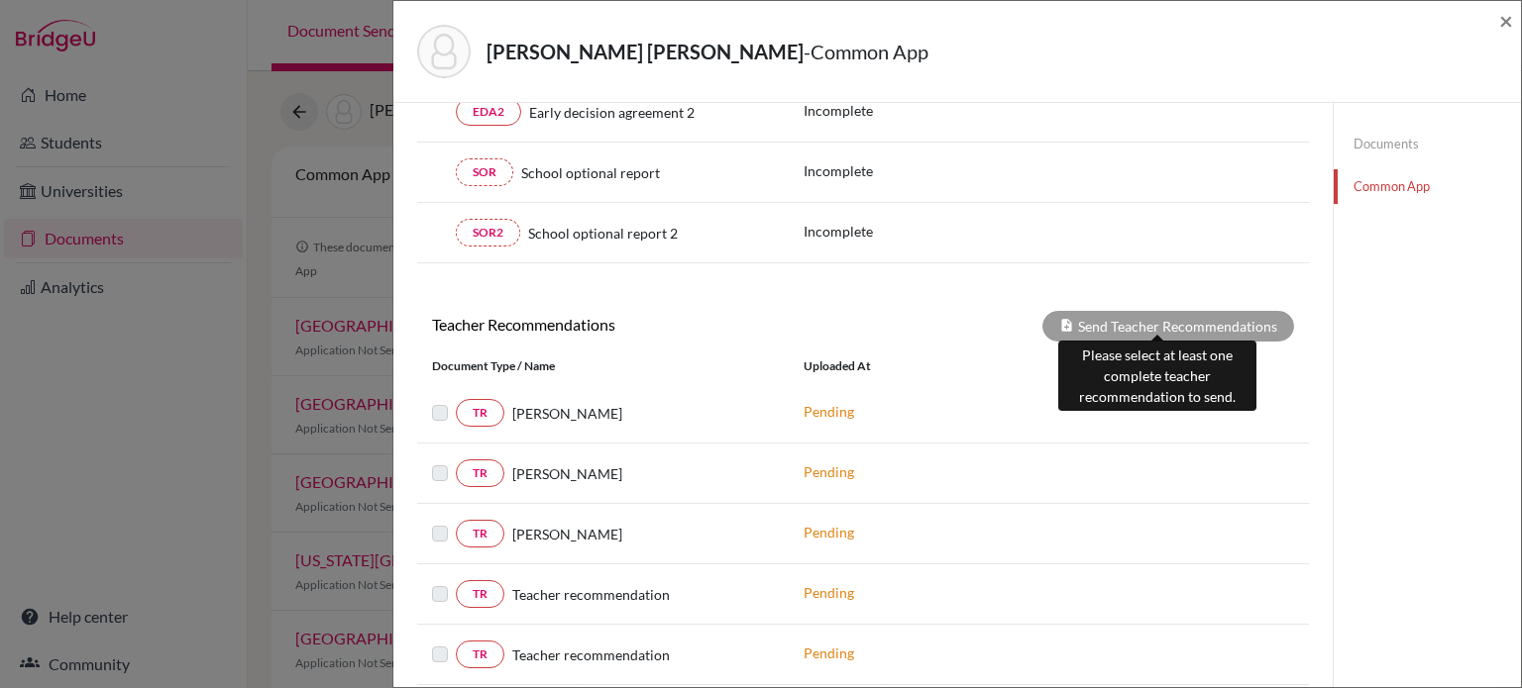
click at [1110, 319] on div "Send Teacher Recommendations" at bounding box center [1168, 326] width 252 height 31
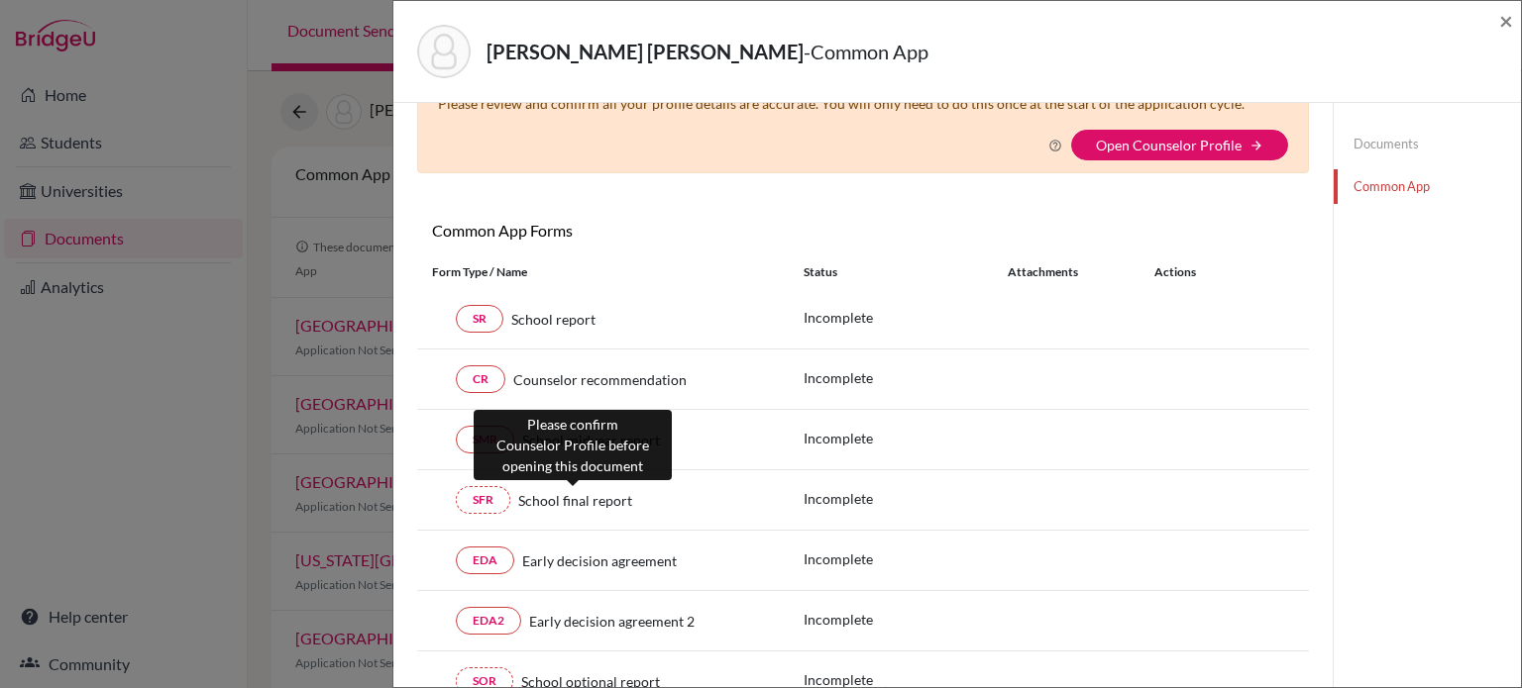
scroll to position [0, 0]
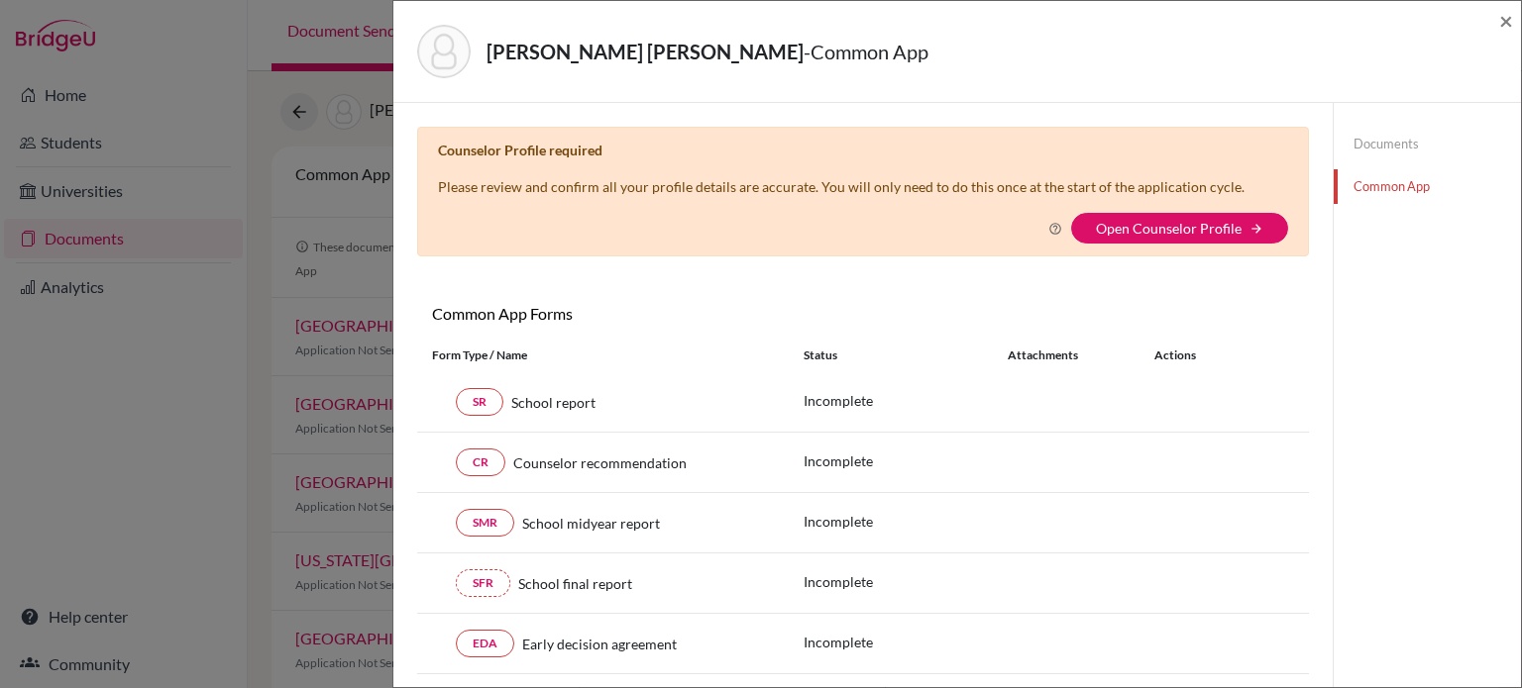
click at [1367, 142] on link "Documents" at bounding box center [1426, 144] width 187 height 35
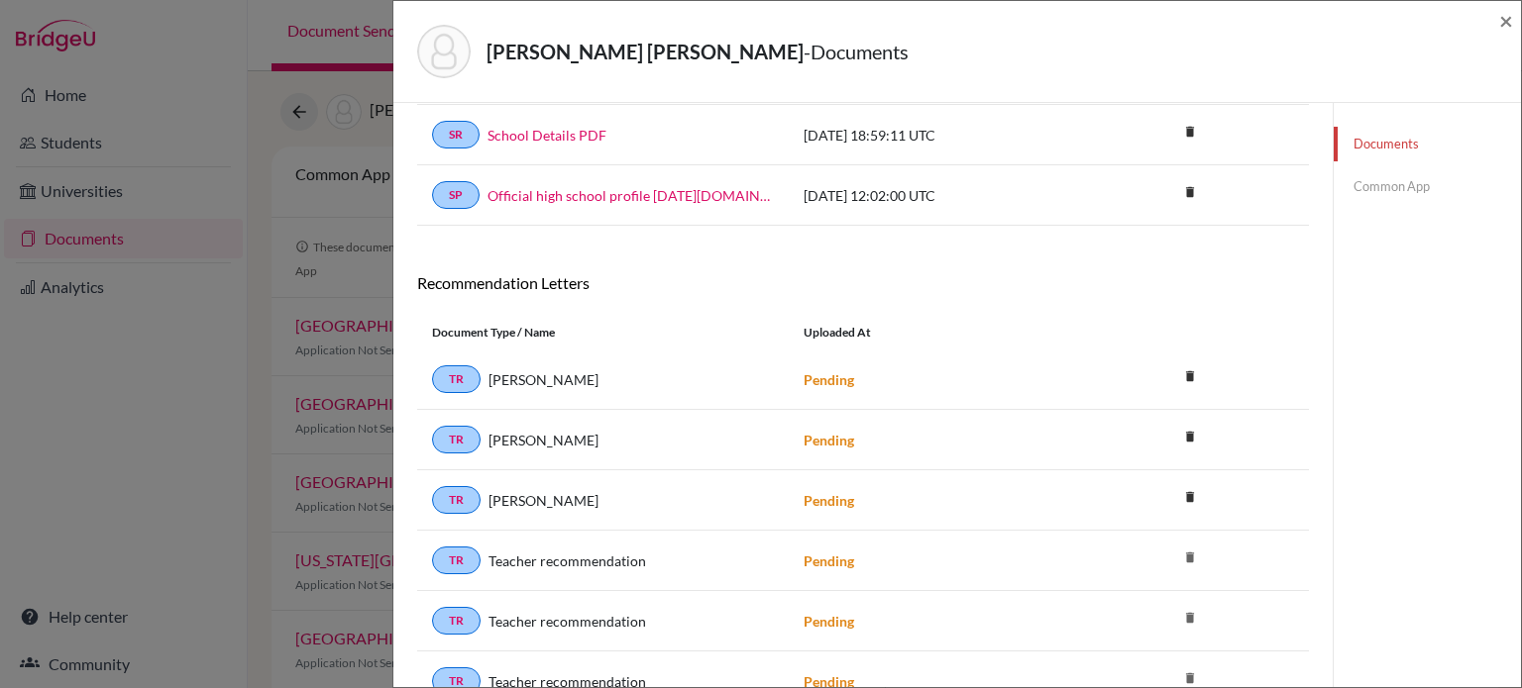
scroll to position [160, 0]
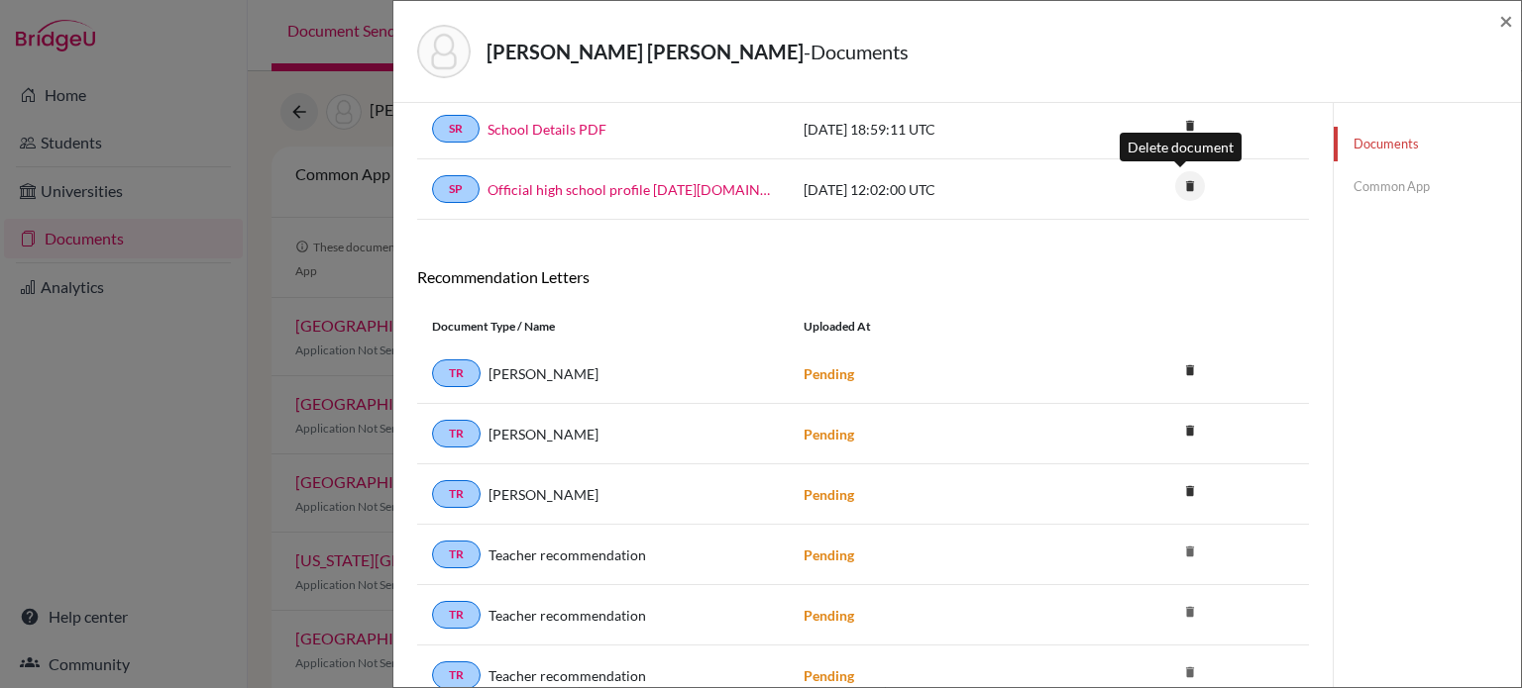
click at [1180, 181] on icon "delete" at bounding box center [1190, 186] width 30 height 30
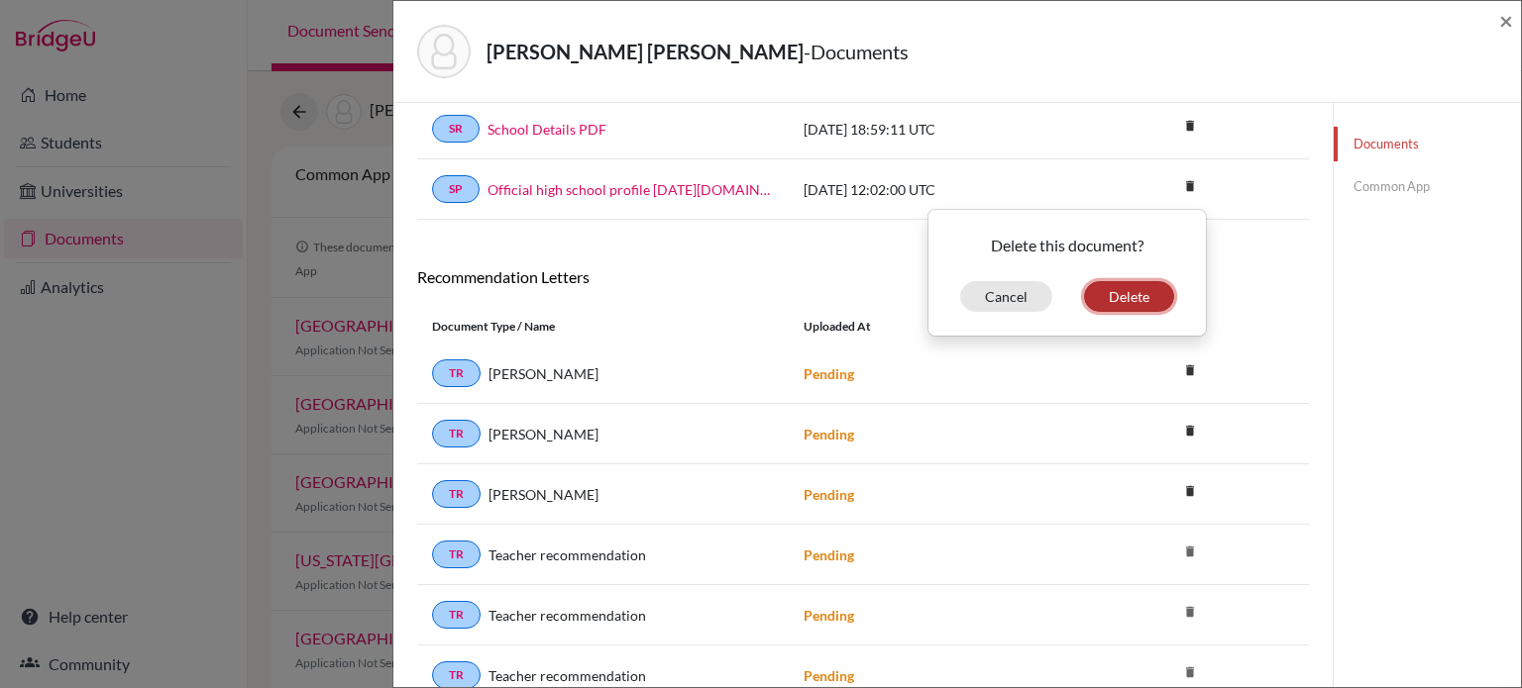
click at [1116, 297] on button "Delete" at bounding box center [1129, 296] width 90 height 31
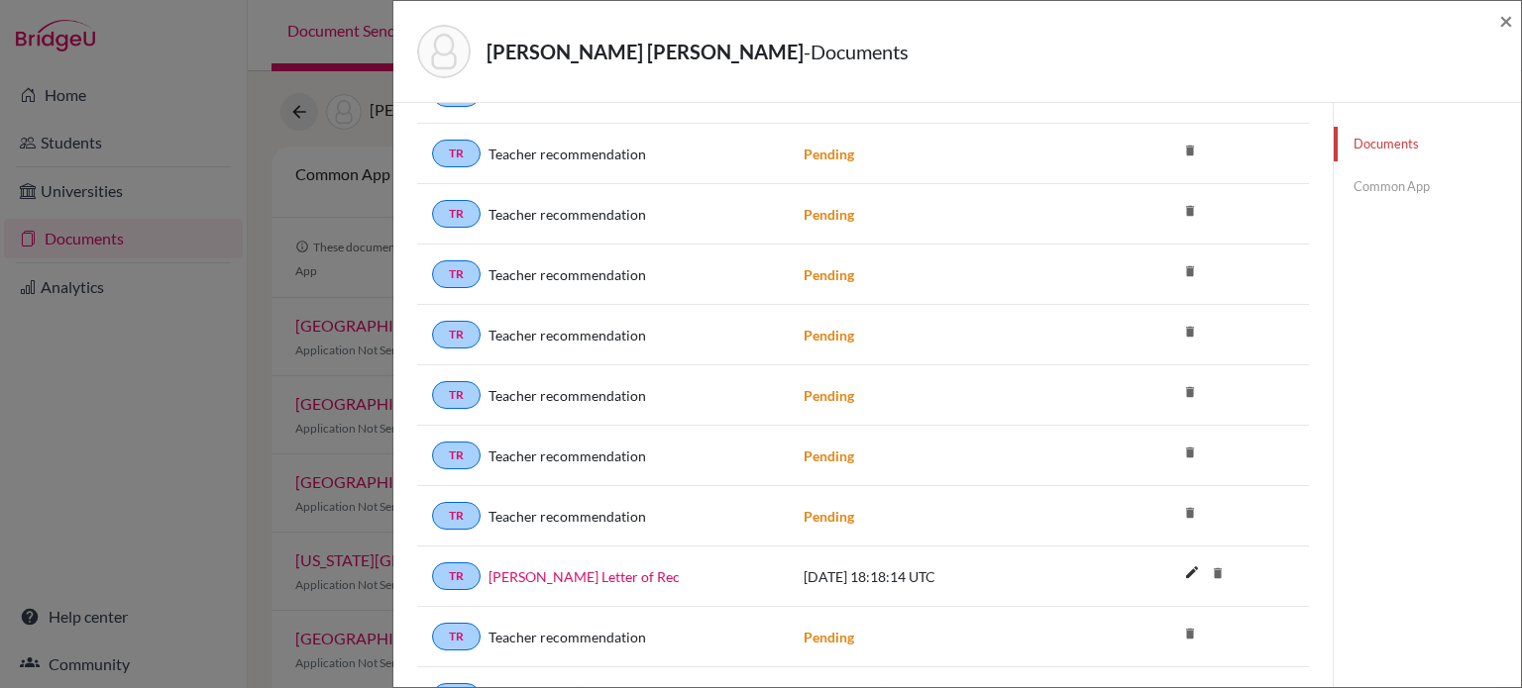
scroll to position [1984, 0]
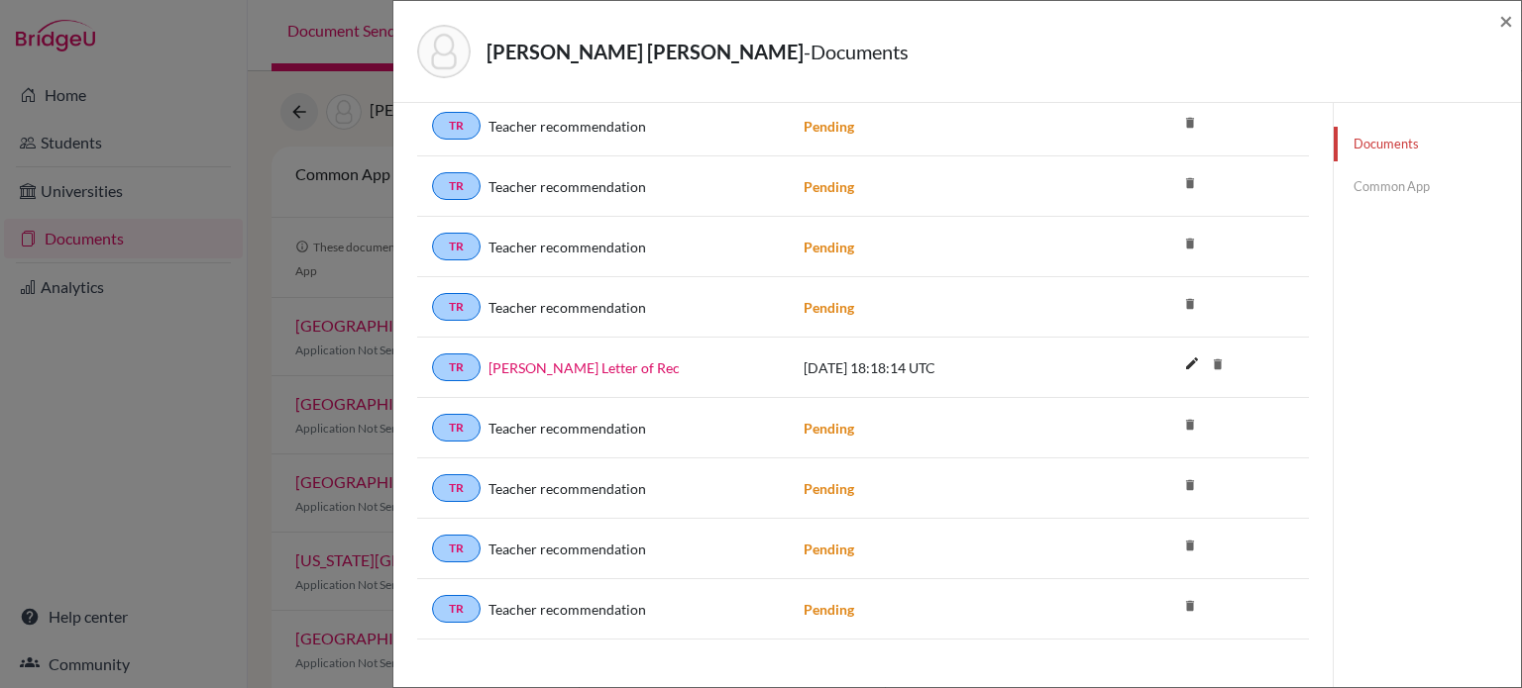
click at [254, 202] on div "Chaves Blackman, Thomas - Documents × Official high school profile 2024-2025.sc…" at bounding box center [761, 344] width 1522 height 688
click at [1503, 26] on span "×" at bounding box center [1506, 20] width 14 height 29
